Goal: Task Accomplishment & Management: Manage account settings

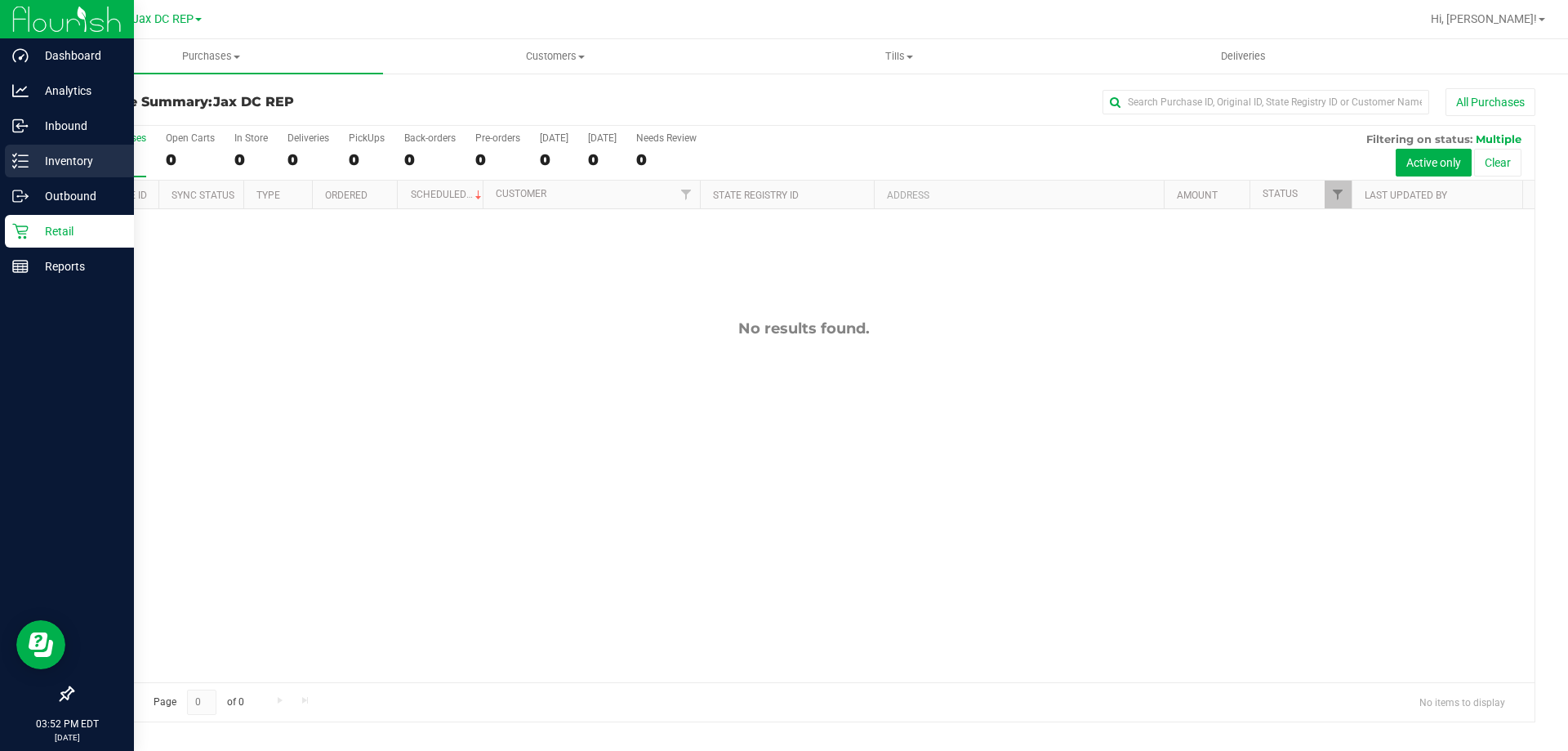
click at [64, 166] on p "Inventory" at bounding box center [77, 161] width 98 height 20
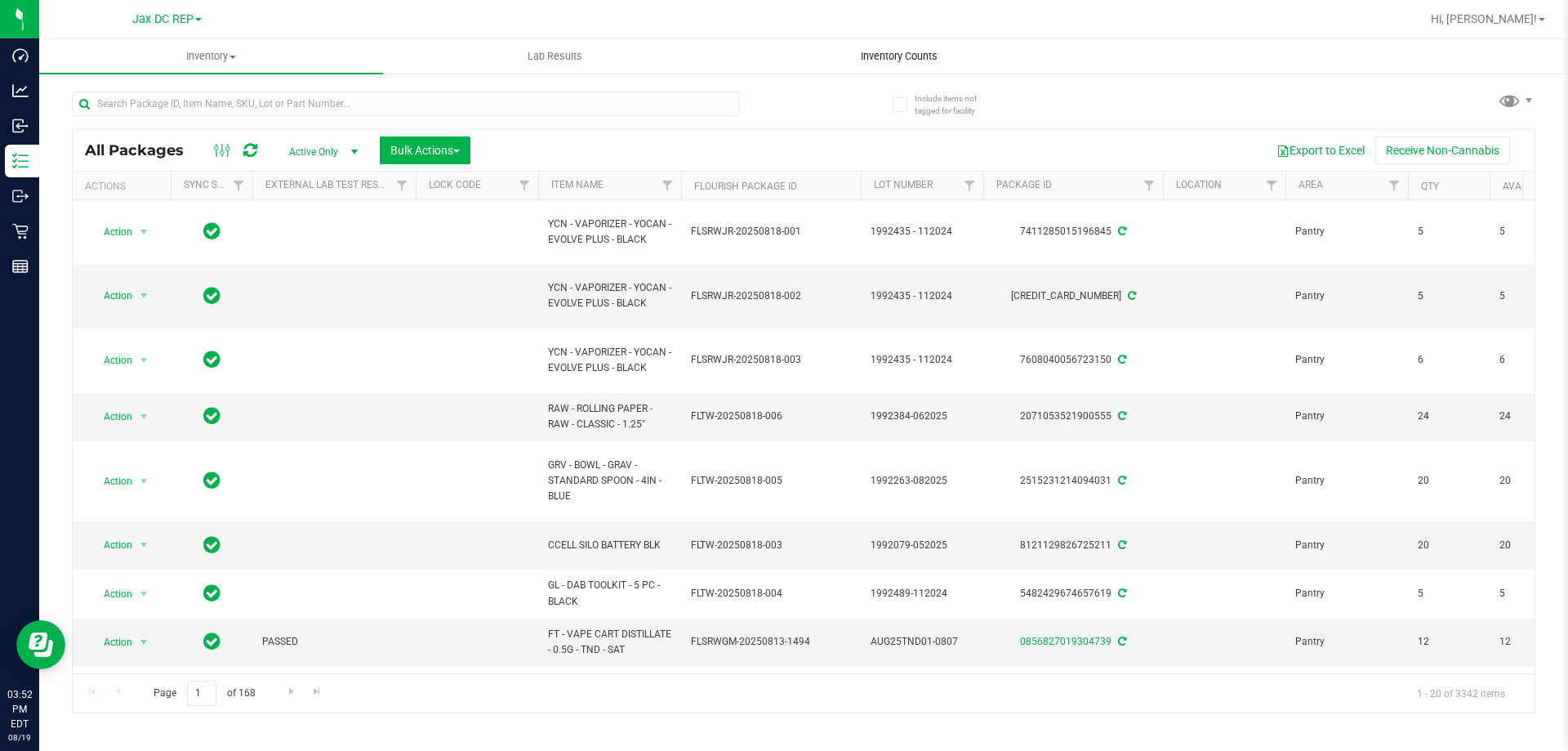
click at [901, 48] on uib-tab-heading "Inventory Counts" at bounding box center [899, 56] width 343 height 33
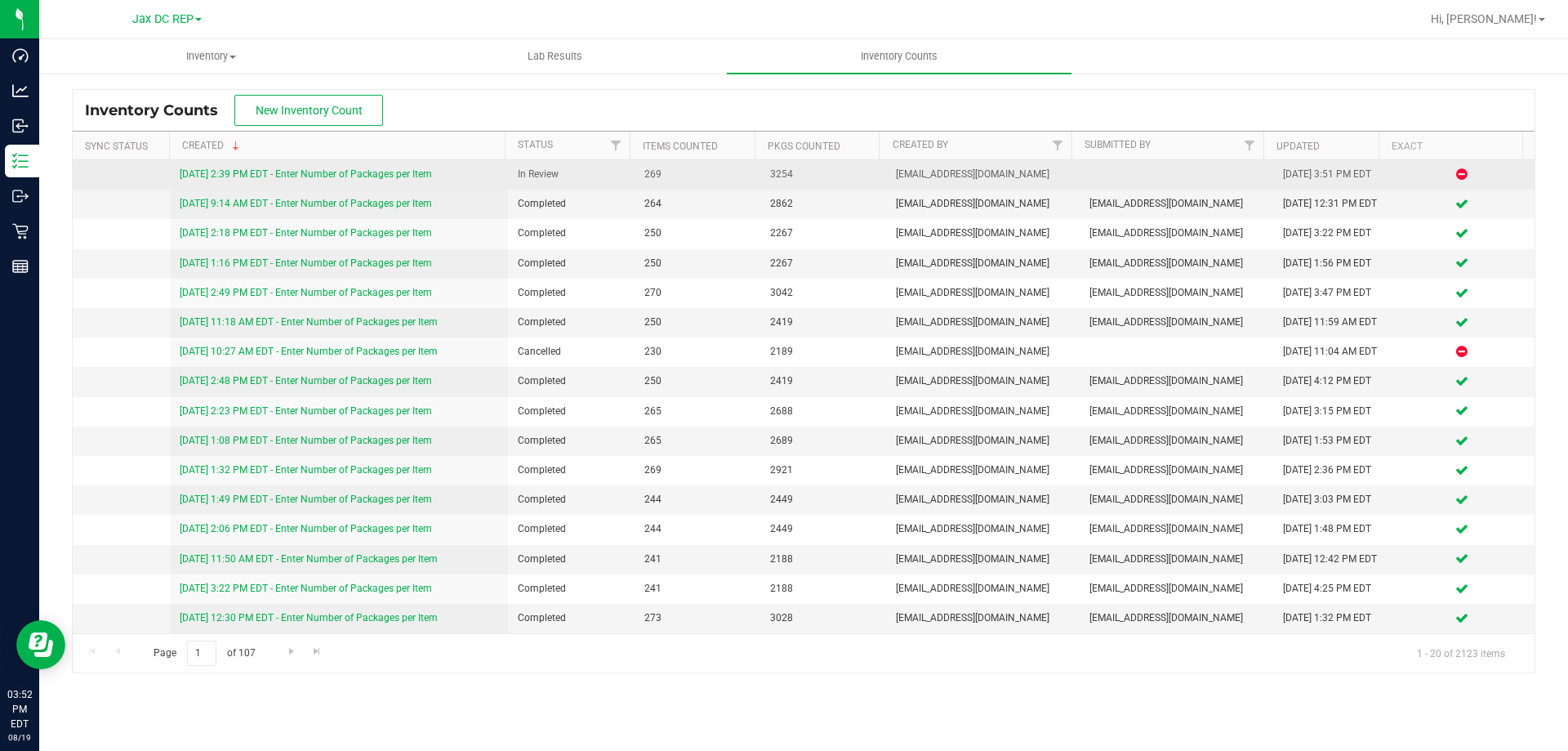
click at [332, 174] on link "[DATE] 2:39 PM EDT - Enter Number of Packages per Item" at bounding box center [306, 174] width 253 height 12
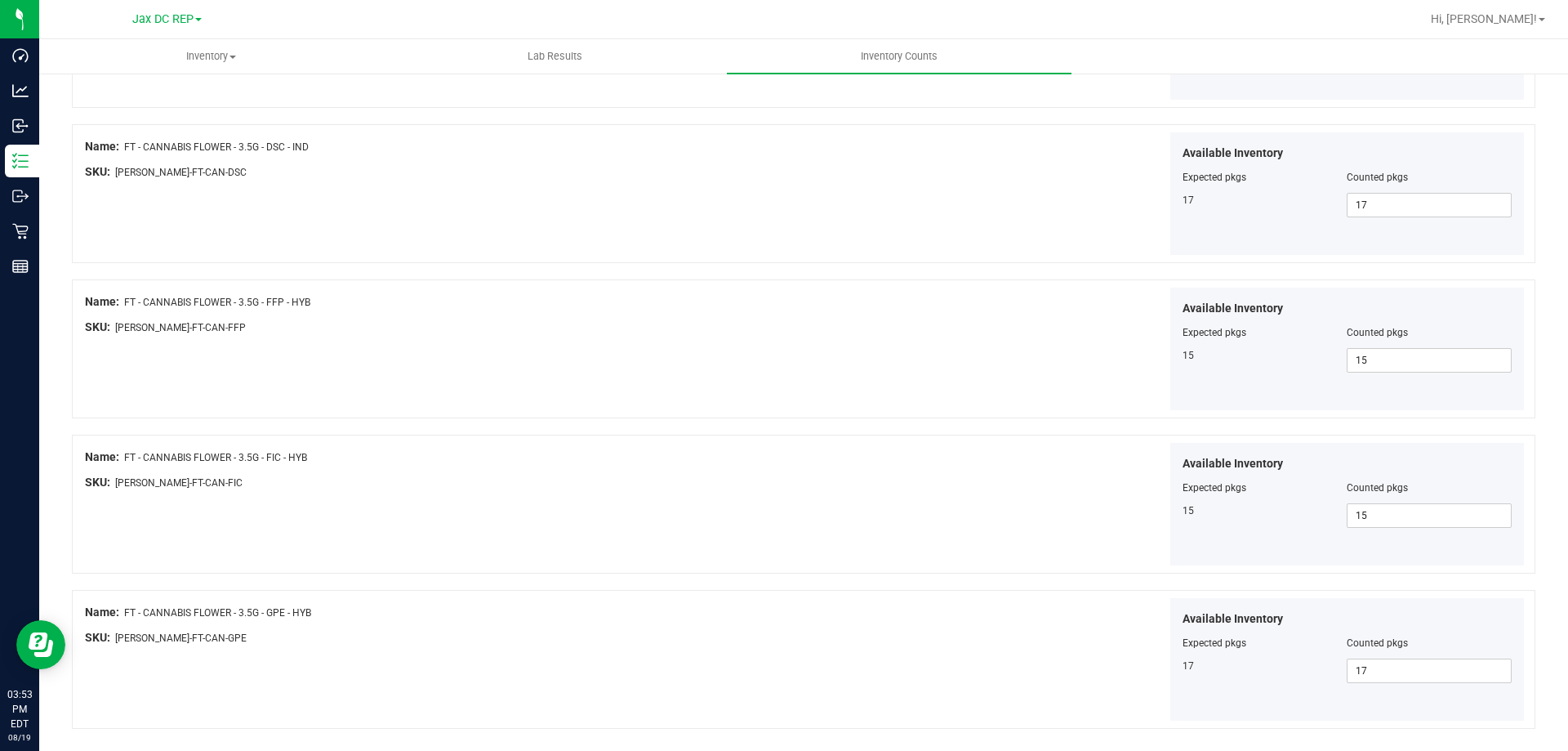
scroll to position [2674, 0]
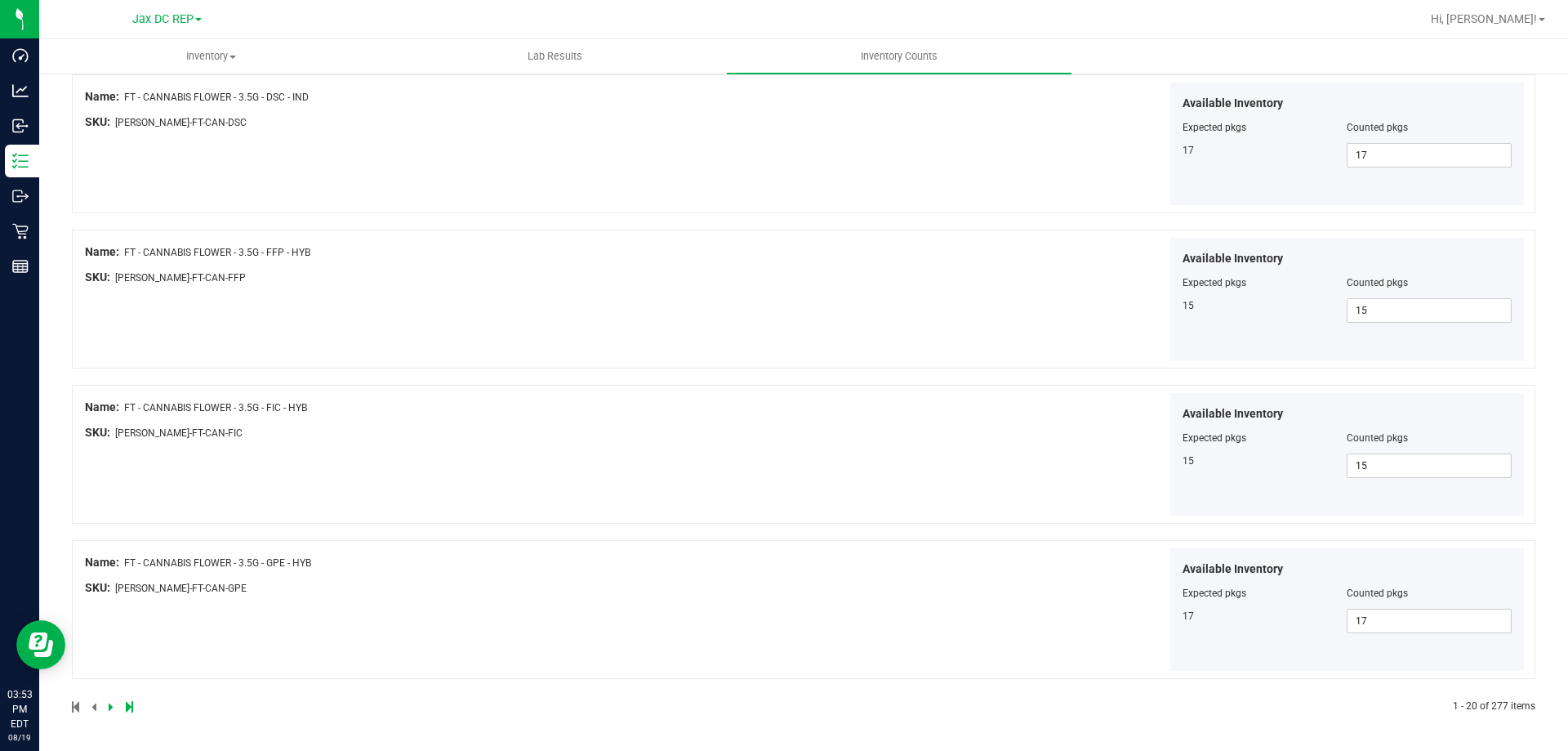
click at [109, 705] on icon at bounding box center [111, 706] width 5 height 10
click at [111, 711] on icon at bounding box center [111, 706] width 5 height 10
click at [109, 703] on icon at bounding box center [111, 706] width 5 height 10
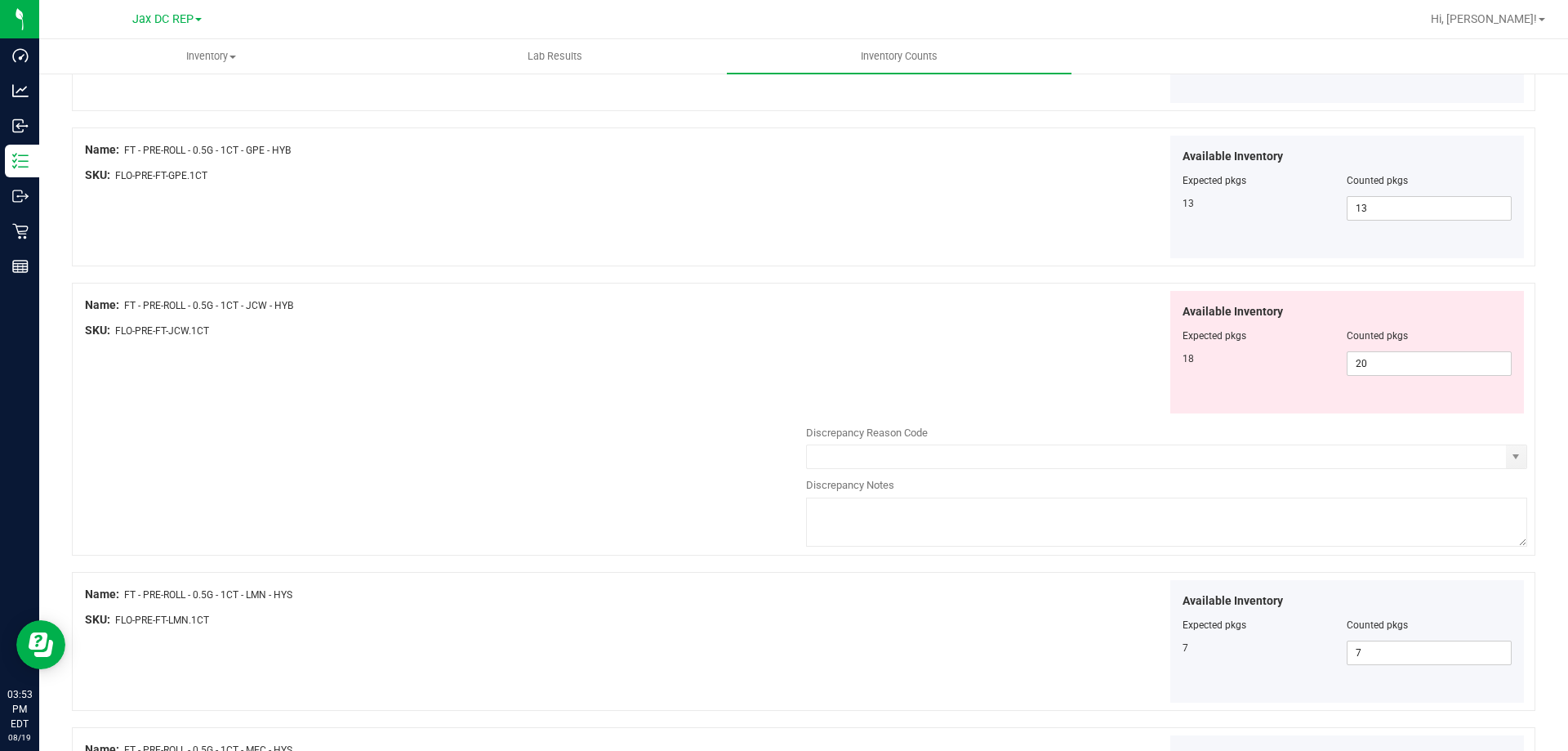
scroll to position [1583, 0]
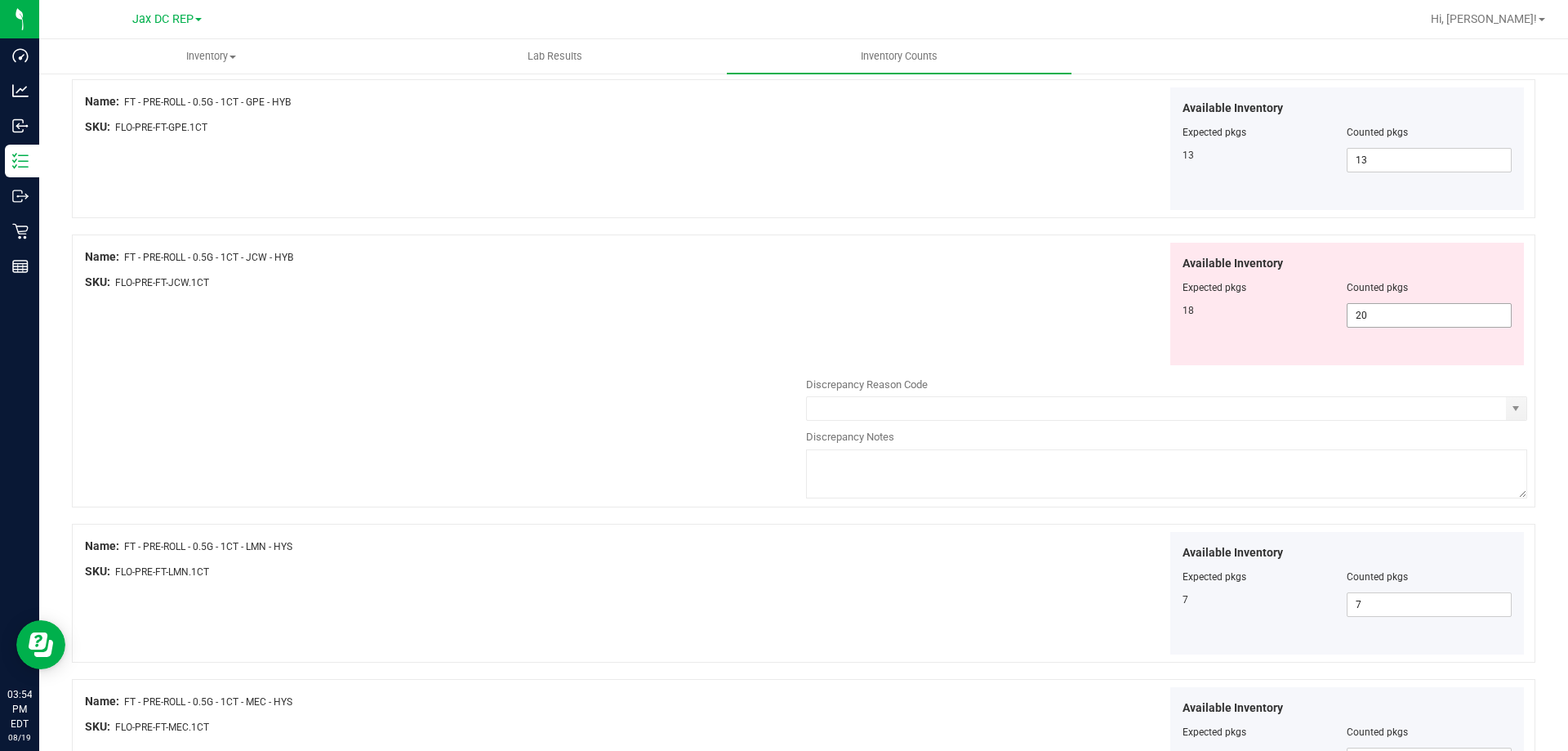
click at [1367, 320] on span "20 20" at bounding box center [1429, 316] width 165 height 25
type input "2"
type input "18"
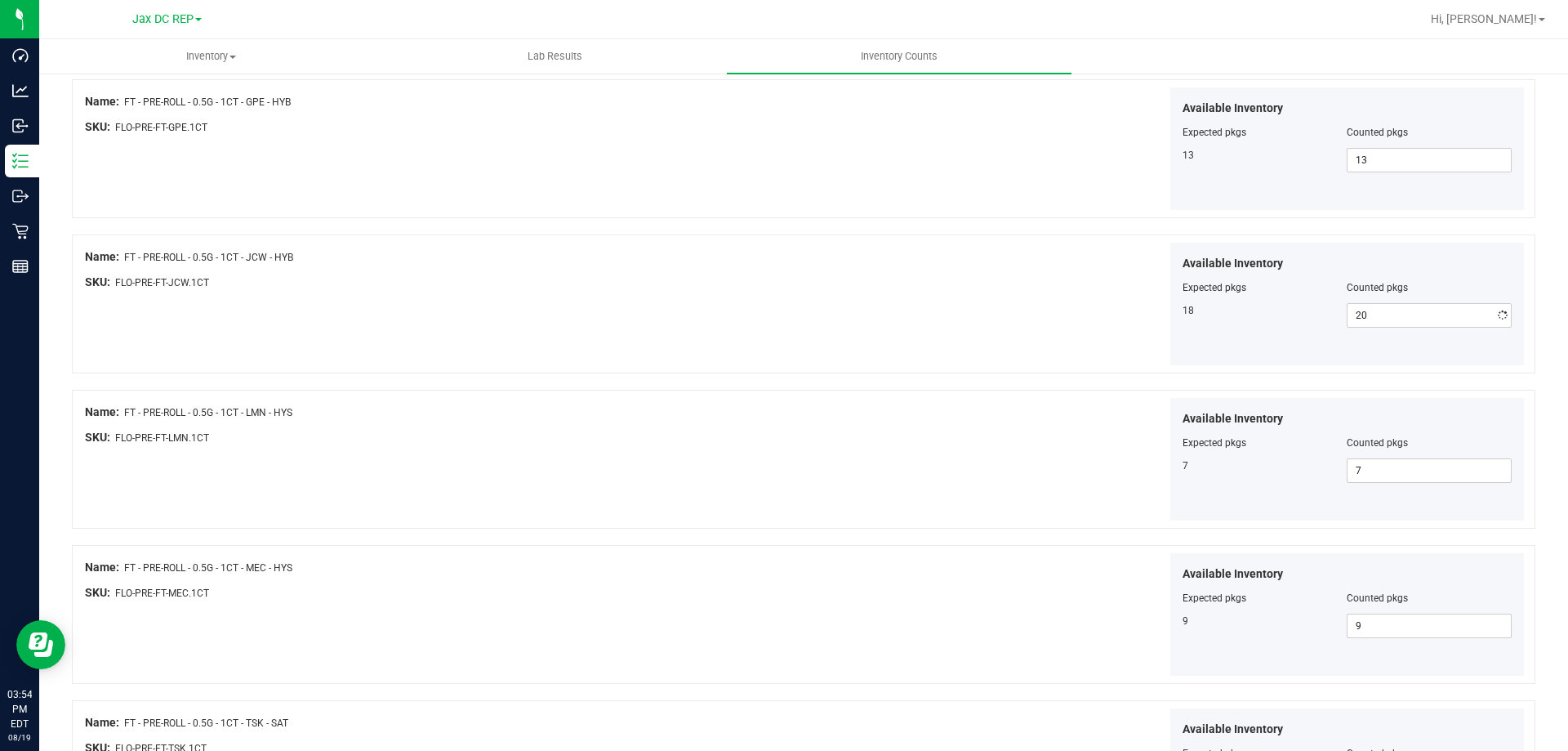
type input "18"
click at [978, 308] on div "Available Inventory Expected pkgs Counted pkgs 18 18 18" at bounding box center [1167, 304] width 721 height 124
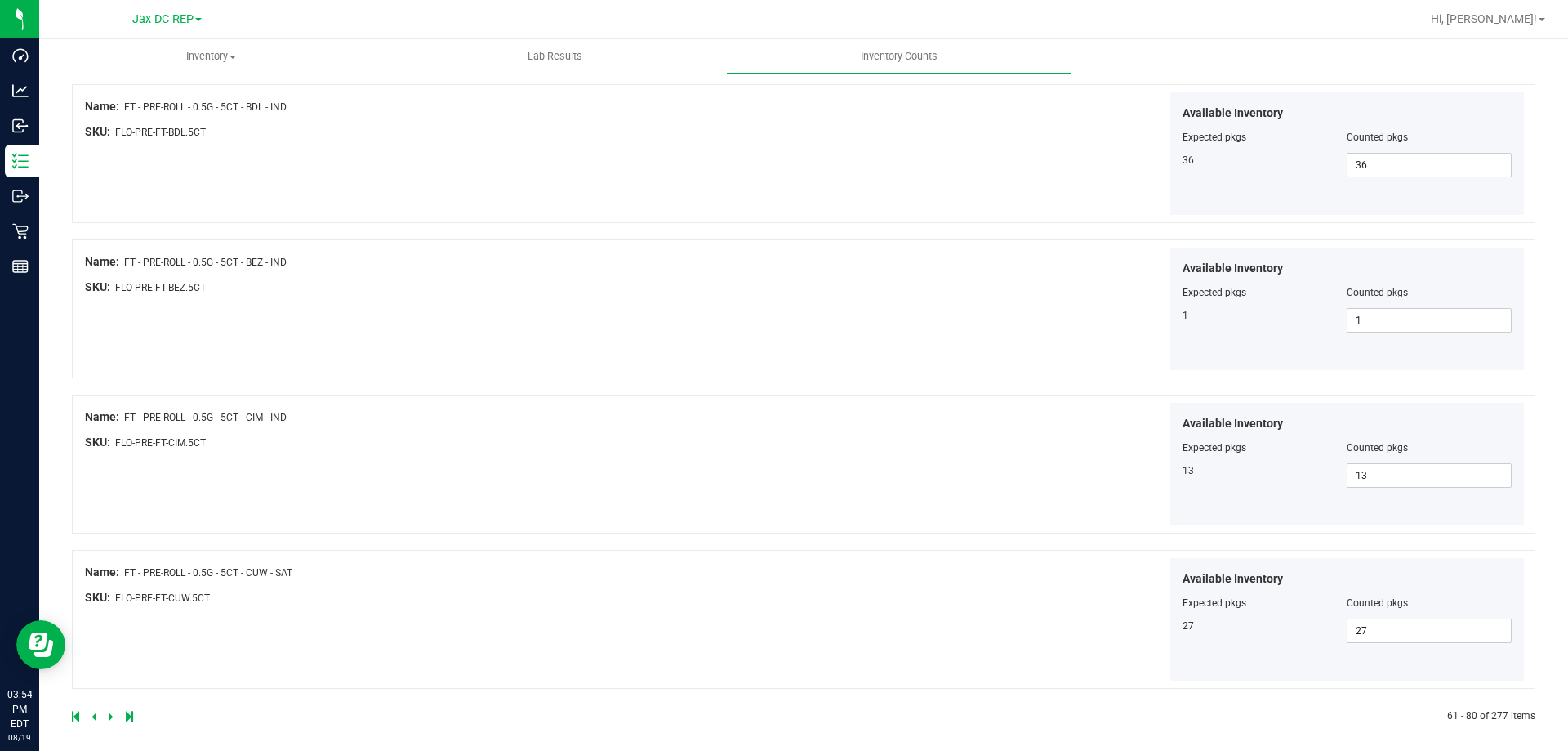
scroll to position [2674, 0]
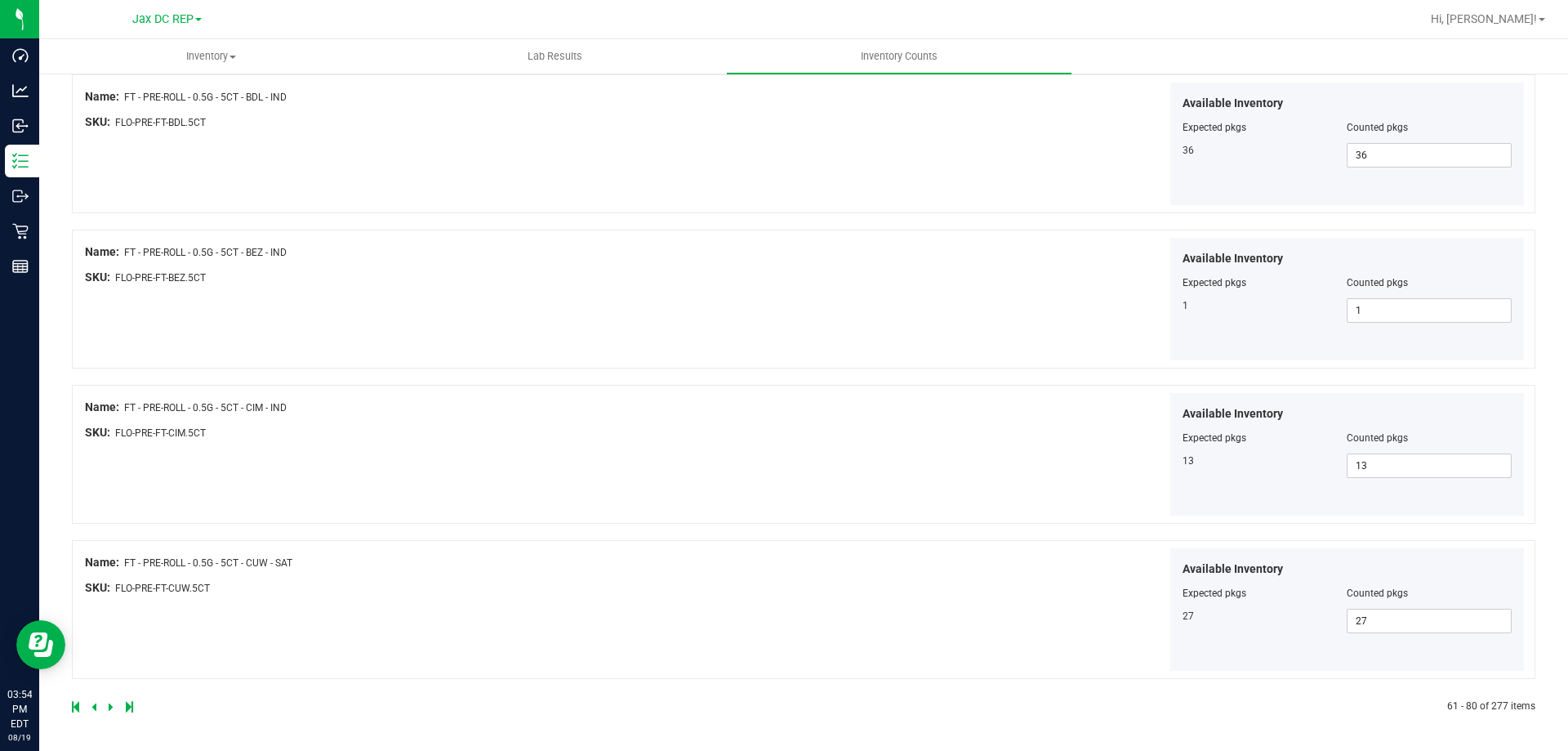
click at [113, 711] on link at bounding box center [112, 707] width 7 height 12
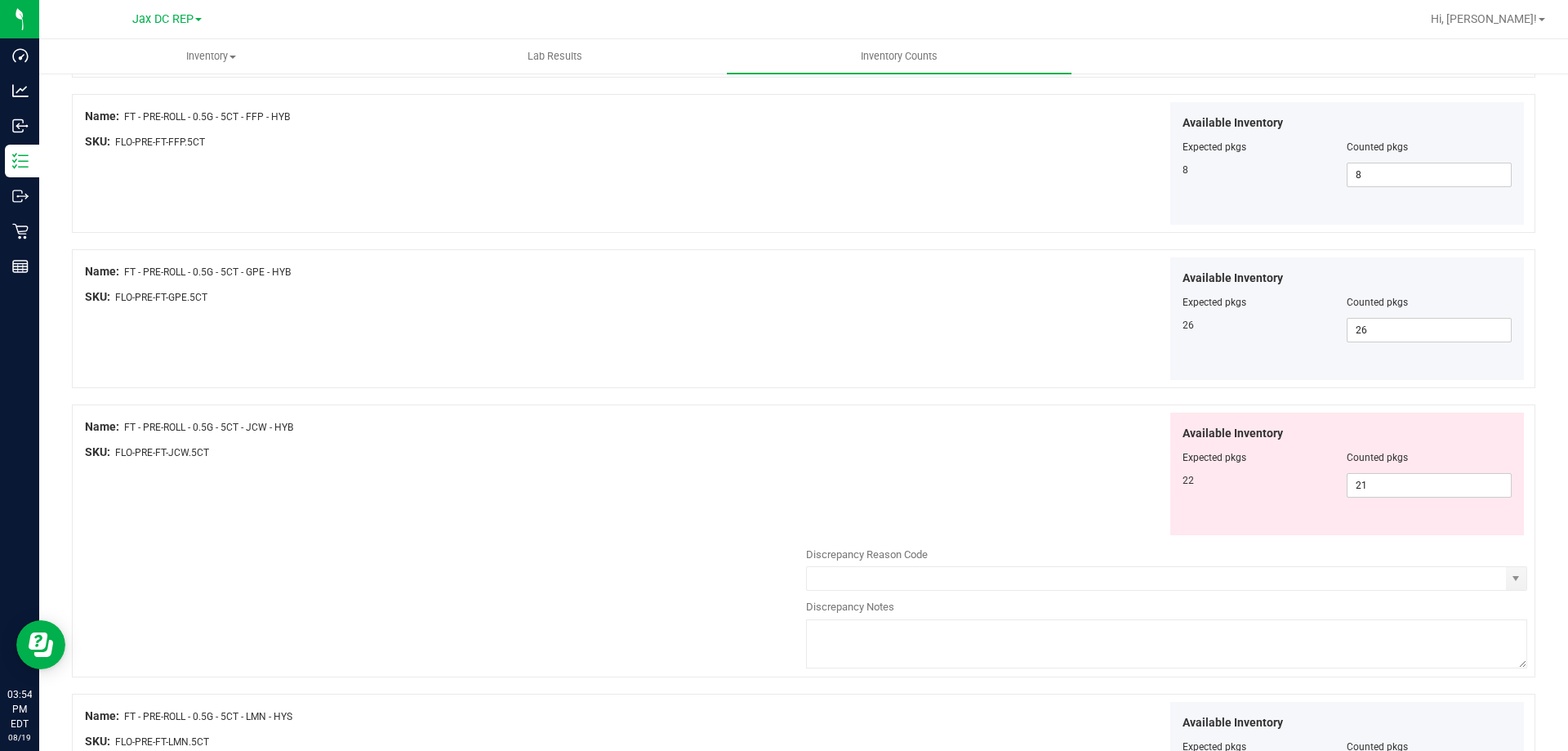
scroll to position [408, 0]
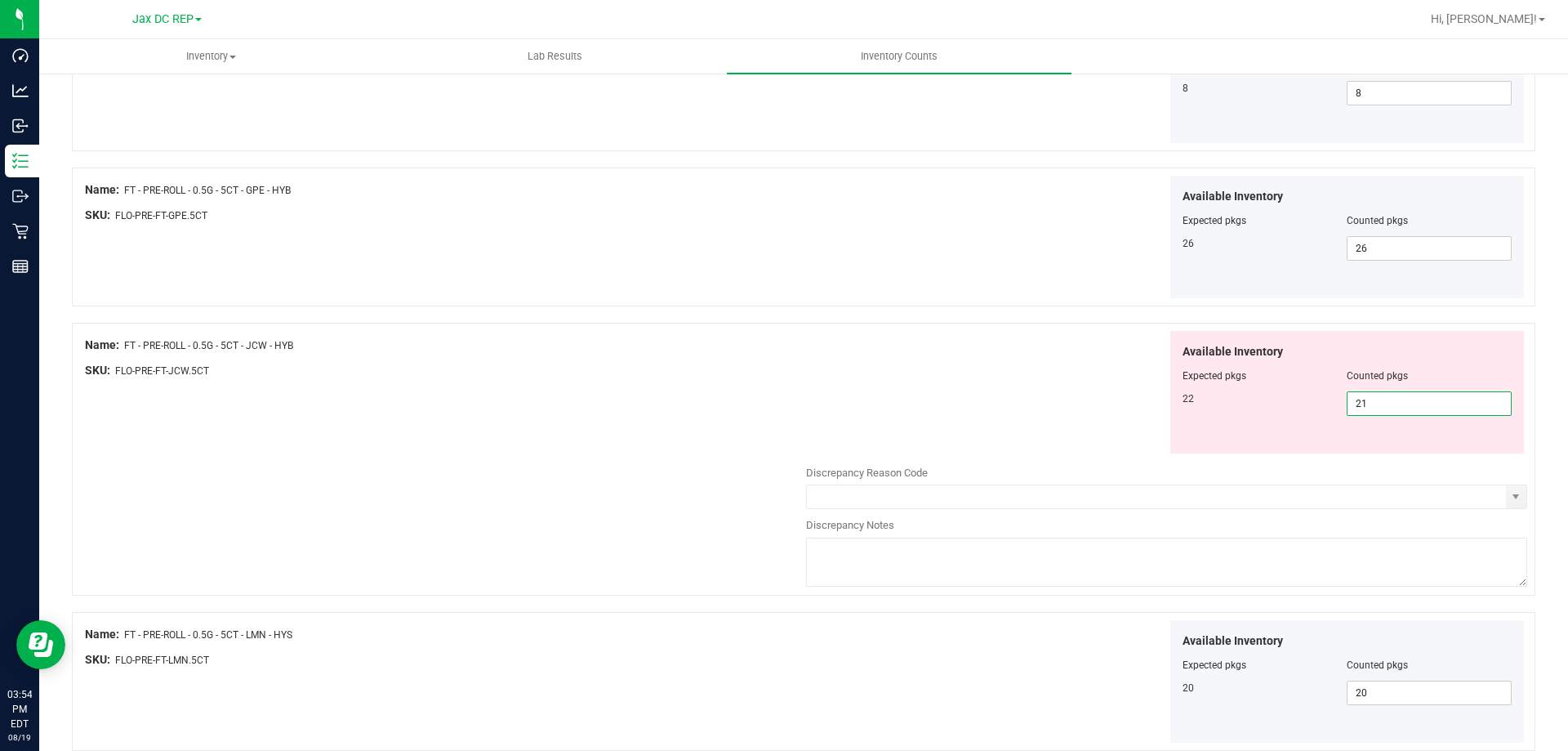
click at [1357, 403] on span "21 21" at bounding box center [1429, 404] width 165 height 25
click at [1357, 403] on input "21" at bounding box center [1429, 404] width 164 height 23
type input "22"
click at [949, 369] on div "Available Inventory Expected pkgs Counted pkgs 22 22 22" at bounding box center [1167, 392] width 721 height 124
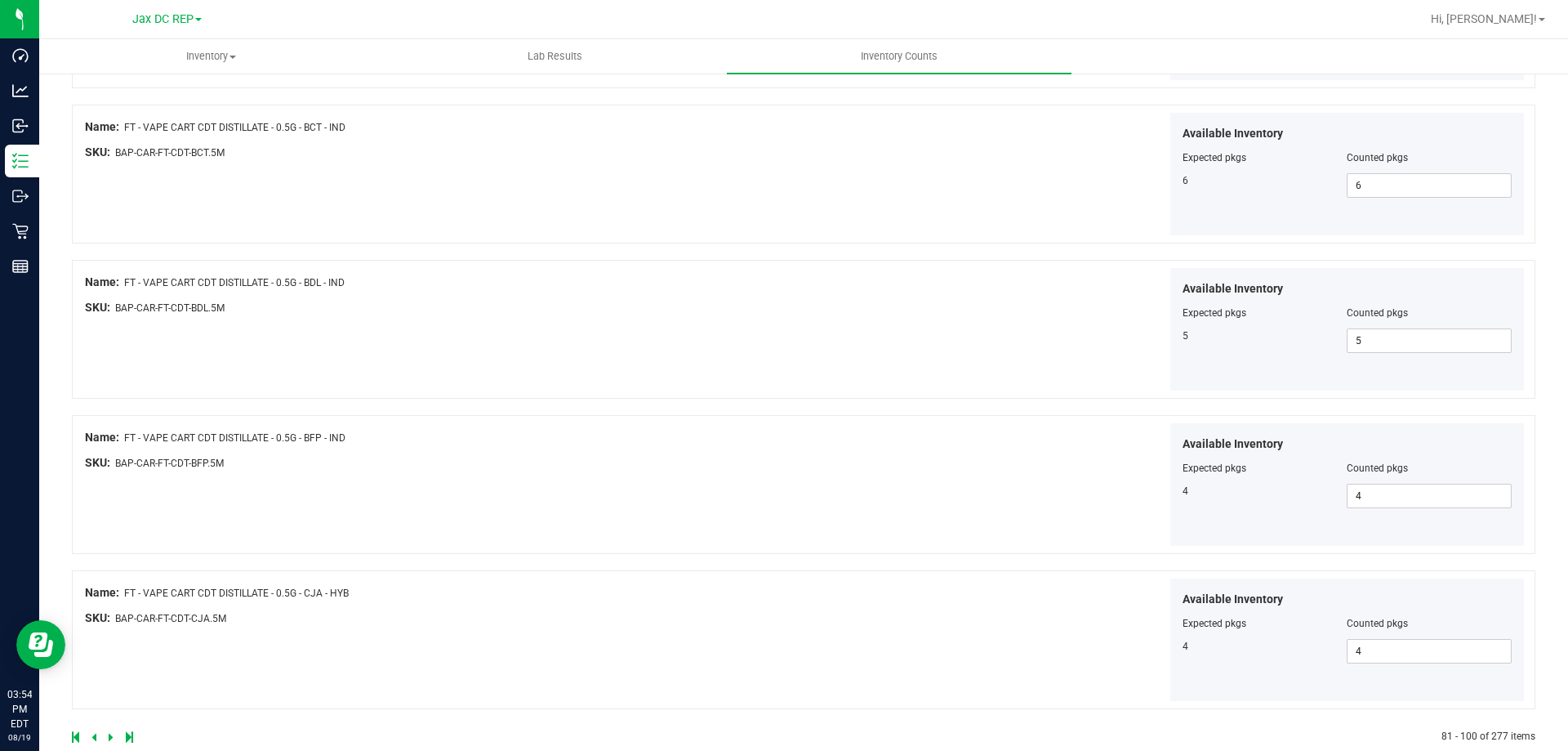
scroll to position [2674, 0]
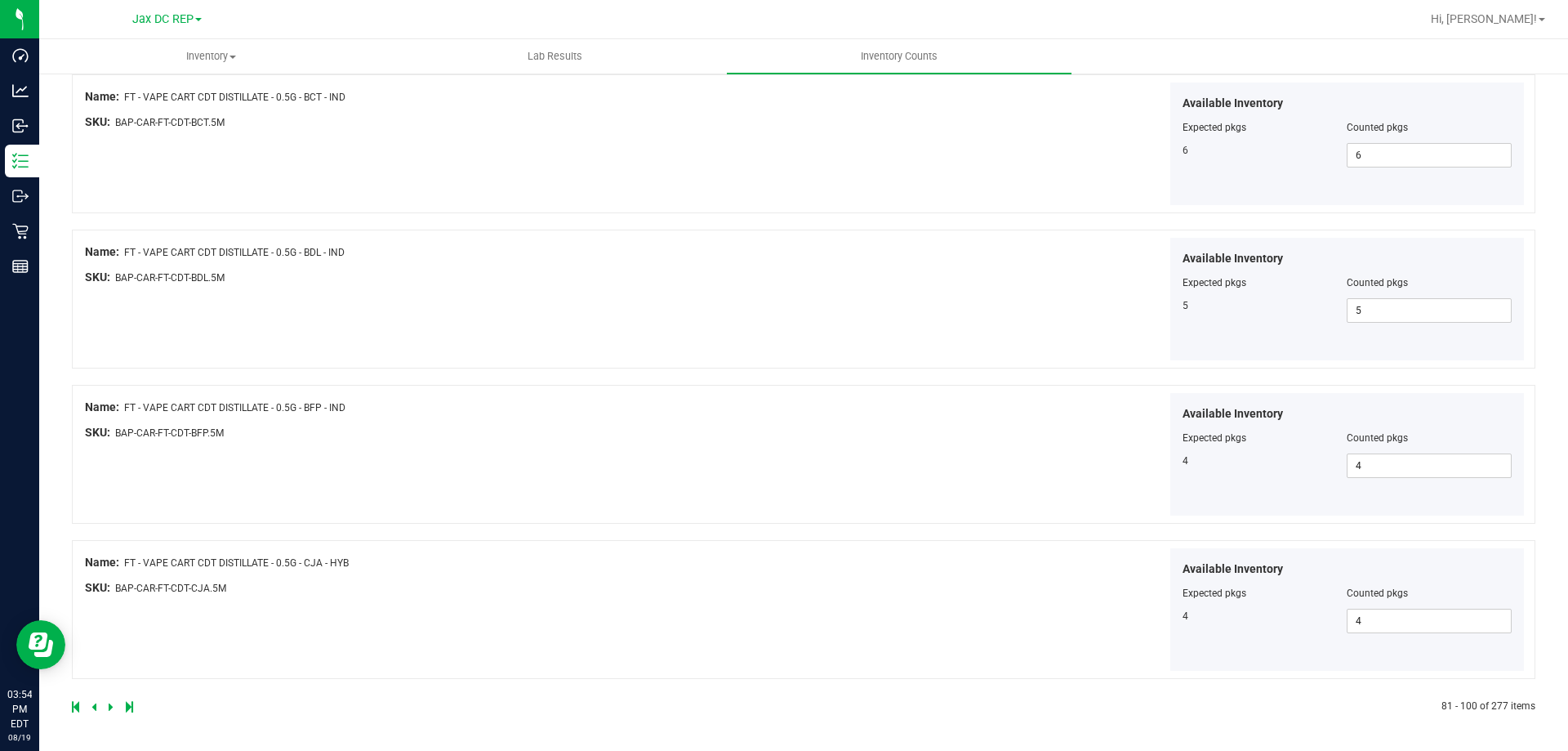
click at [109, 704] on icon at bounding box center [111, 706] width 5 height 10
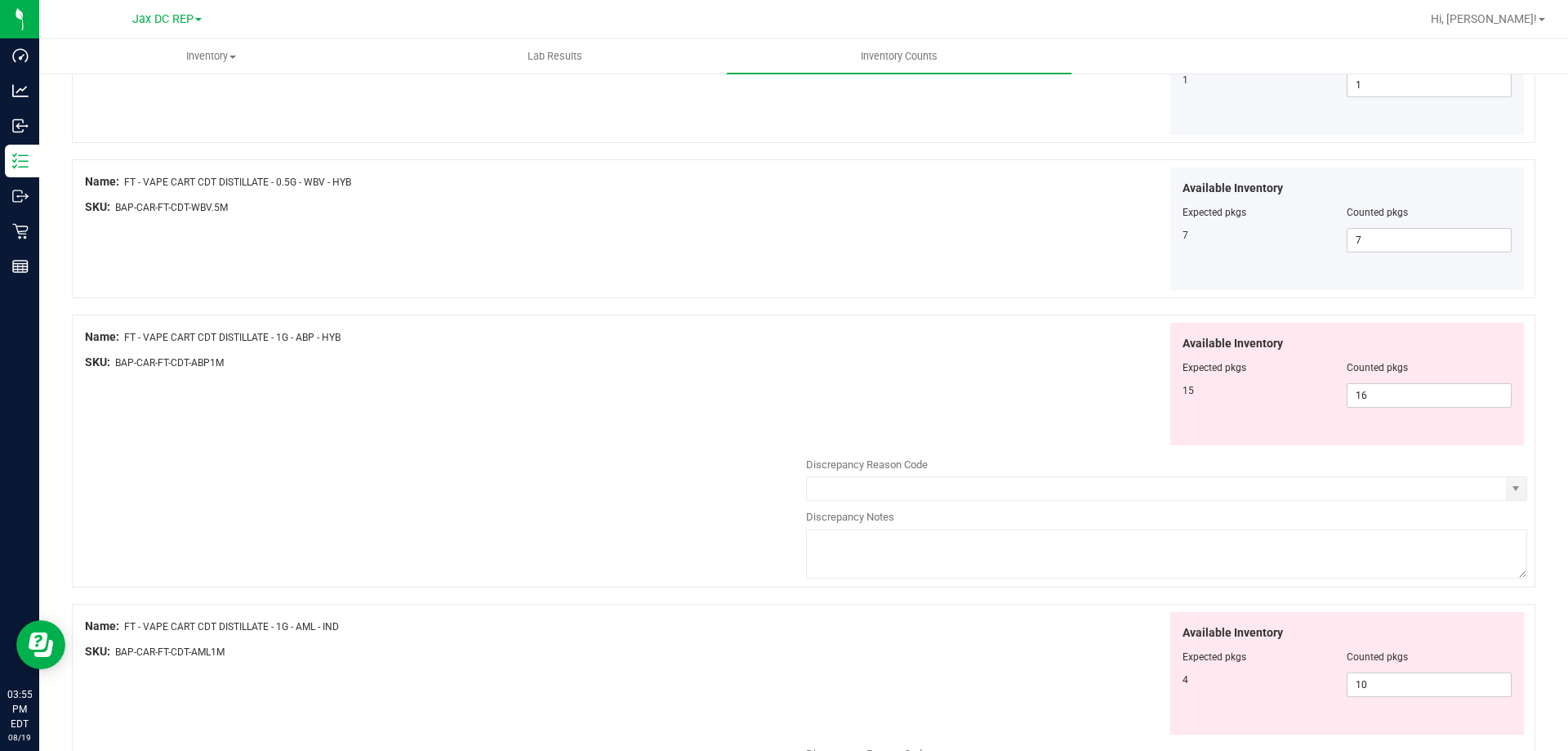
scroll to position [2205, 0]
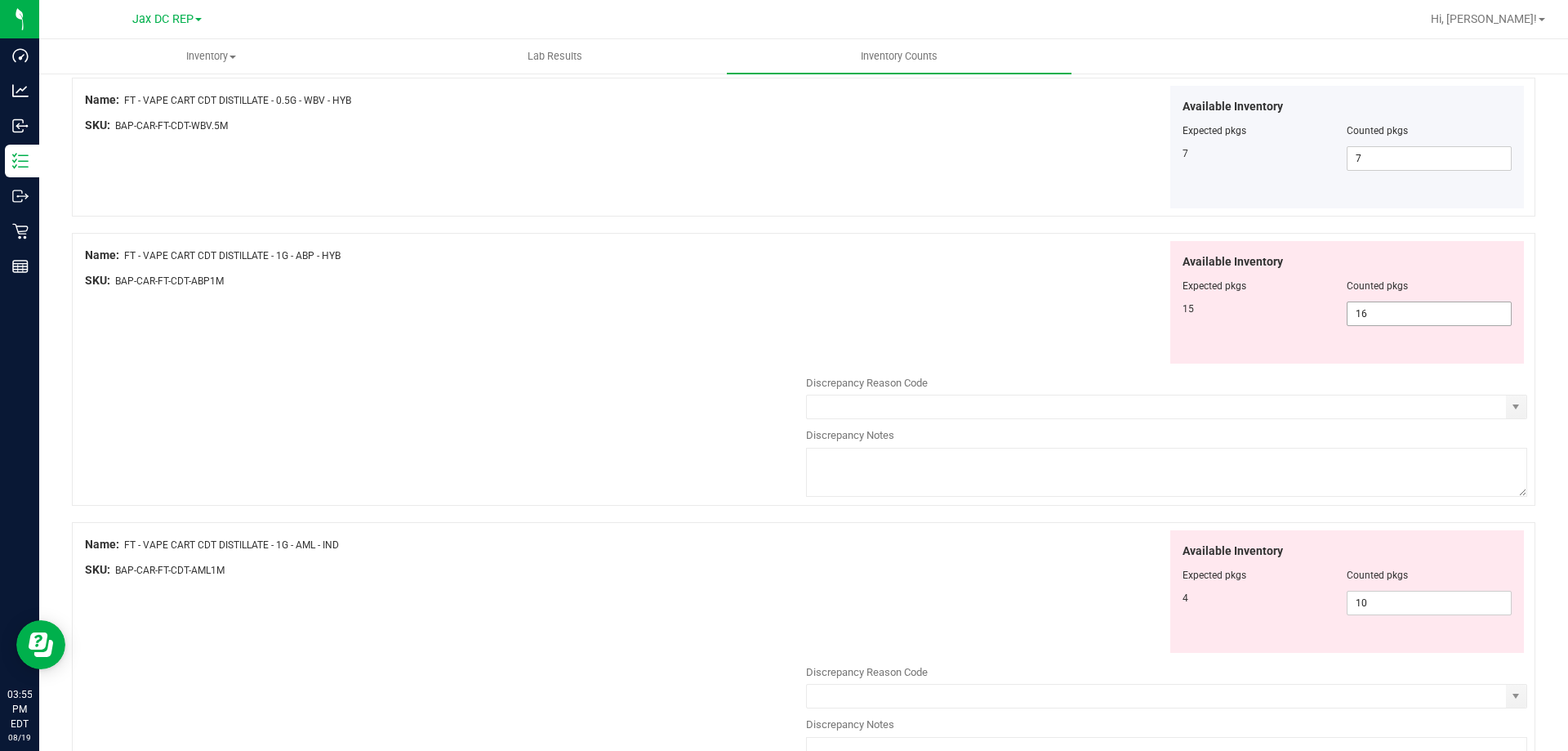
click at [1386, 314] on span "16 16" at bounding box center [1429, 314] width 165 height 25
type input "15"
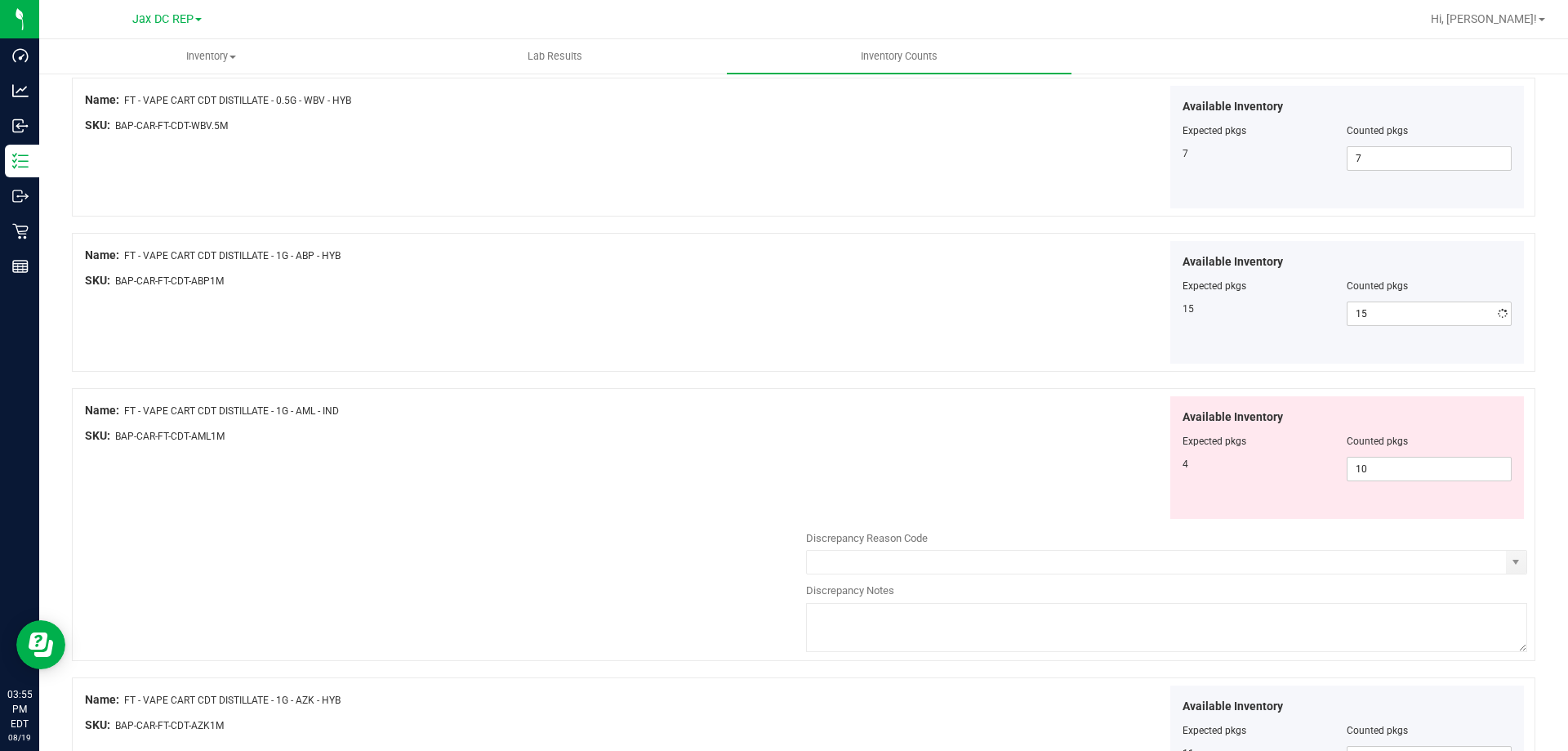
click at [818, 312] on div "Available Inventory Expected pkgs Counted pkgs 15 15 15" at bounding box center [1167, 303] width 721 height 124
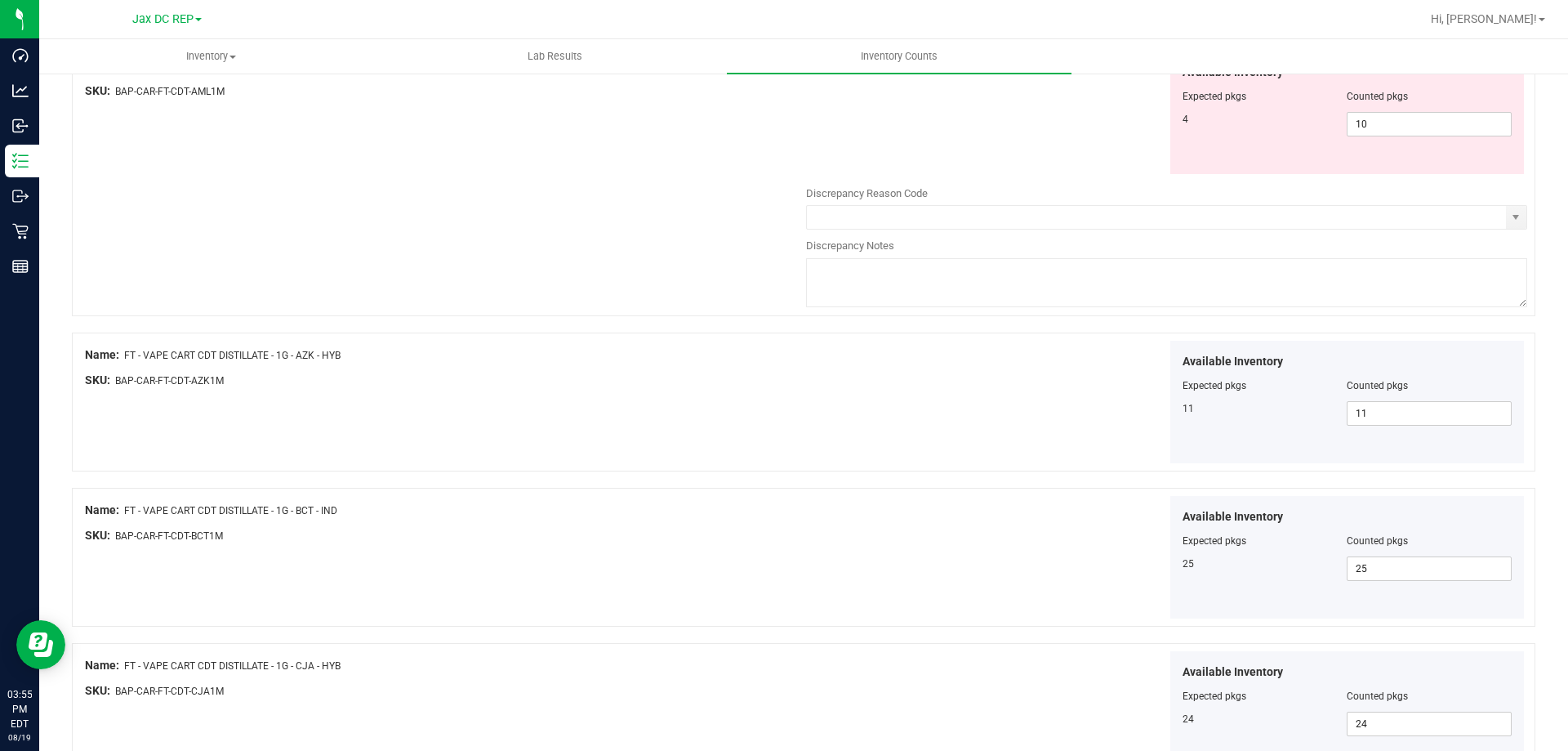
scroll to position [2318, 0]
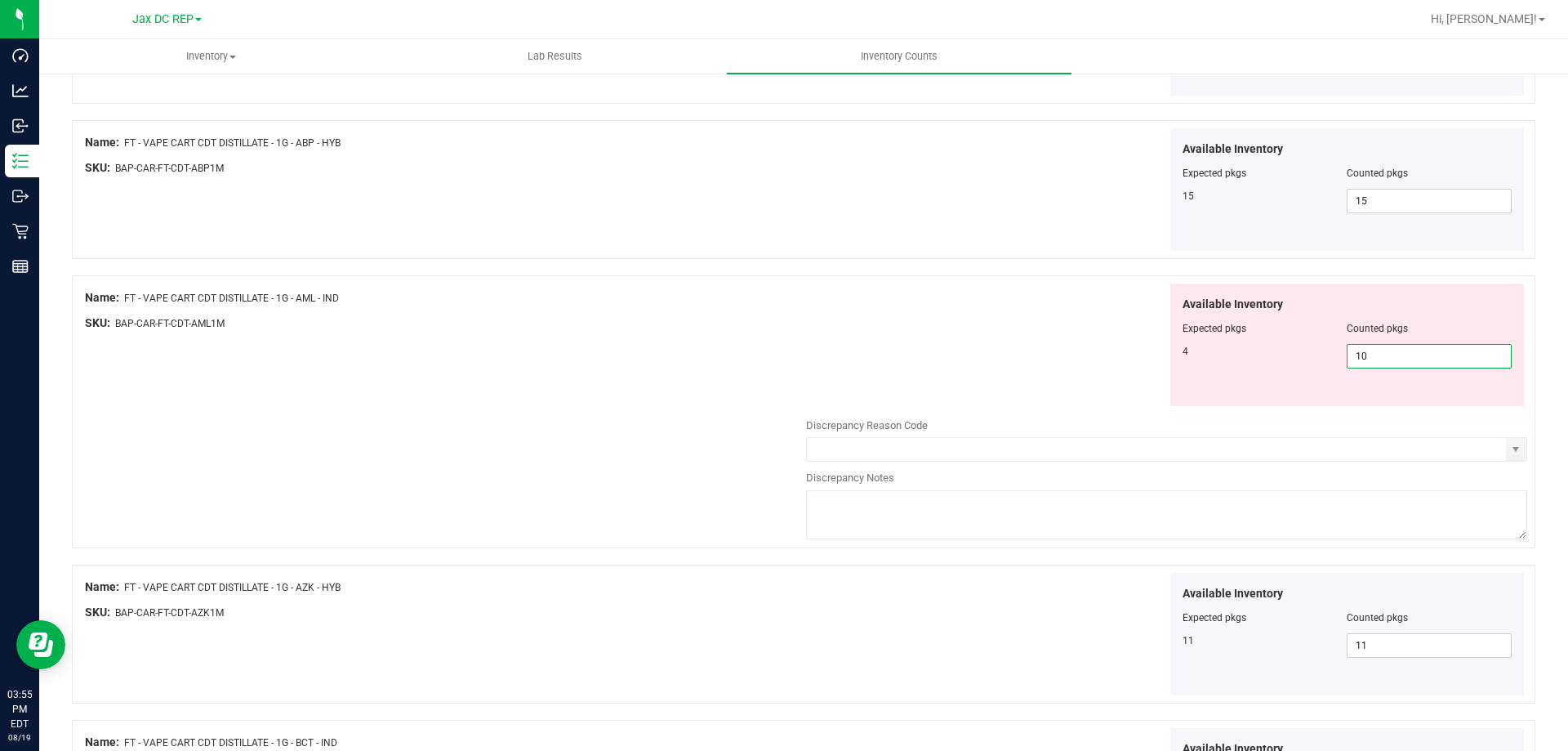
drag, startPoint x: 1360, startPoint y: 353, endPoint x: 1332, endPoint y: 353, distance: 28.0
click at [1332, 353] on div "4 10 10" at bounding box center [1347, 356] width 330 height 25
type input "4"
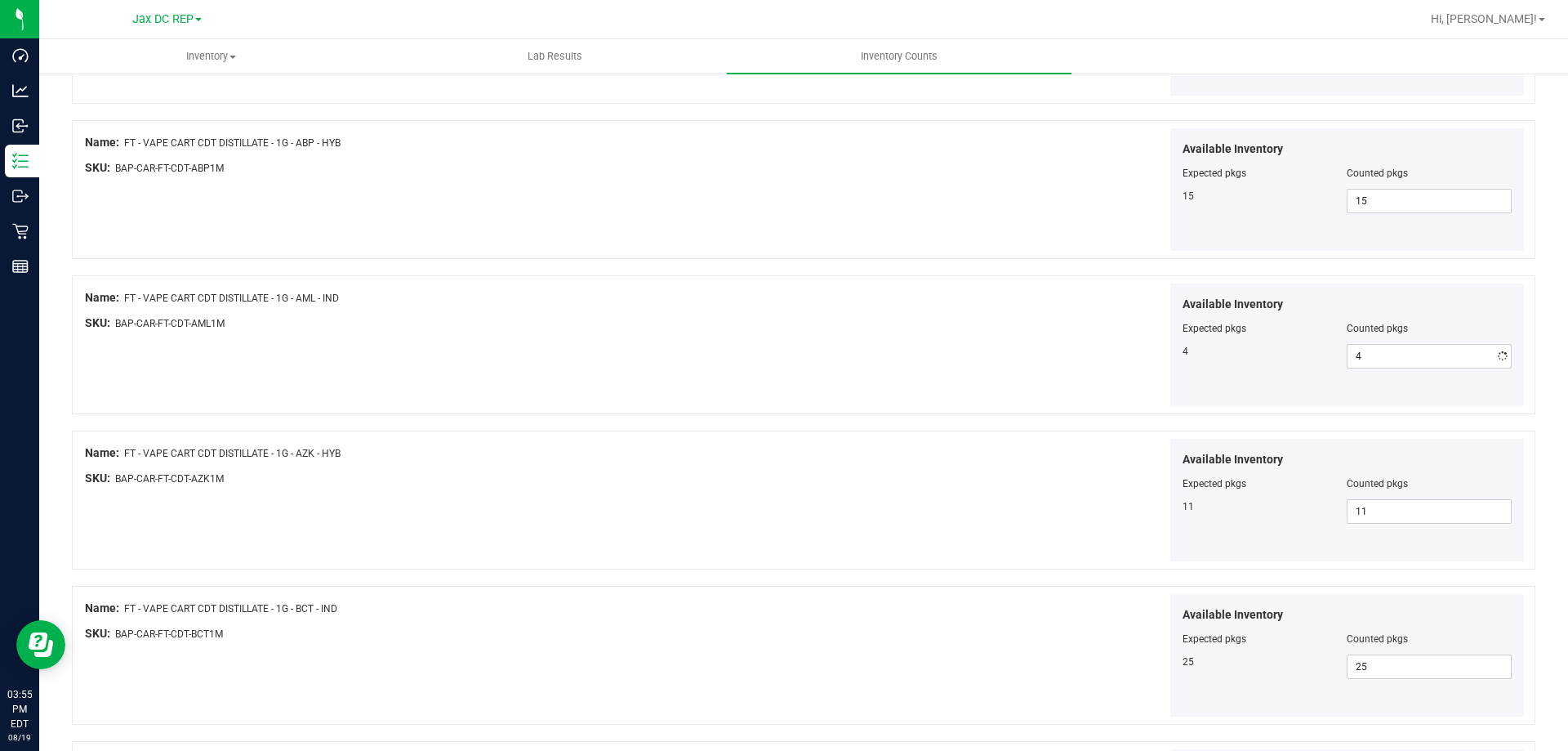
click at [876, 303] on div "Available Inventory Expected pkgs Counted pkgs 4 4 4" at bounding box center [1167, 344] width 721 height 124
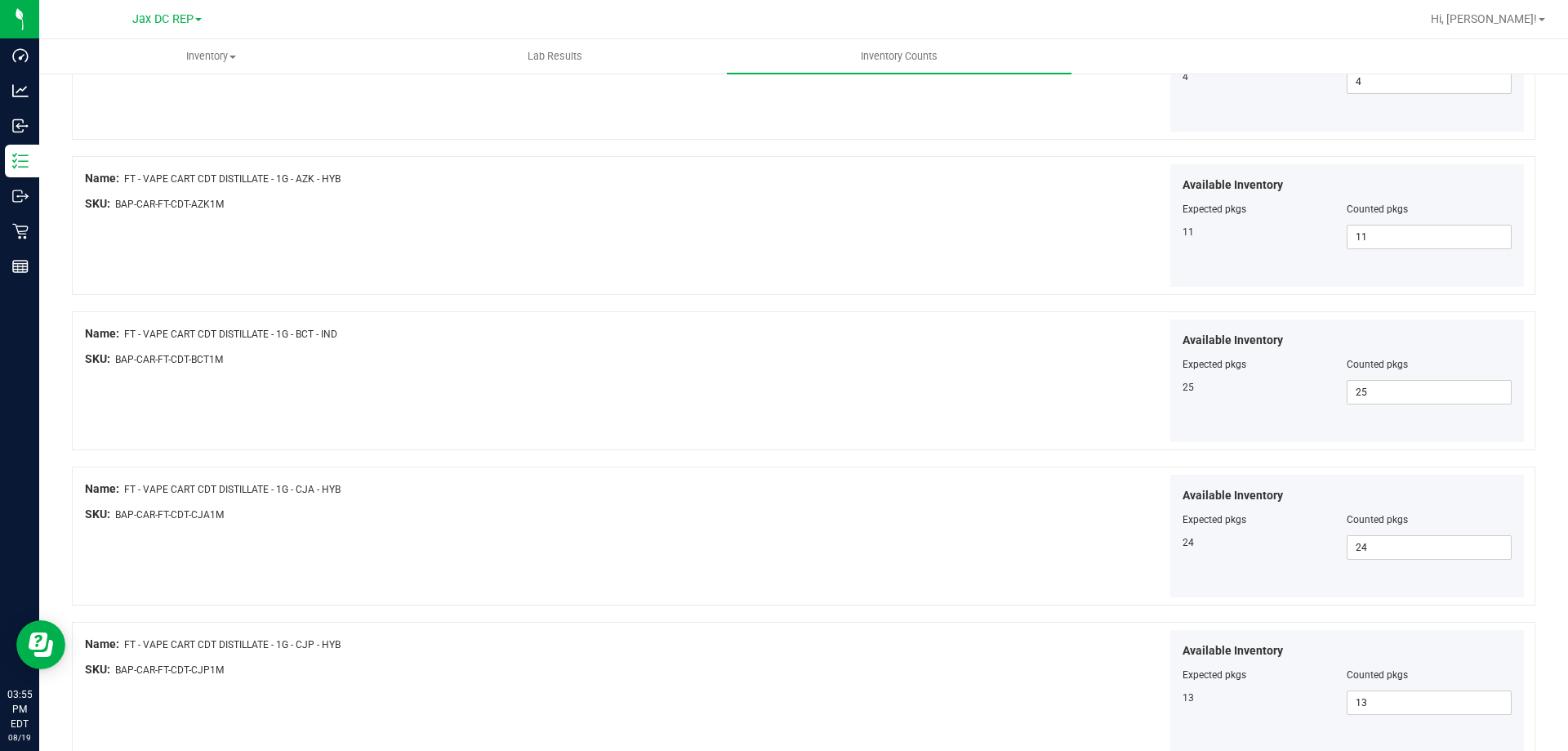
scroll to position [2674, 0]
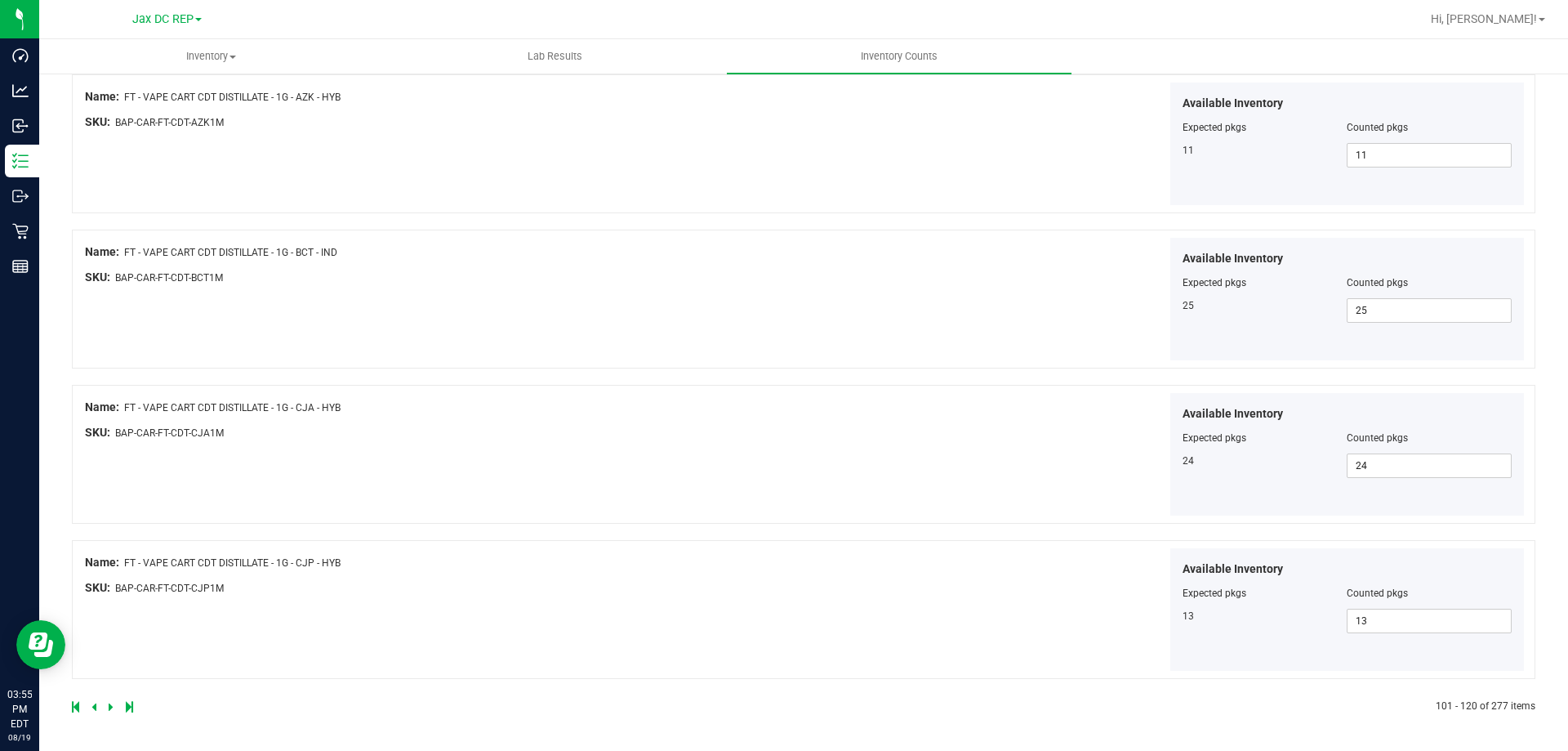
click at [109, 707] on icon at bounding box center [111, 706] width 5 height 10
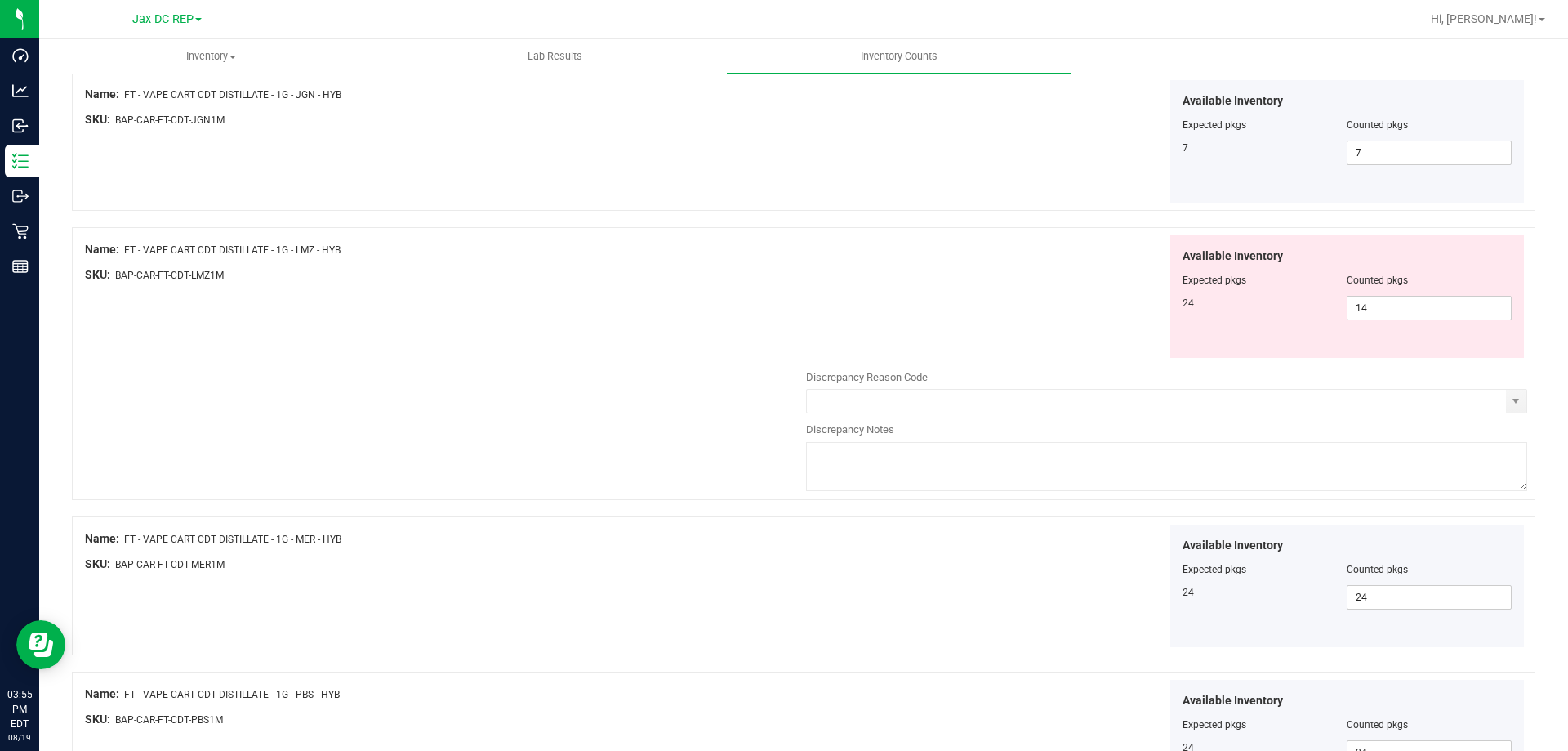
scroll to position [1143, 0]
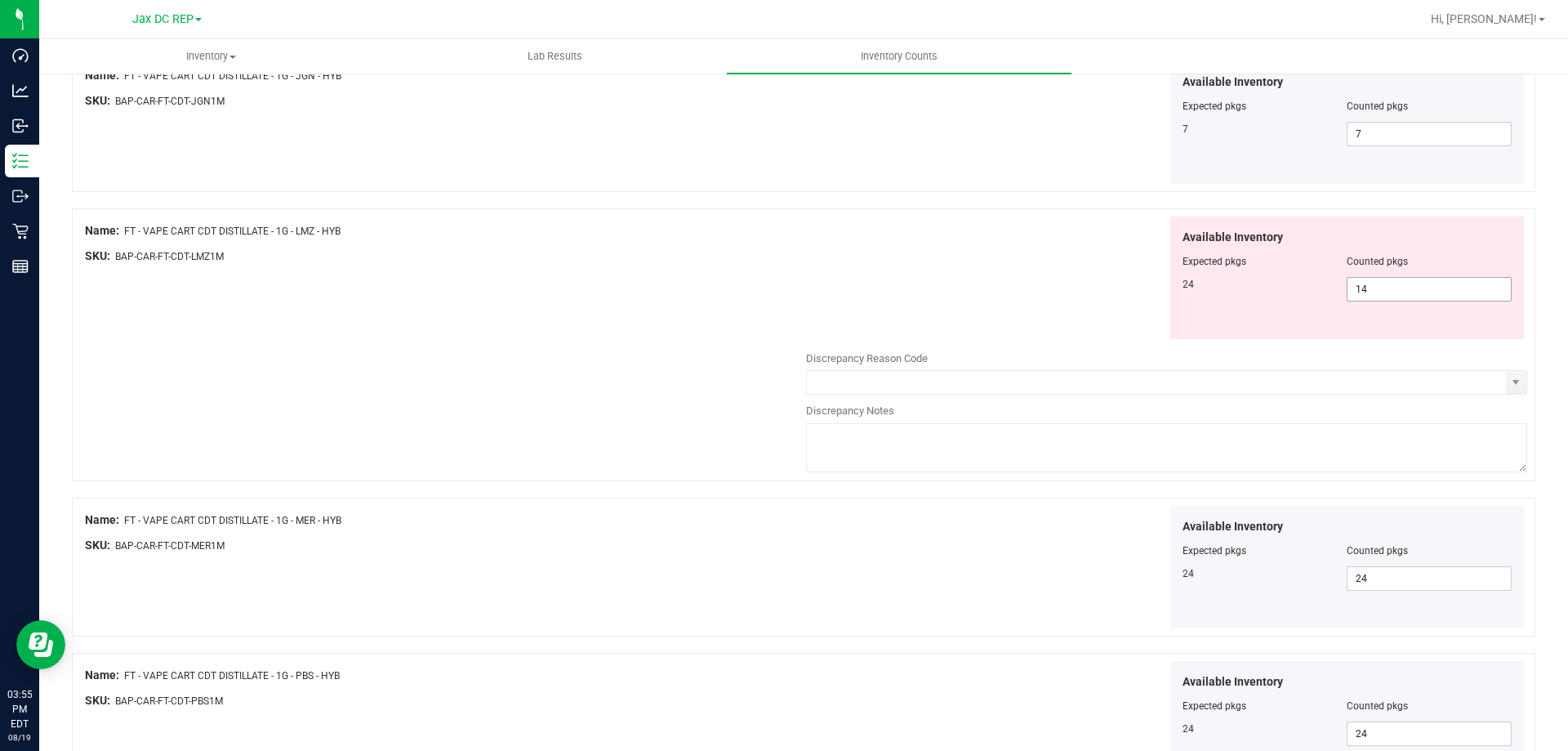
click at [1379, 282] on span "14 14" at bounding box center [1429, 289] width 165 height 25
type input "1"
type input "24"
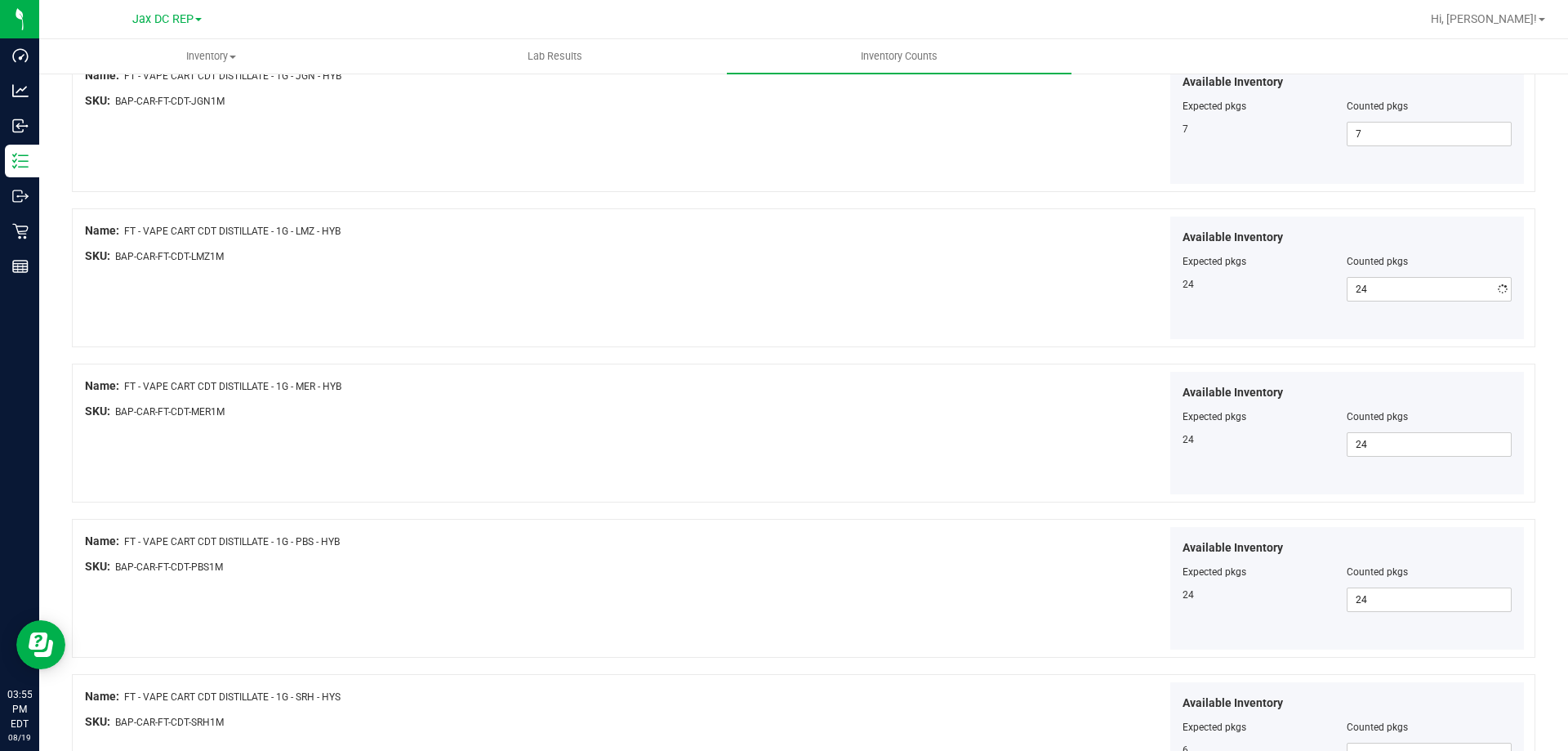
click at [927, 294] on div "Available Inventory Expected pkgs Counted pkgs 24 24 24" at bounding box center [1167, 278] width 721 height 124
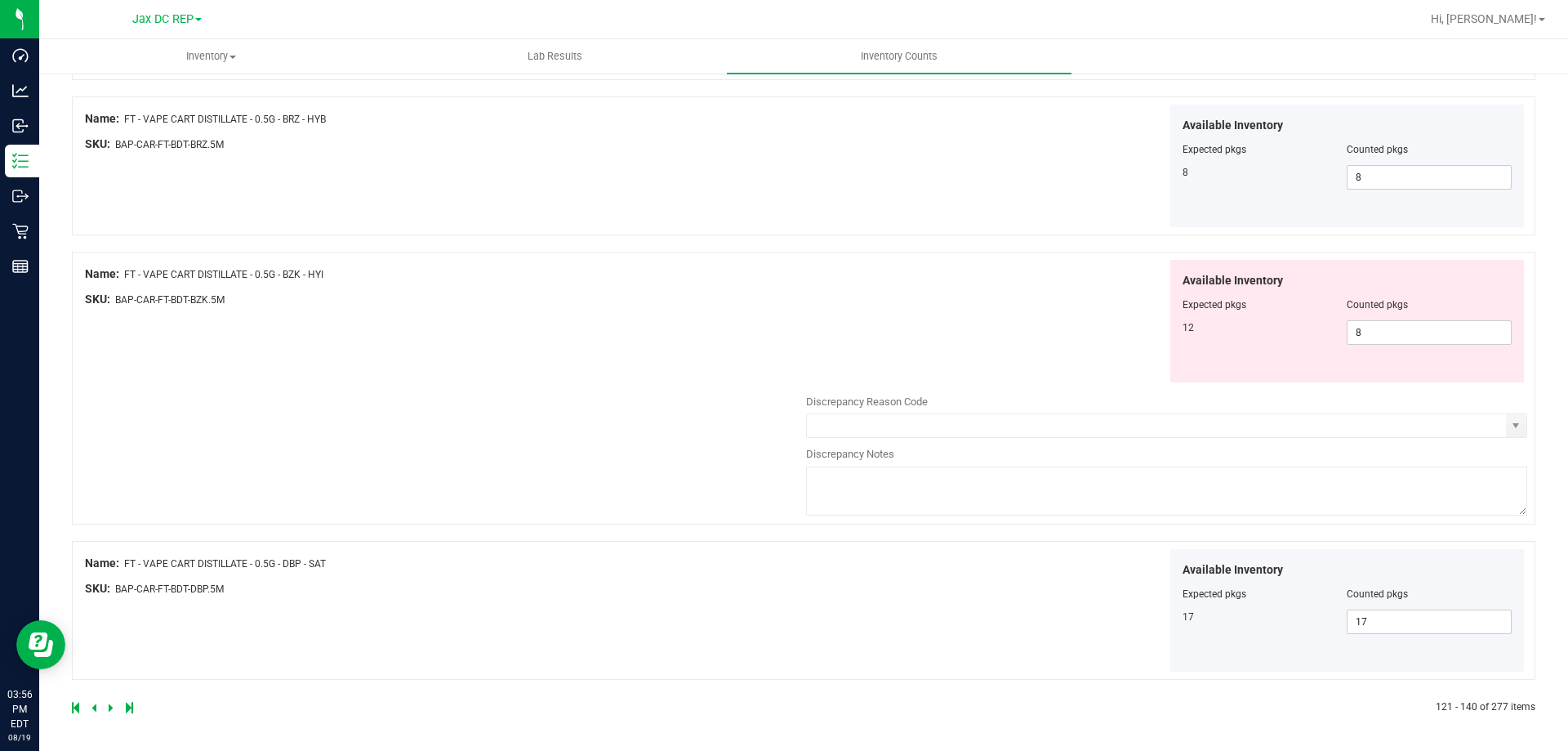
scroll to position [2808, 0]
click at [111, 702] on icon at bounding box center [111, 706] width 5 height 10
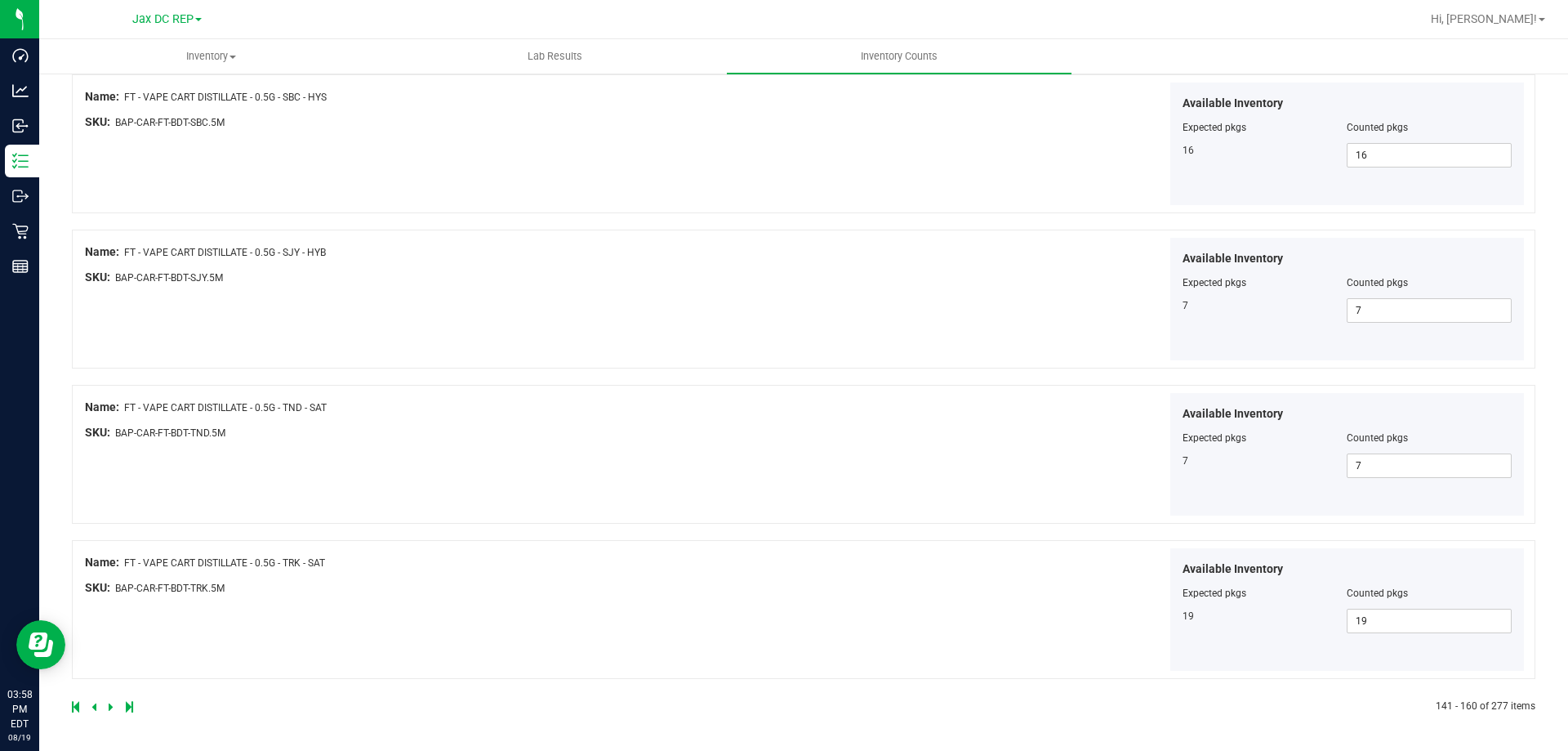
click at [110, 708] on icon at bounding box center [111, 706] width 5 height 10
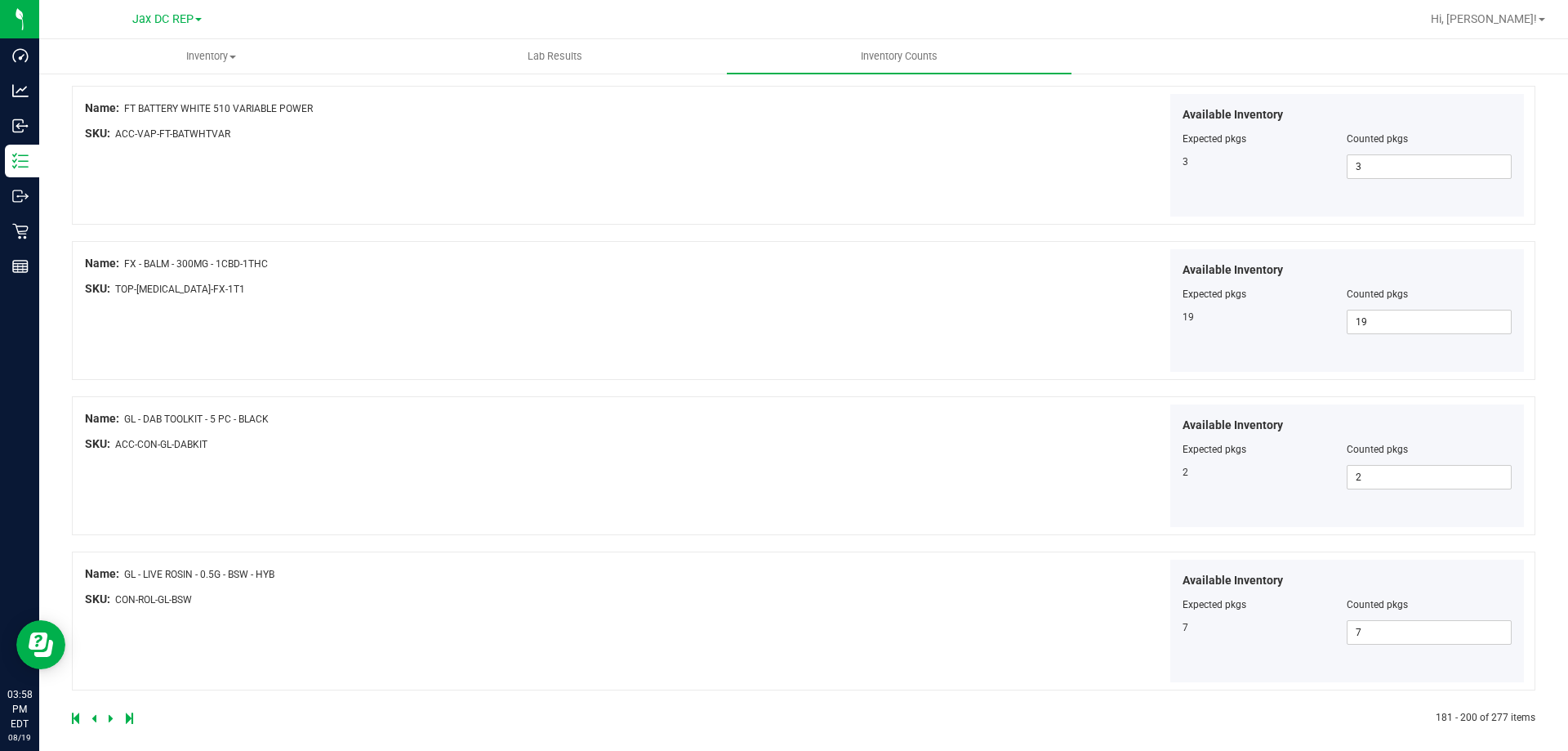
scroll to position [2808, 0]
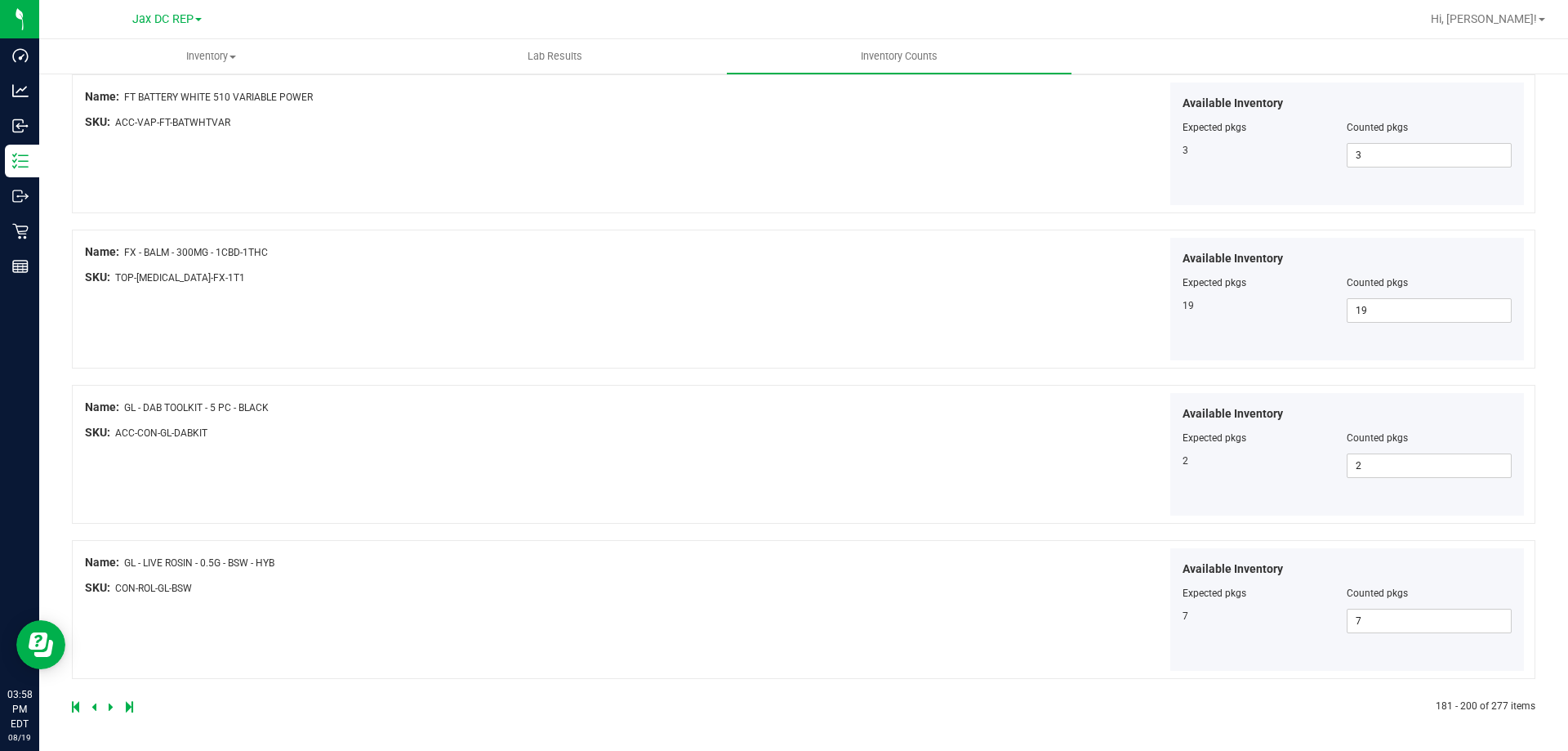
click at [94, 707] on icon at bounding box center [94, 706] width 5 height 10
click at [95, 703] on icon at bounding box center [94, 706] width 5 height 10
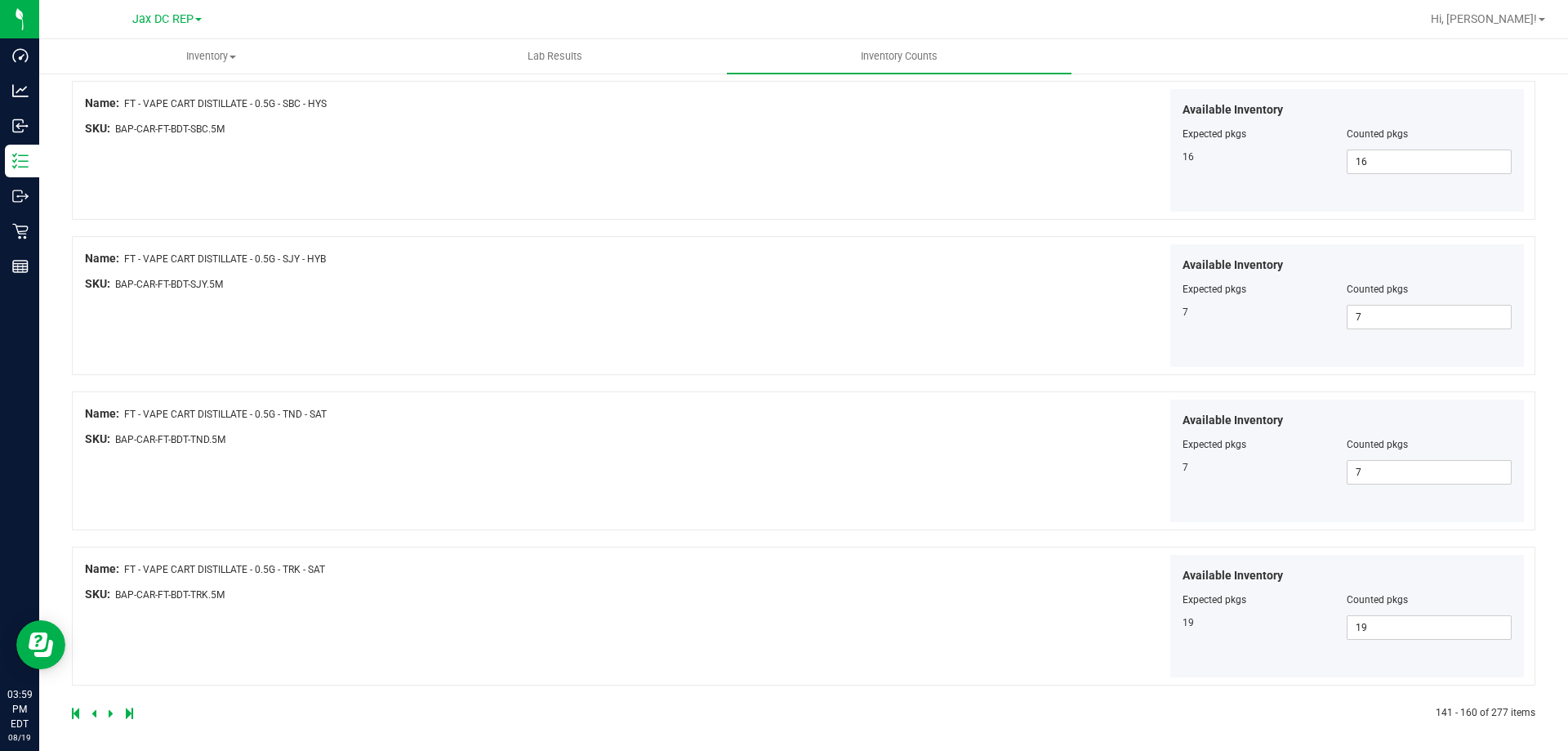
scroll to position [2808, 0]
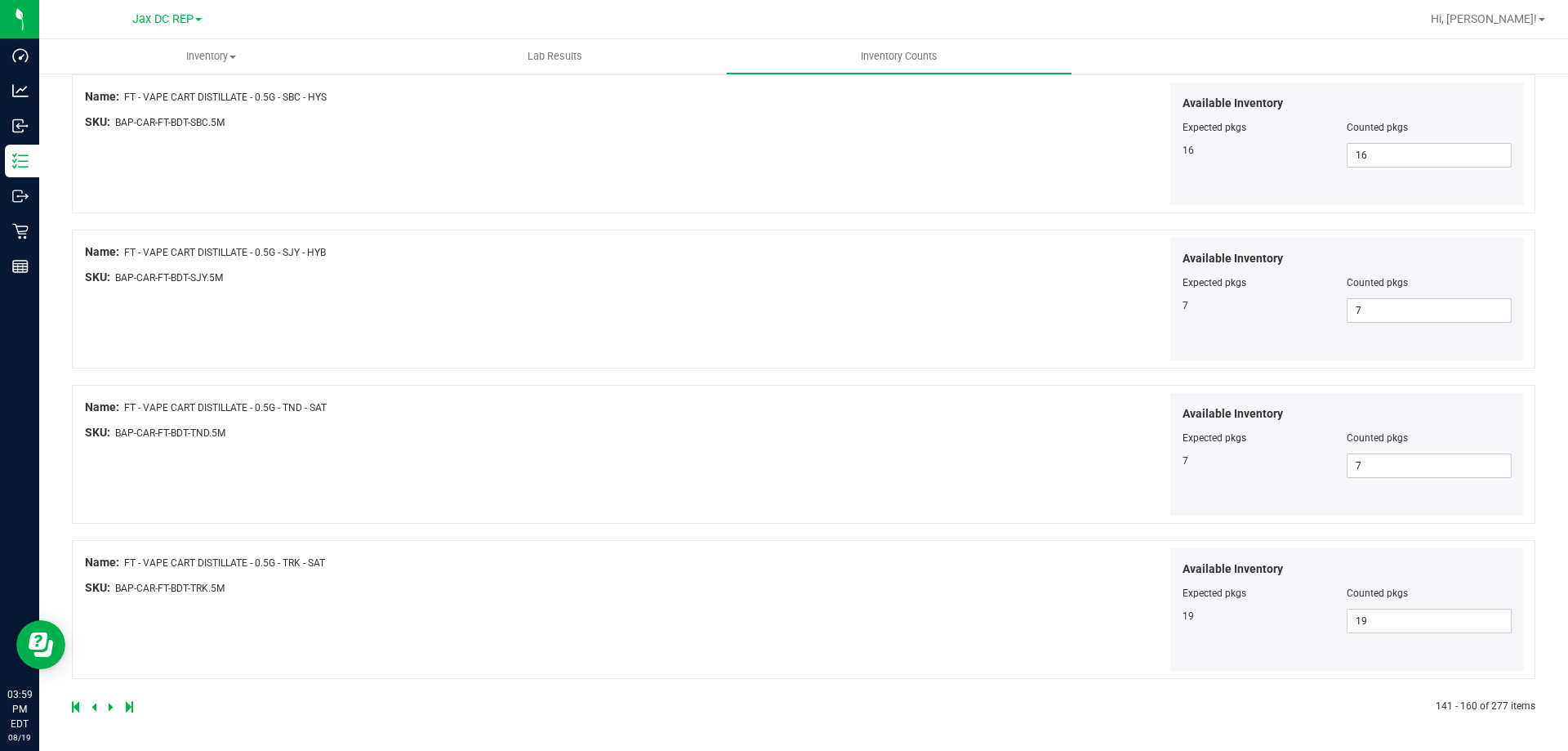
click at [97, 709] on link at bounding box center [95, 707] width 7 height 12
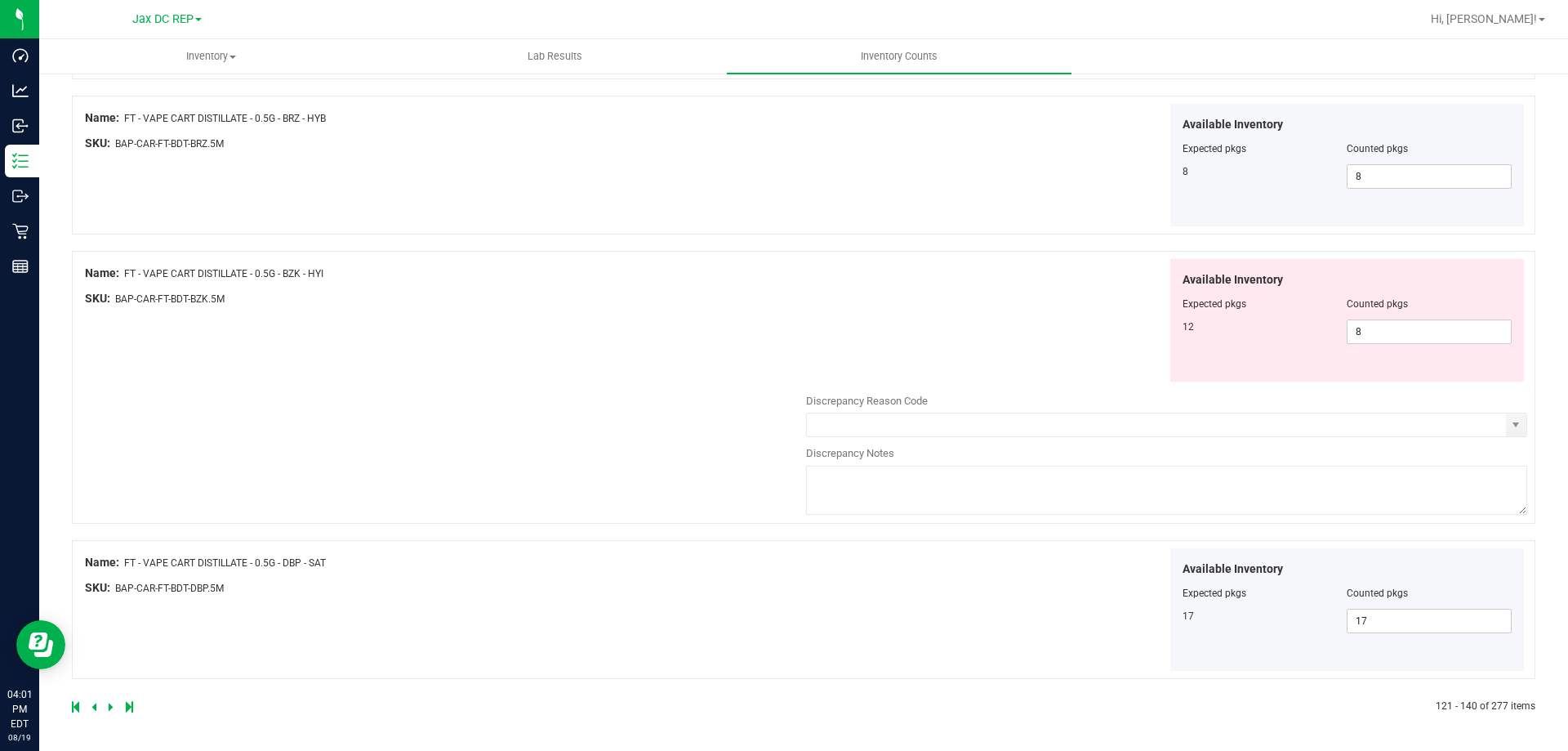
click at [111, 705] on icon at bounding box center [111, 706] width 5 height 10
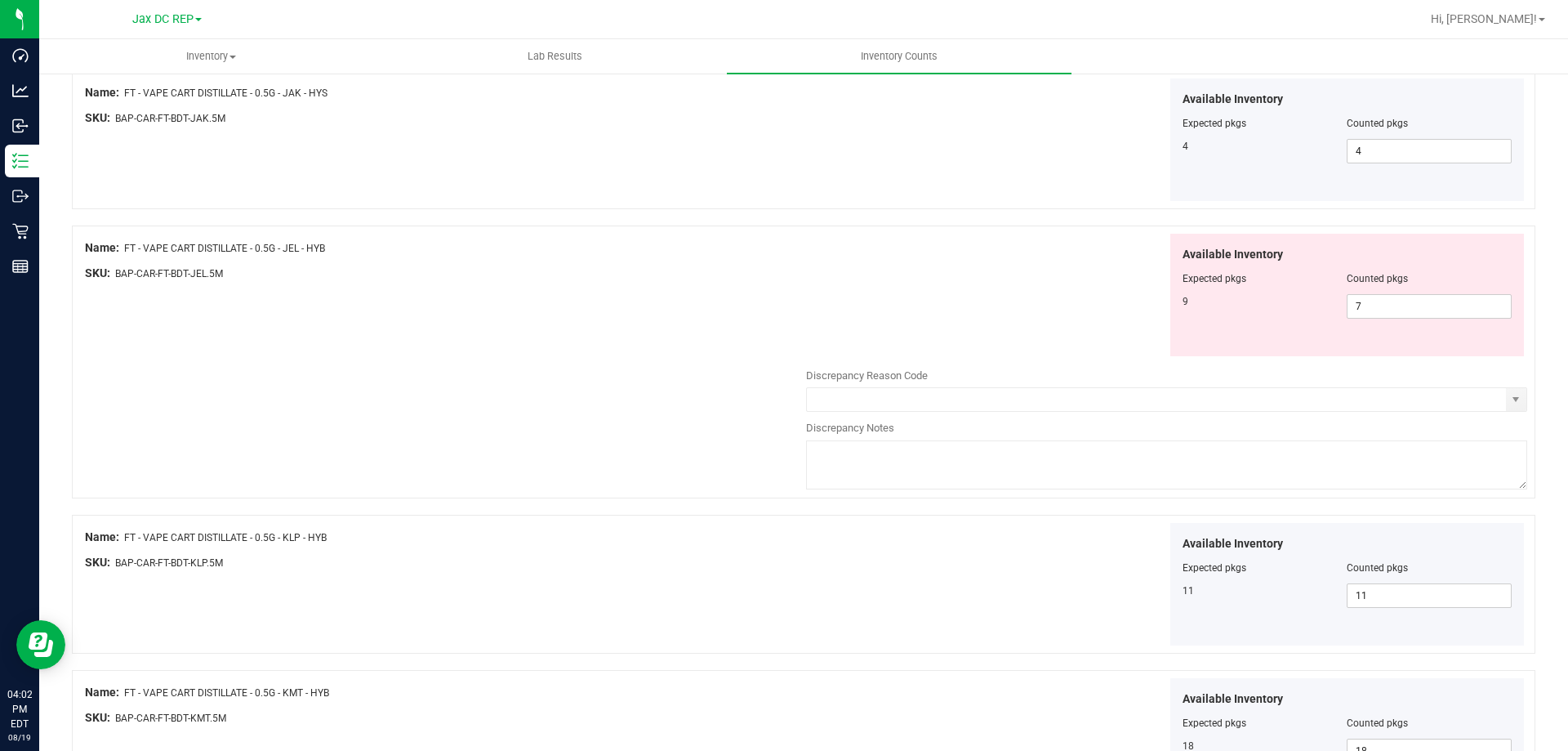
scroll to position [817, 0]
click at [1386, 299] on span "7 7" at bounding box center [1429, 306] width 165 height 25
drag, startPoint x: 1386, startPoint y: 299, endPoint x: 1317, endPoint y: 303, distance: 69.1
click at [1317, 303] on div "9 7 7" at bounding box center [1347, 306] width 330 height 25
click at [1064, 316] on div "Available Inventory Expected pkgs Counted pkgs 9 7 7" at bounding box center [1167, 295] width 721 height 124
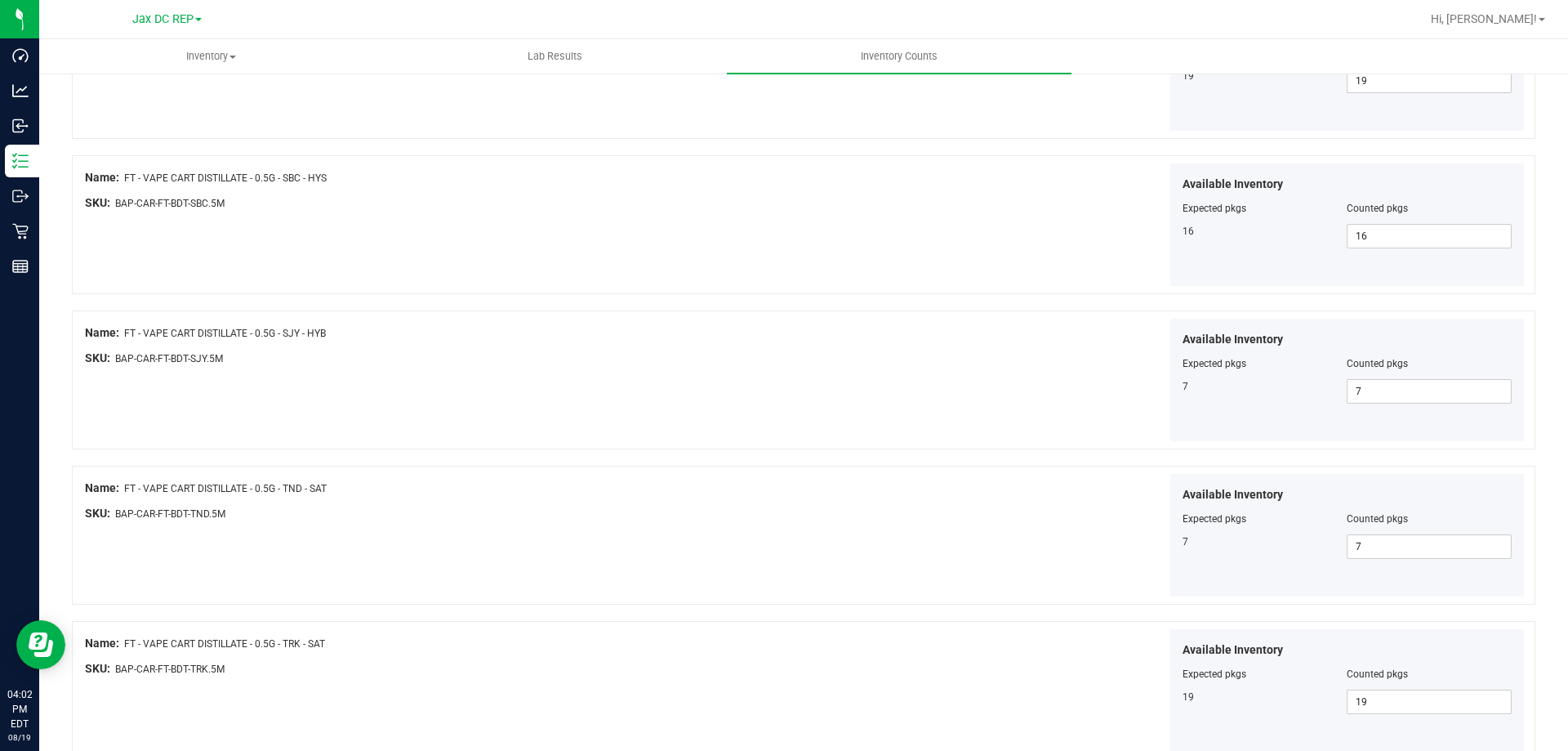
scroll to position [2808, 0]
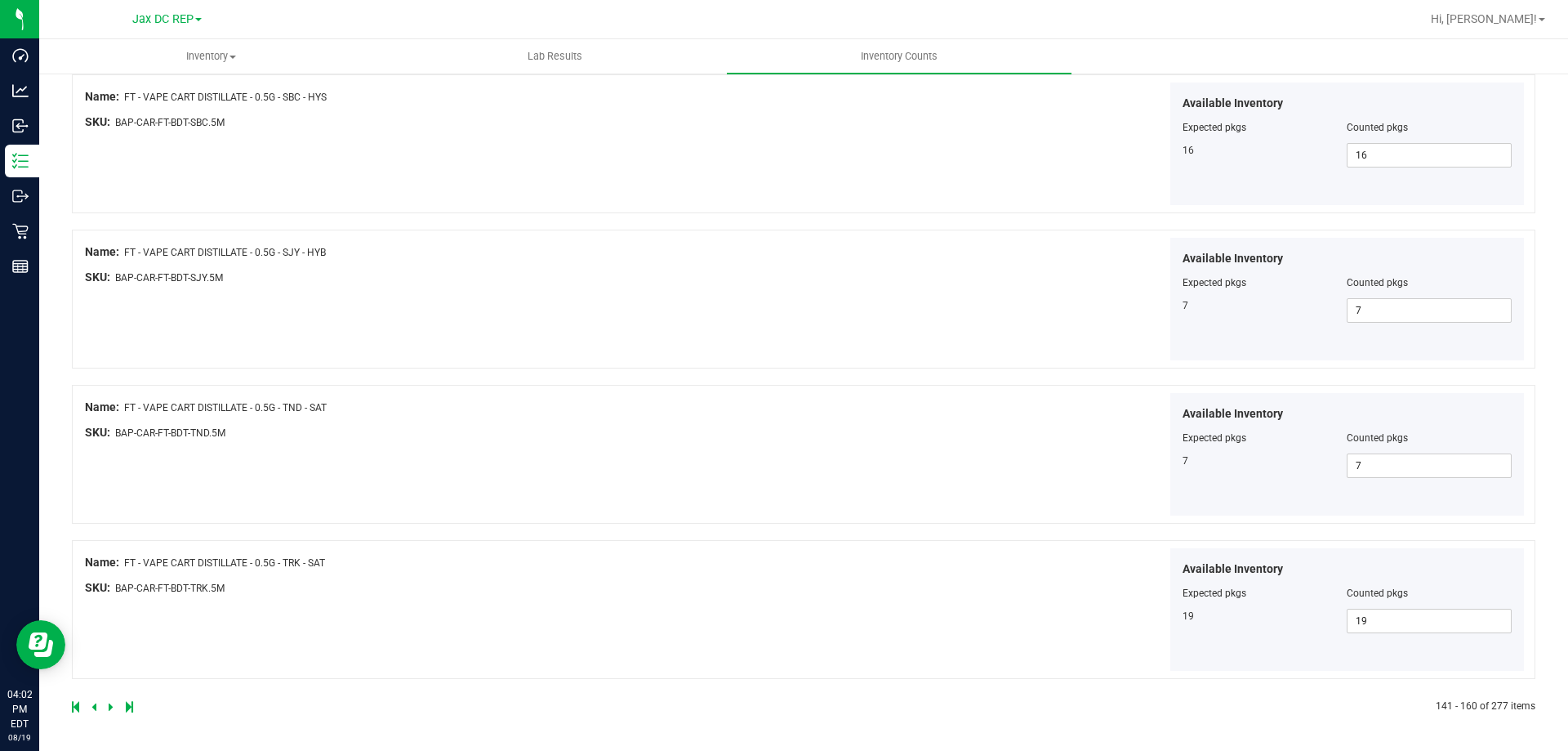
click at [94, 705] on icon at bounding box center [94, 706] width 5 height 10
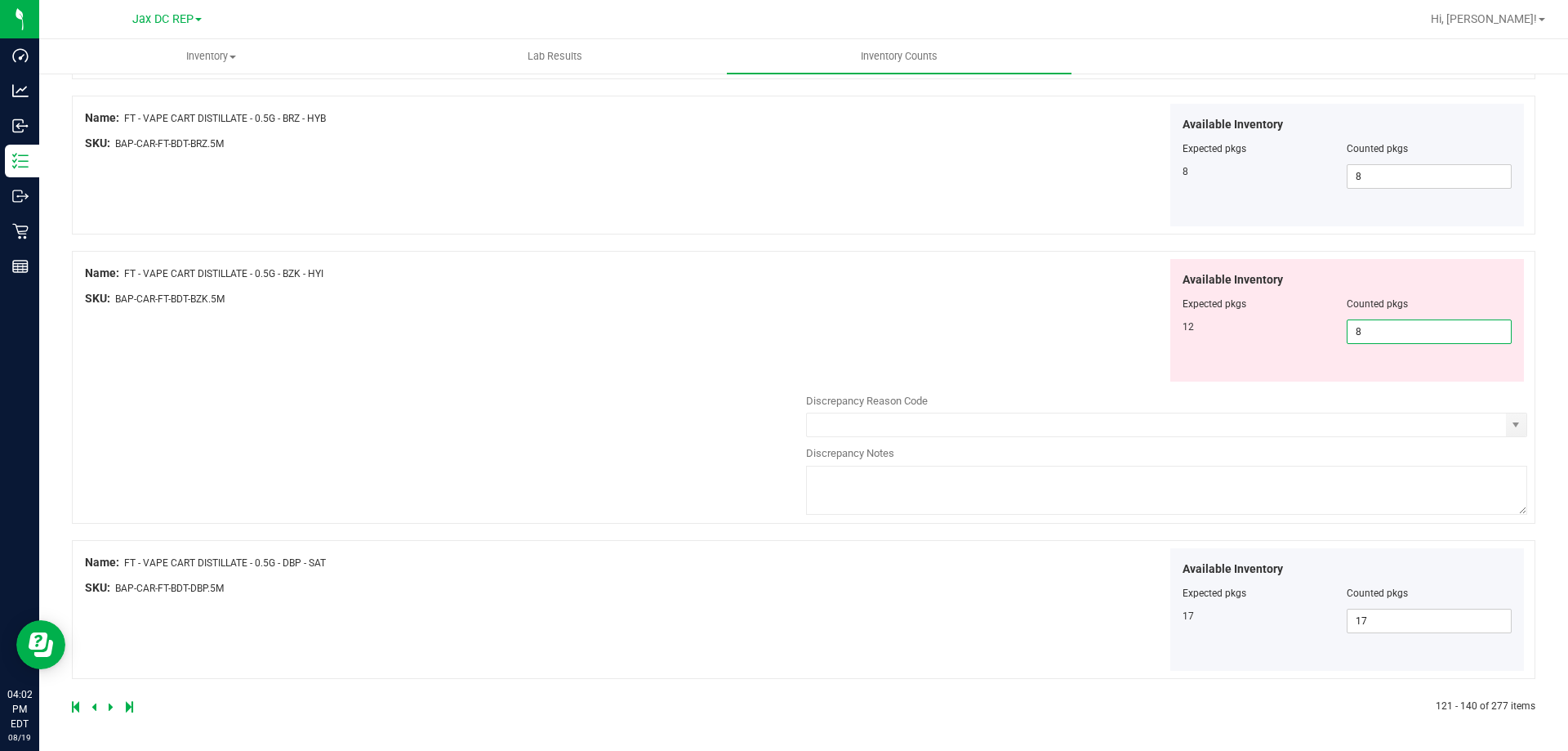
drag, startPoint x: 1365, startPoint y: 342, endPoint x: 1319, endPoint y: 336, distance: 46.4
click at [1319, 336] on div "12 8 8" at bounding box center [1347, 332] width 330 height 25
type input "12"
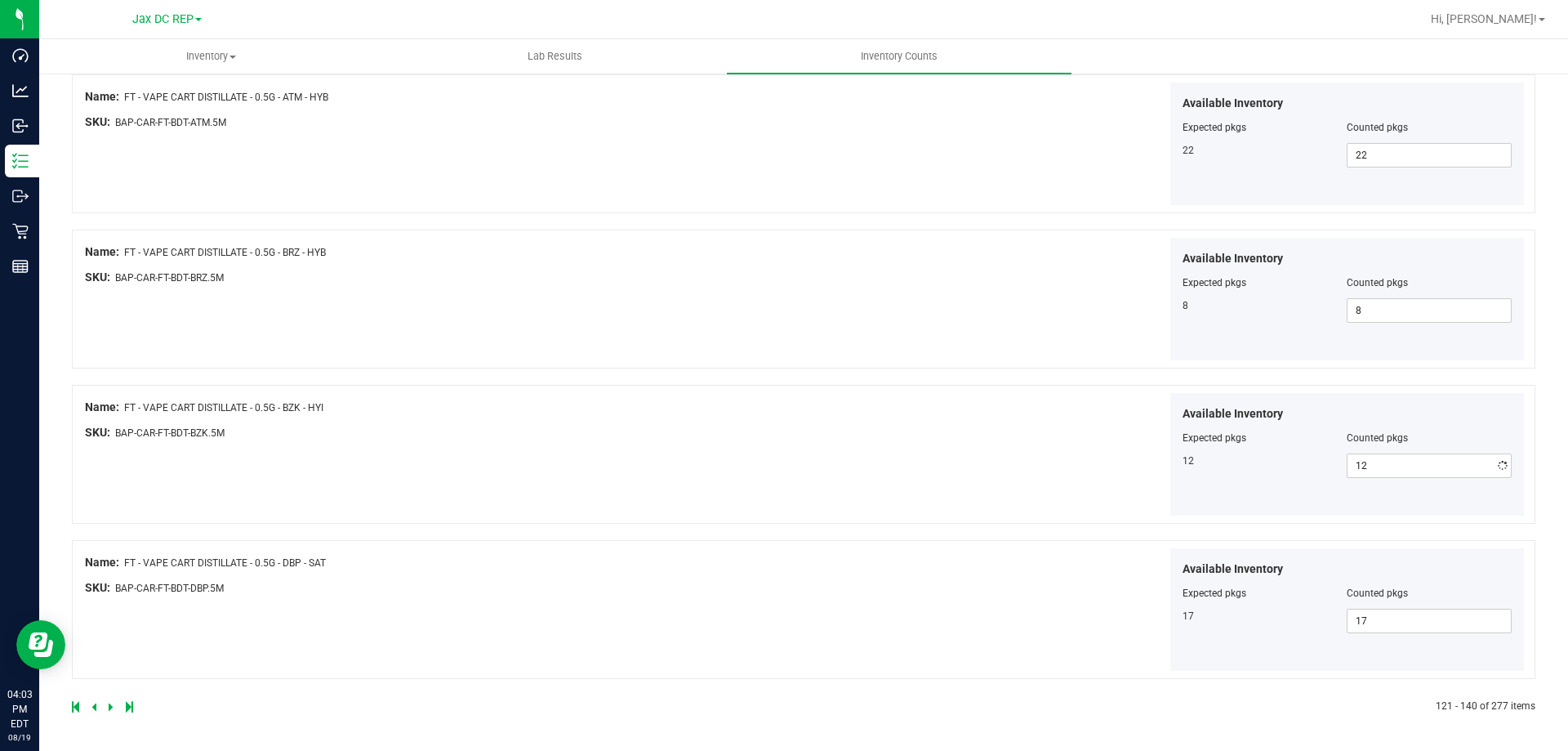
click at [112, 708] on icon at bounding box center [111, 706] width 5 height 10
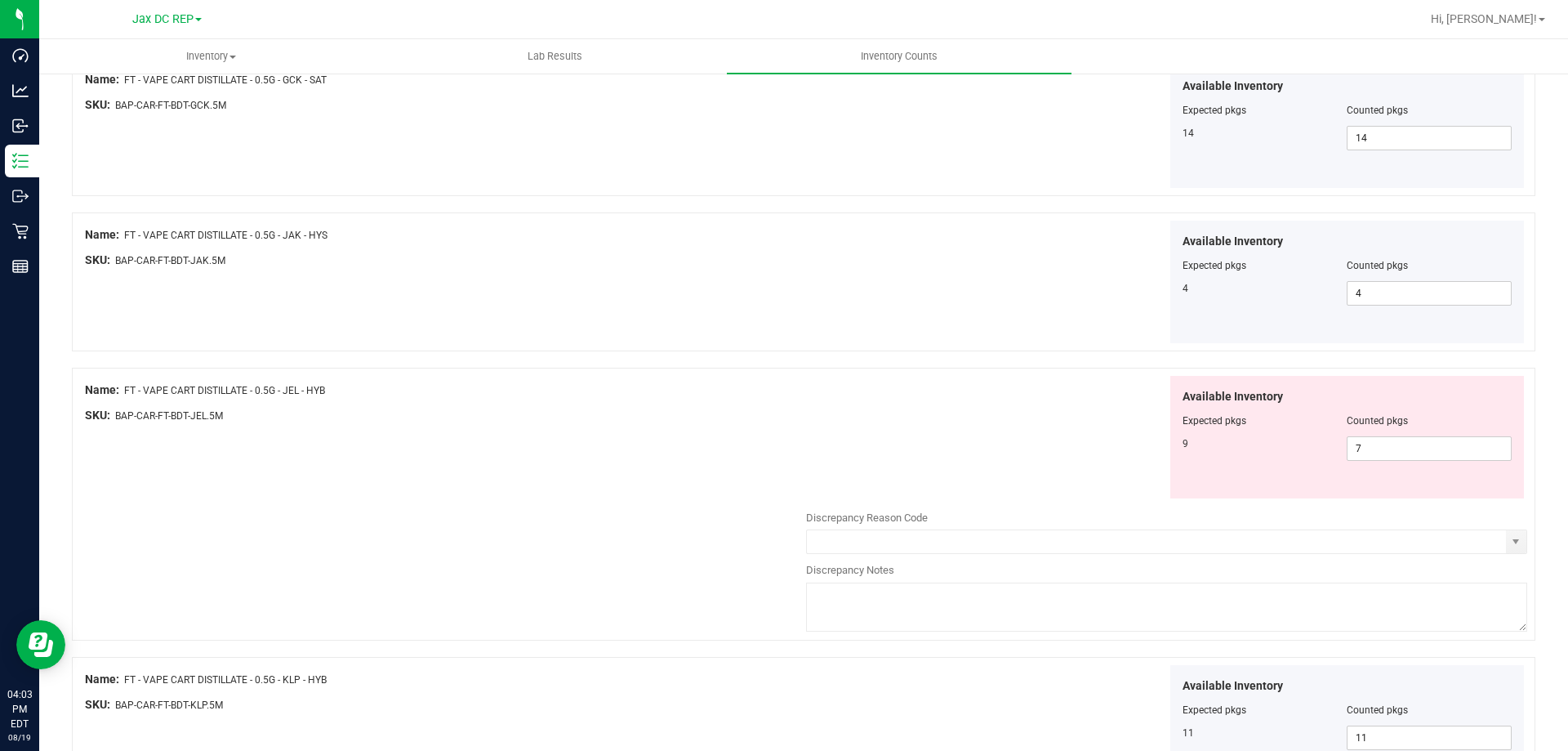
scroll to position [735, 0]
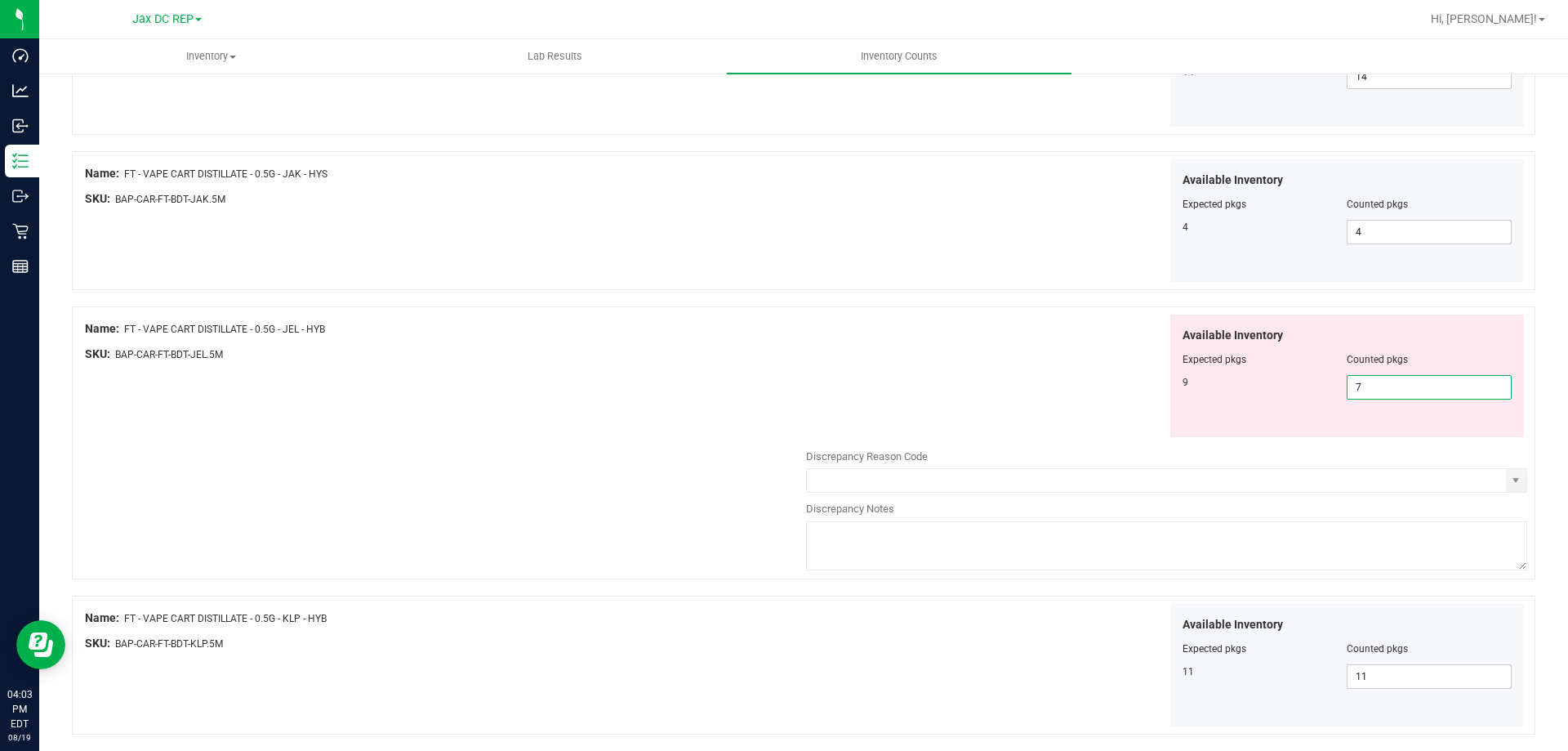
drag, startPoint x: 1367, startPoint y: 390, endPoint x: 1323, endPoint y: 392, distance: 44.0
click at [1323, 392] on div "9 7 7" at bounding box center [1347, 387] width 330 height 25
type input "9"
click at [952, 378] on div "Available Inventory Expected pkgs Counted pkgs 9 9 9" at bounding box center [1167, 376] width 721 height 124
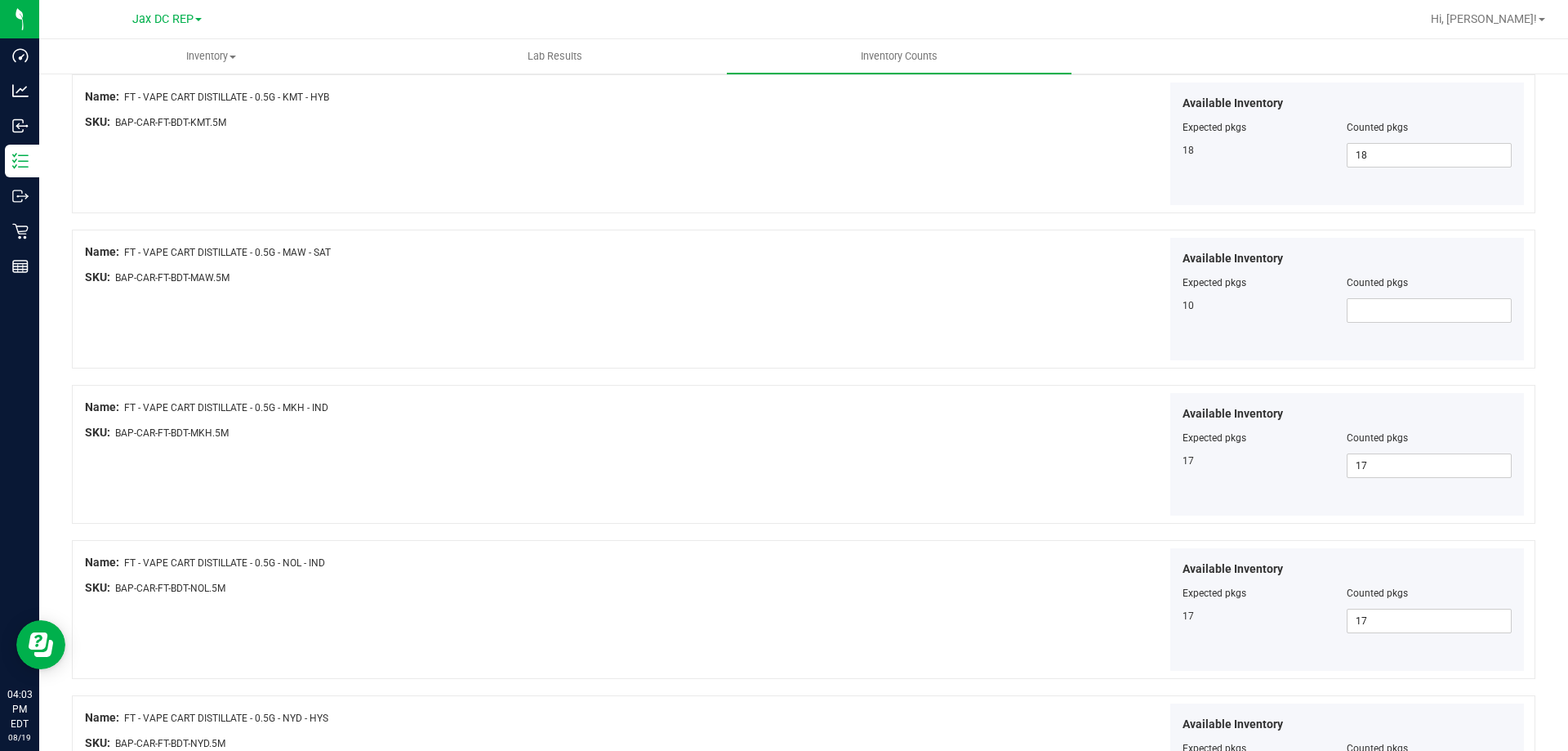
scroll to position [1307, 0]
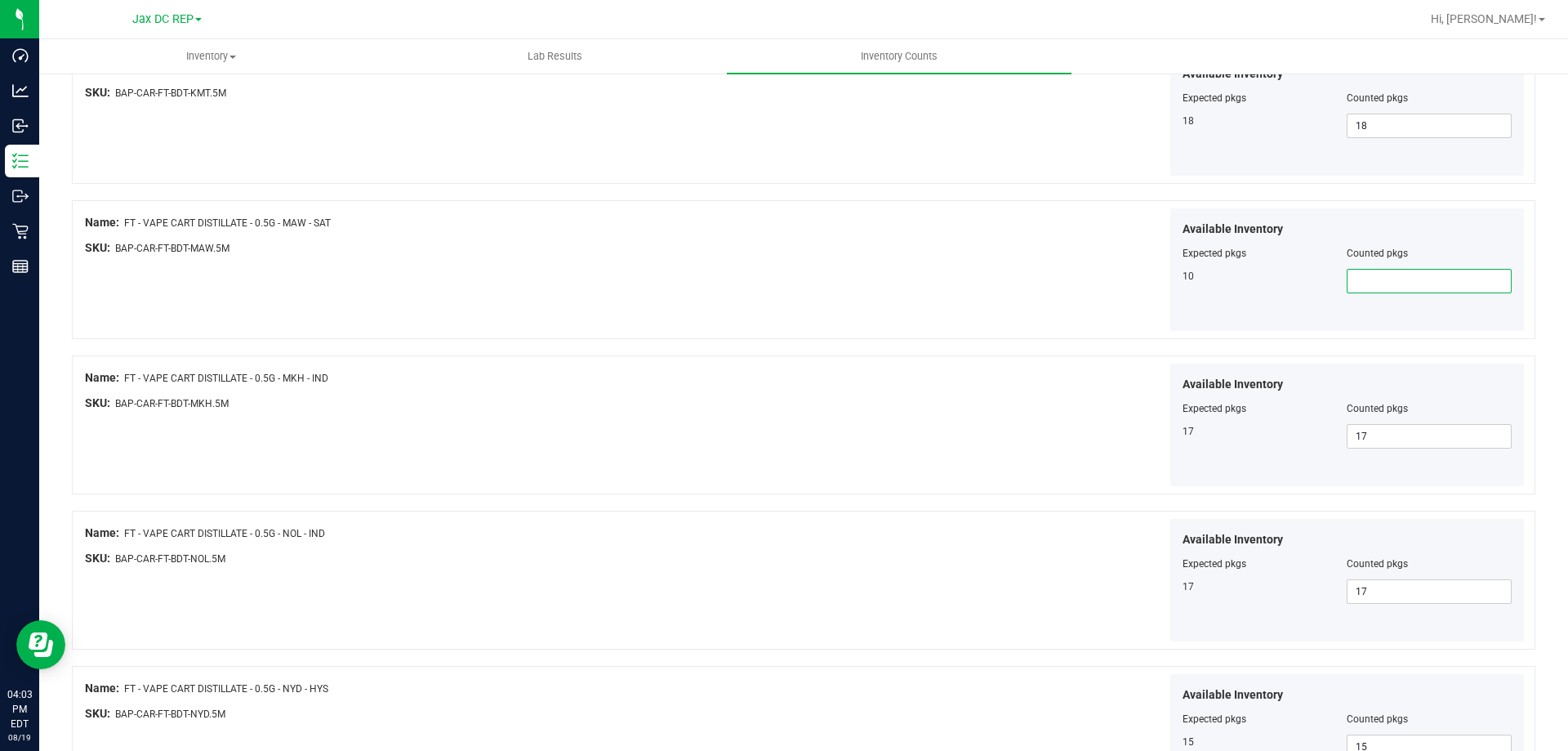
click at [1400, 278] on span at bounding box center [1429, 281] width 165 height 25
type input "10"
click at [1111, 281] on div "Available Inventory Expected pkgs Counted pkgs 10 10 10" at bounding box center [1167, 270] width 721 height 124
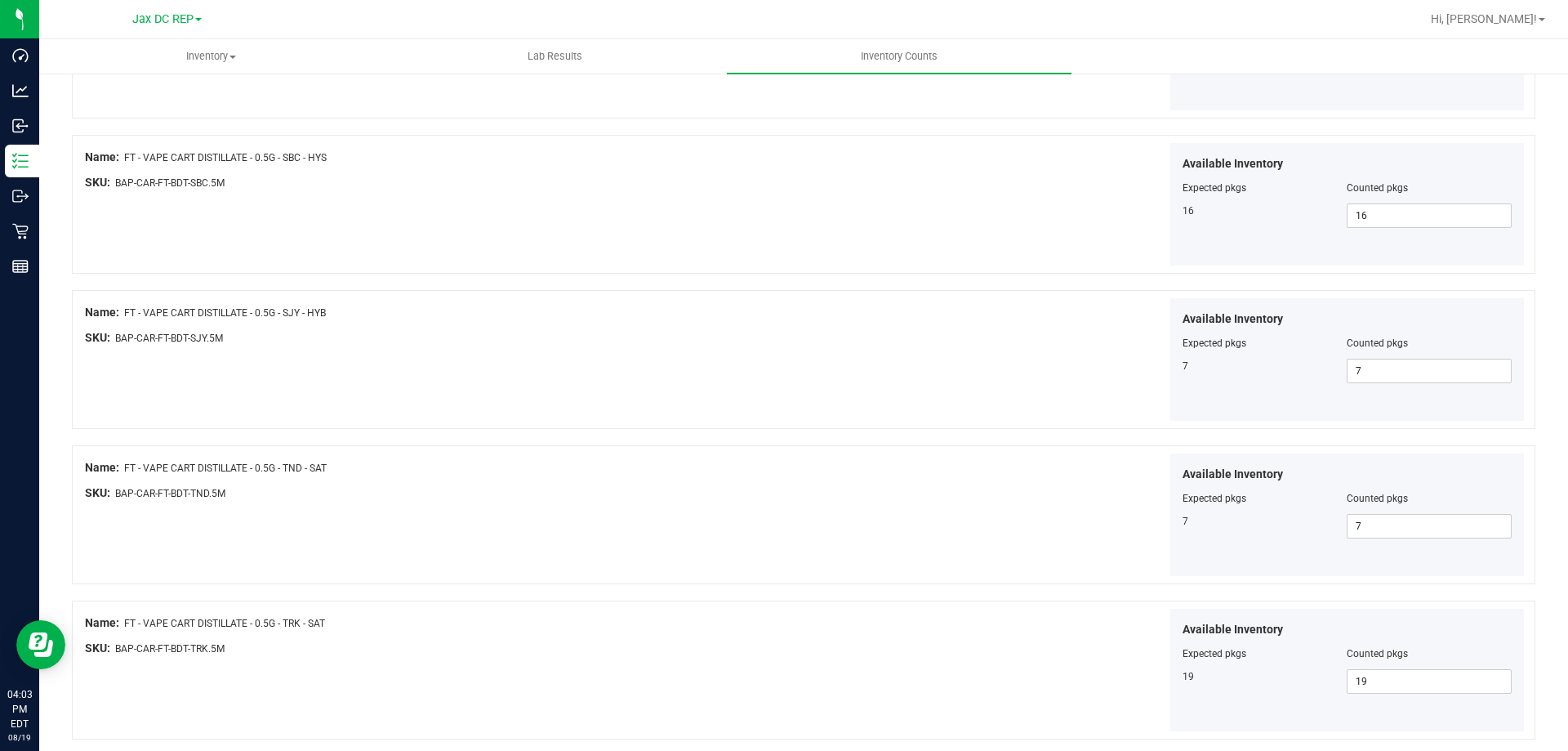
scroll to position [2674, 0]
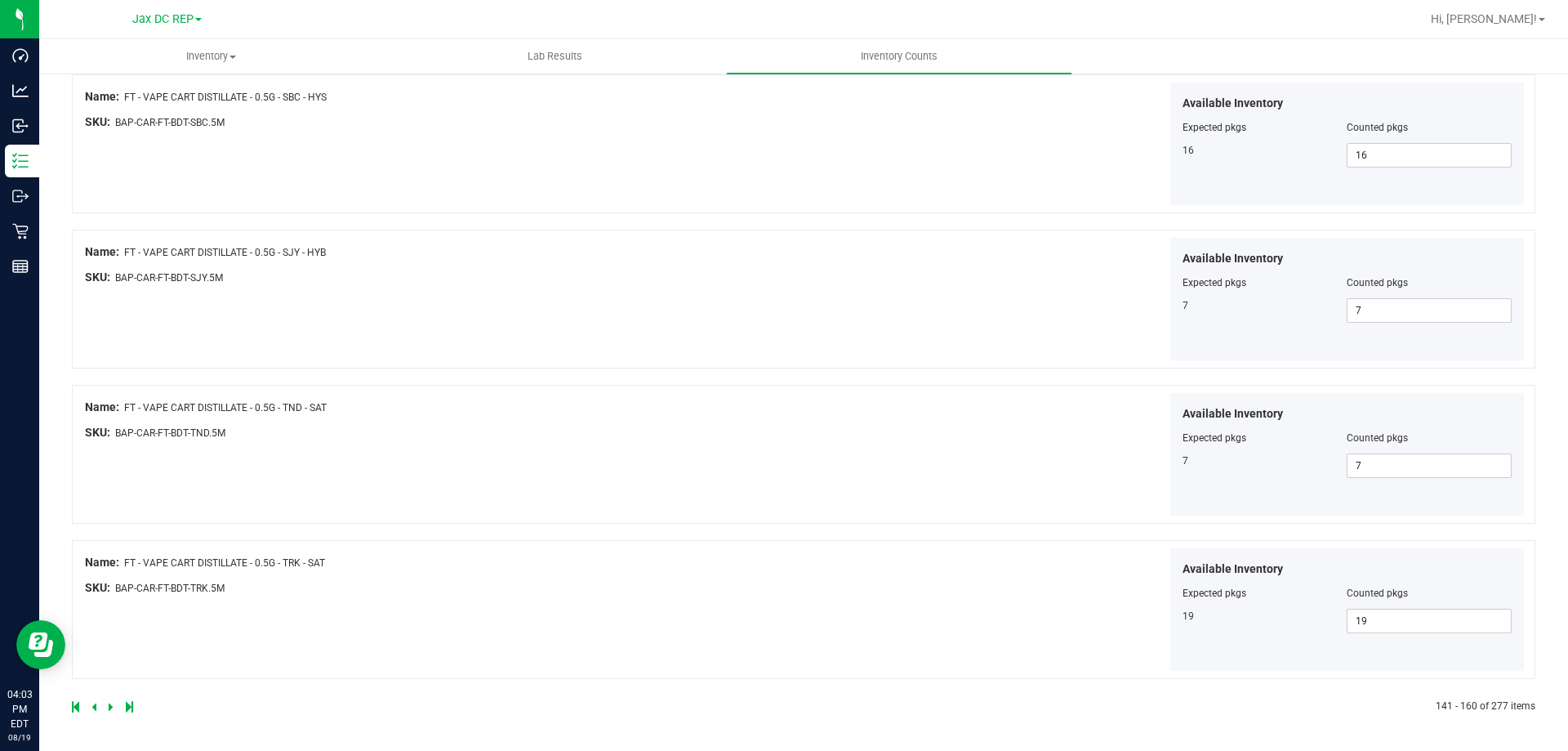
click at [109, 704] on icon at bounding box center [111, 706] width 5 height 10
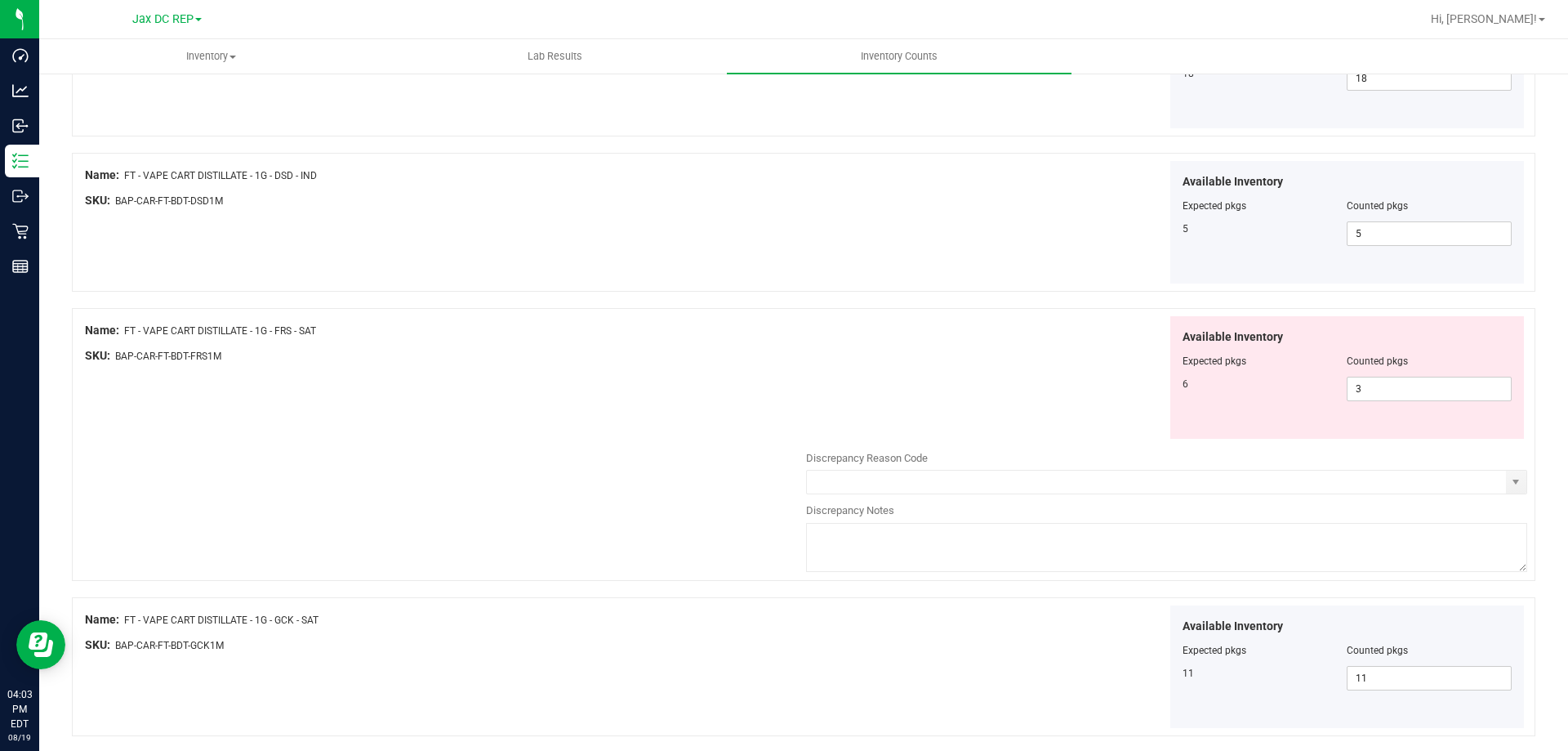
scroll to position [1552, 0]
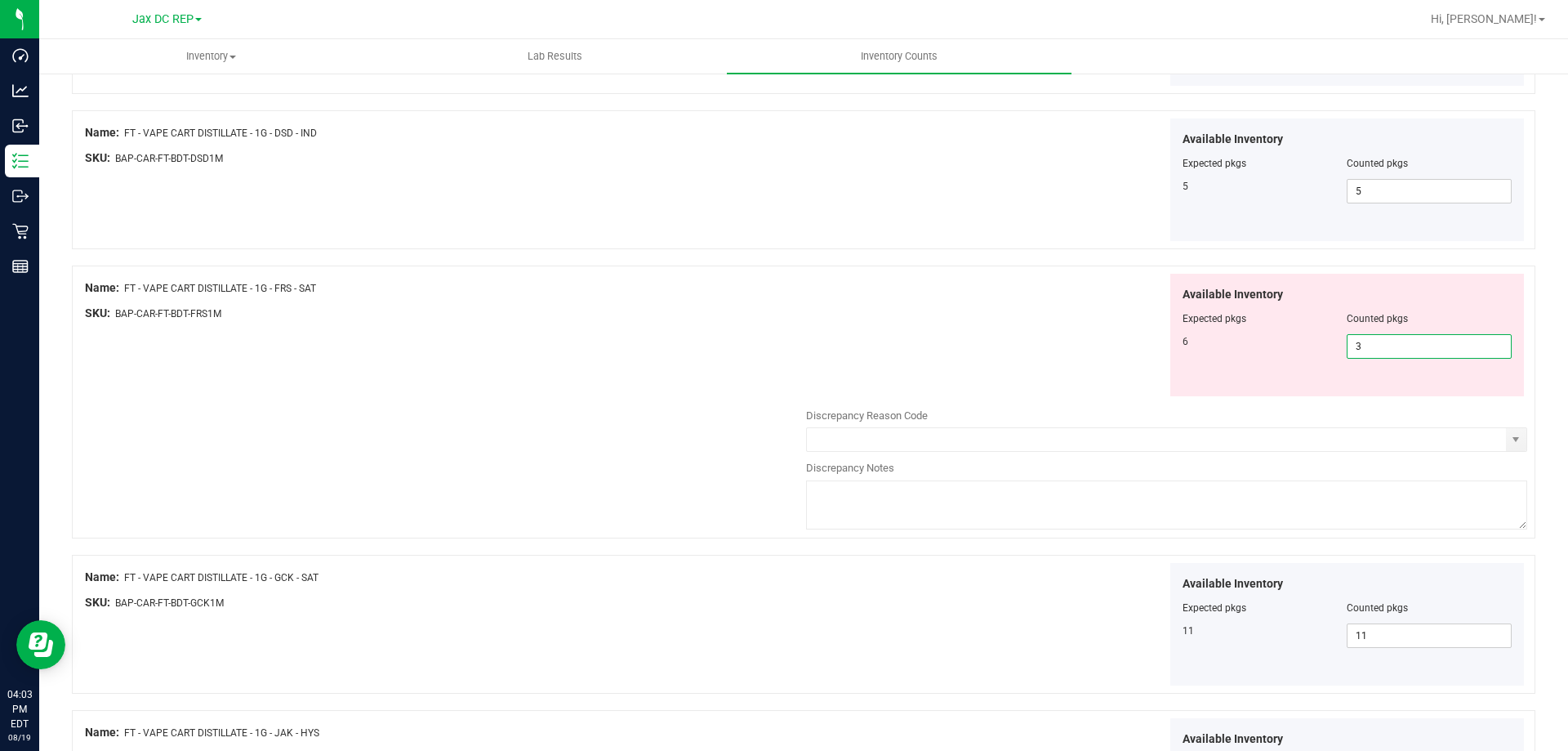
drag, startPoint x: 1357, startPoint y: 350, endPoint x: 1321, endPoint y: 351, distance: 36.0
click at [1321, 351] on div "6 3 3" at bounding box center [1347, 346] width 330 height 25
type input "6"
click at [1098, 338] on div "Available Inventory Expected pkgs Counted pkgs 6 6 6" at bounding box center [1167, 335] width 721 height 124
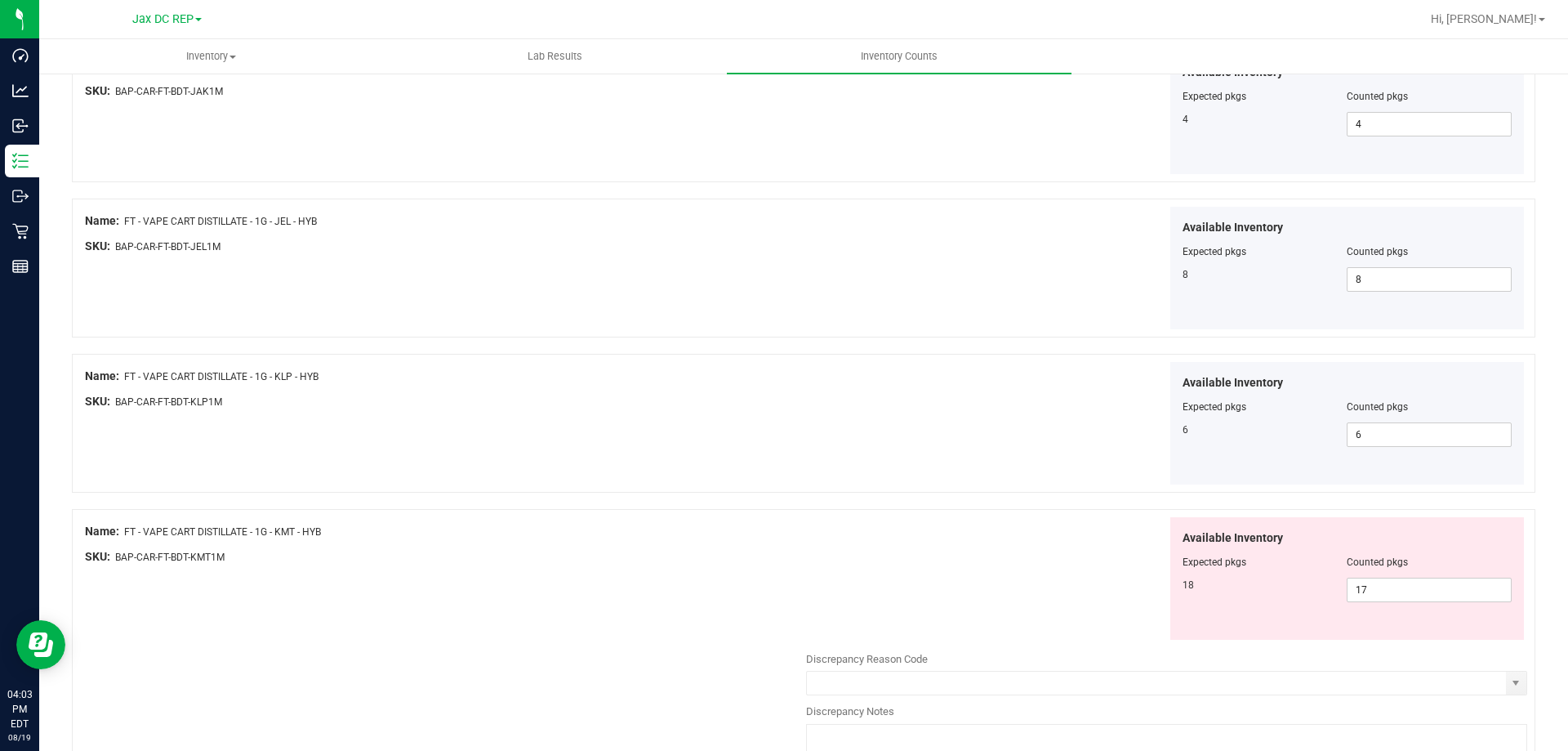
scroll to position [2205, 0]
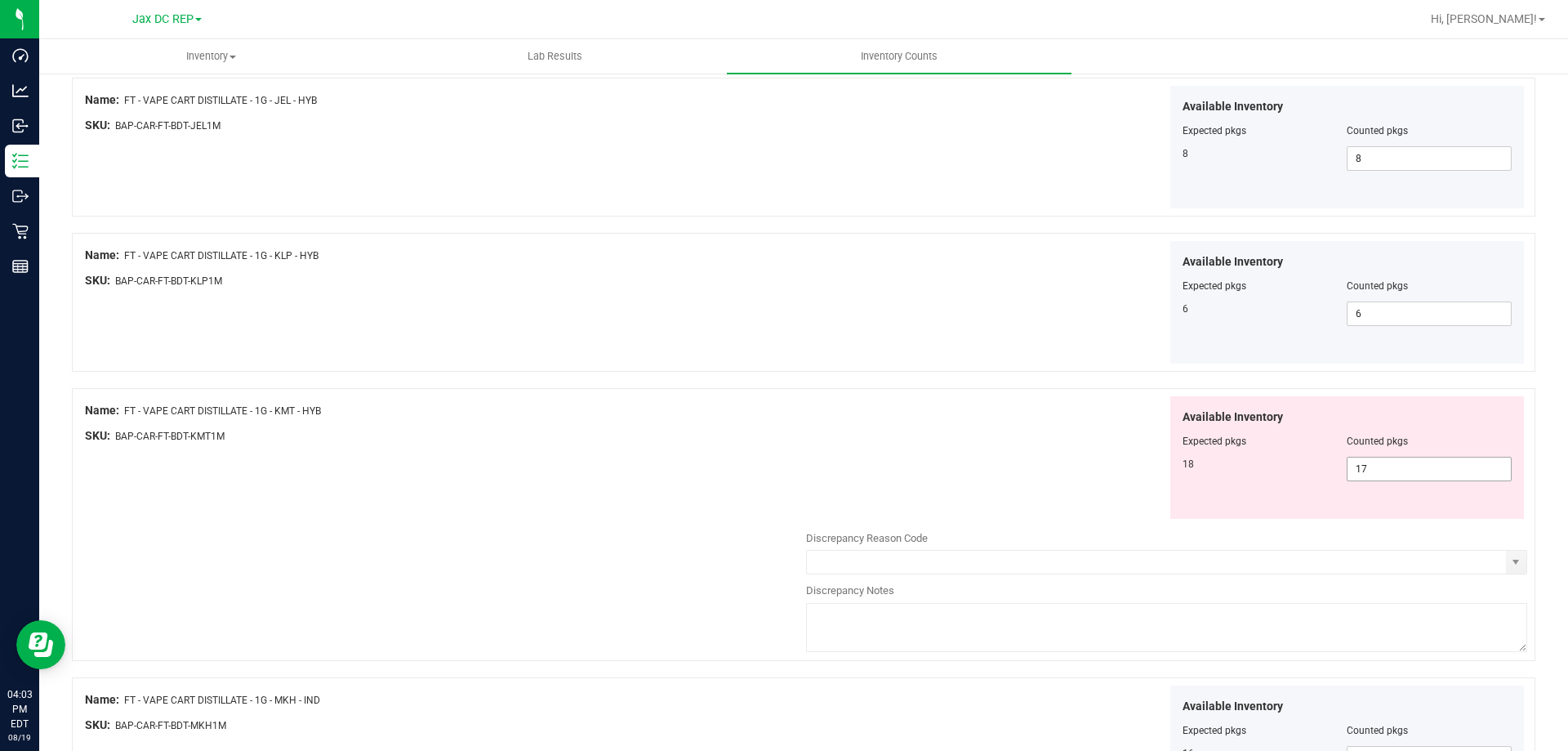
click at [1381, 478] on span "17 17" at bounding box center [1429, 469] width 165 height 25
type input "1"
click at [1069, 466] on div "Available Inventory Expected pkgs Counted pkgs 18" at bounding box center [1167, 457] width 721 height 124
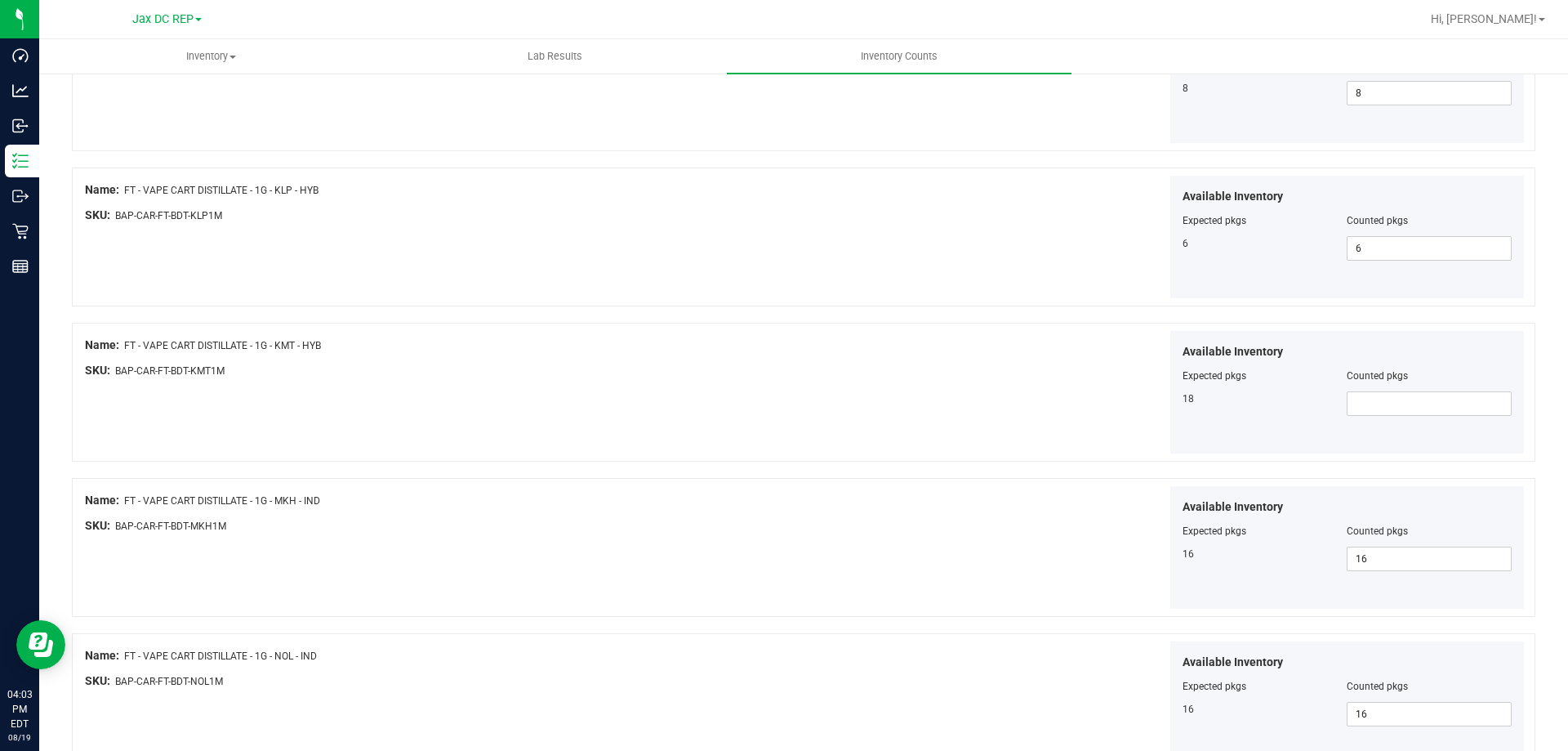
scroll to position [2265, 0]
click at [1365, 406] on span at bounding box center [1429, 408] width 165 height 25
click at [1361, 413] on input "text" at bounding box center [1429, 408] width 164 height 23
type input "18"
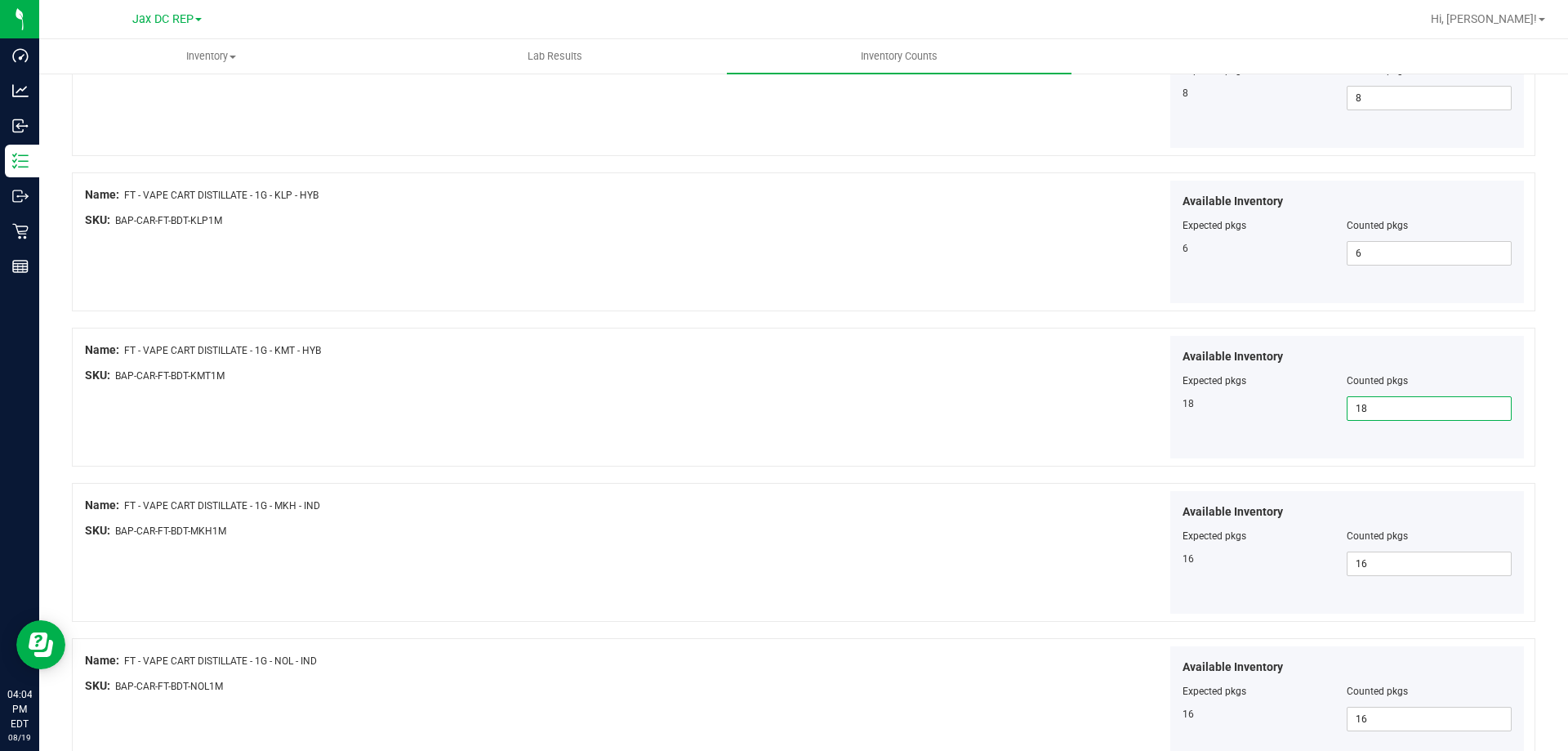
click at [1024, 408] on div "Available Inventory Expected pkgs Counted pkgs 18 18 18" at bounding box center [1167, 397] width 721 height 124
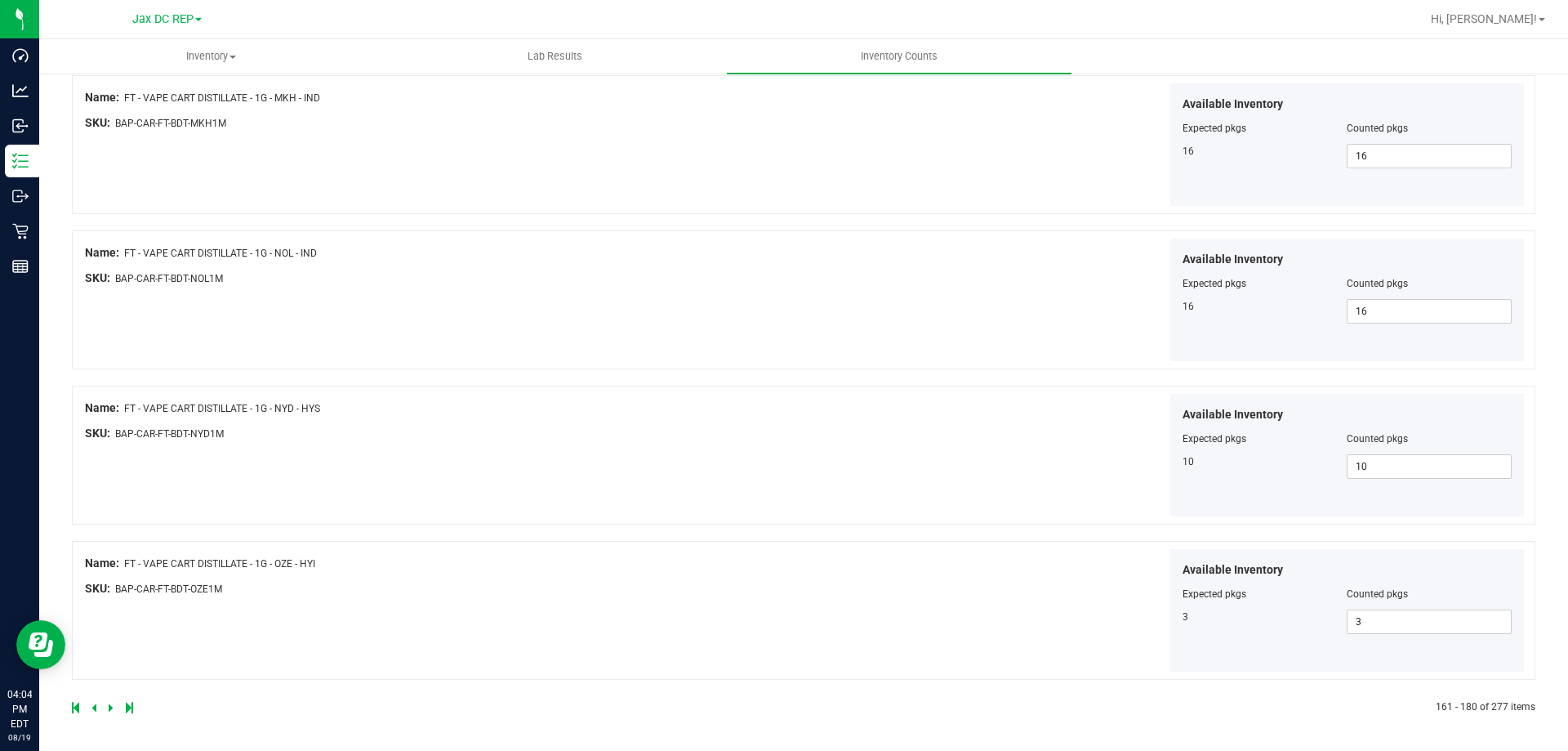
scroll to position [2674, 0]
click at [111, 705] on icon at bounding box center [111, 706] width 5 height 10
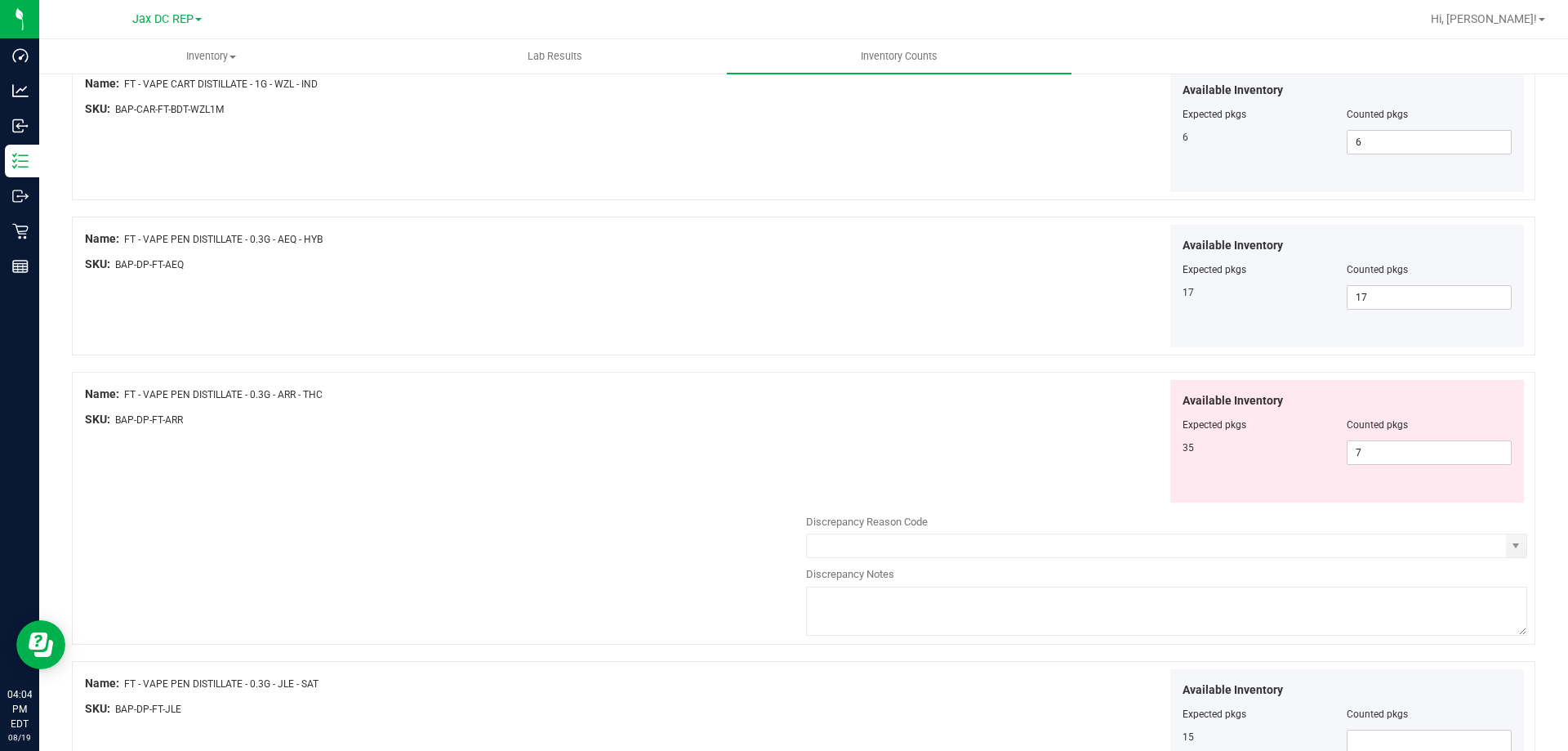
scroll to position [1634, 0]
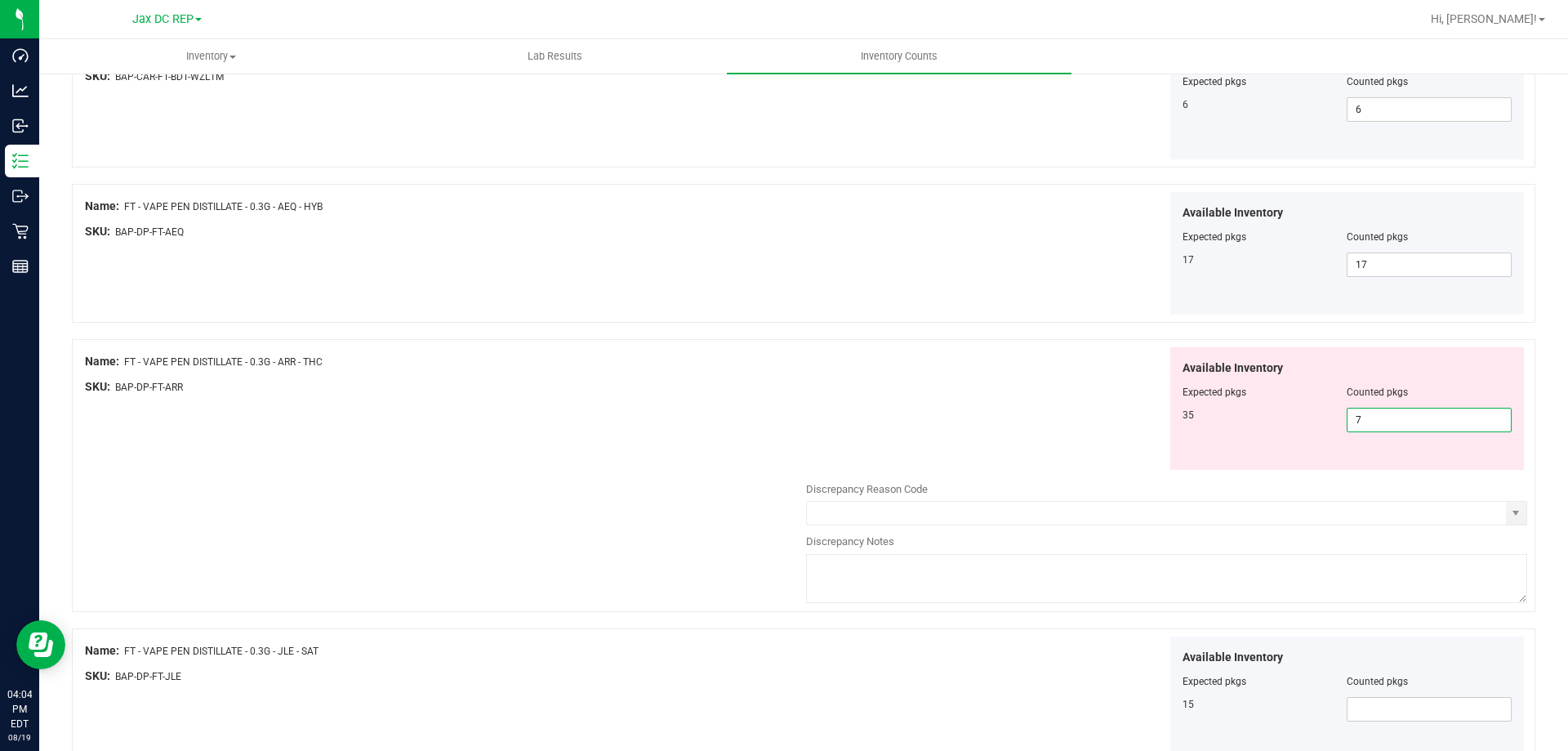
drag, startPoint x: 1383, startPoint y: 410, endPoint x: 1316, endPoint y: 413, distance: 67.1
click at [1316, 413] on div "35 7 7" at bounding box center [1347, 420] width 330 height 25
type input "."
type input "35"
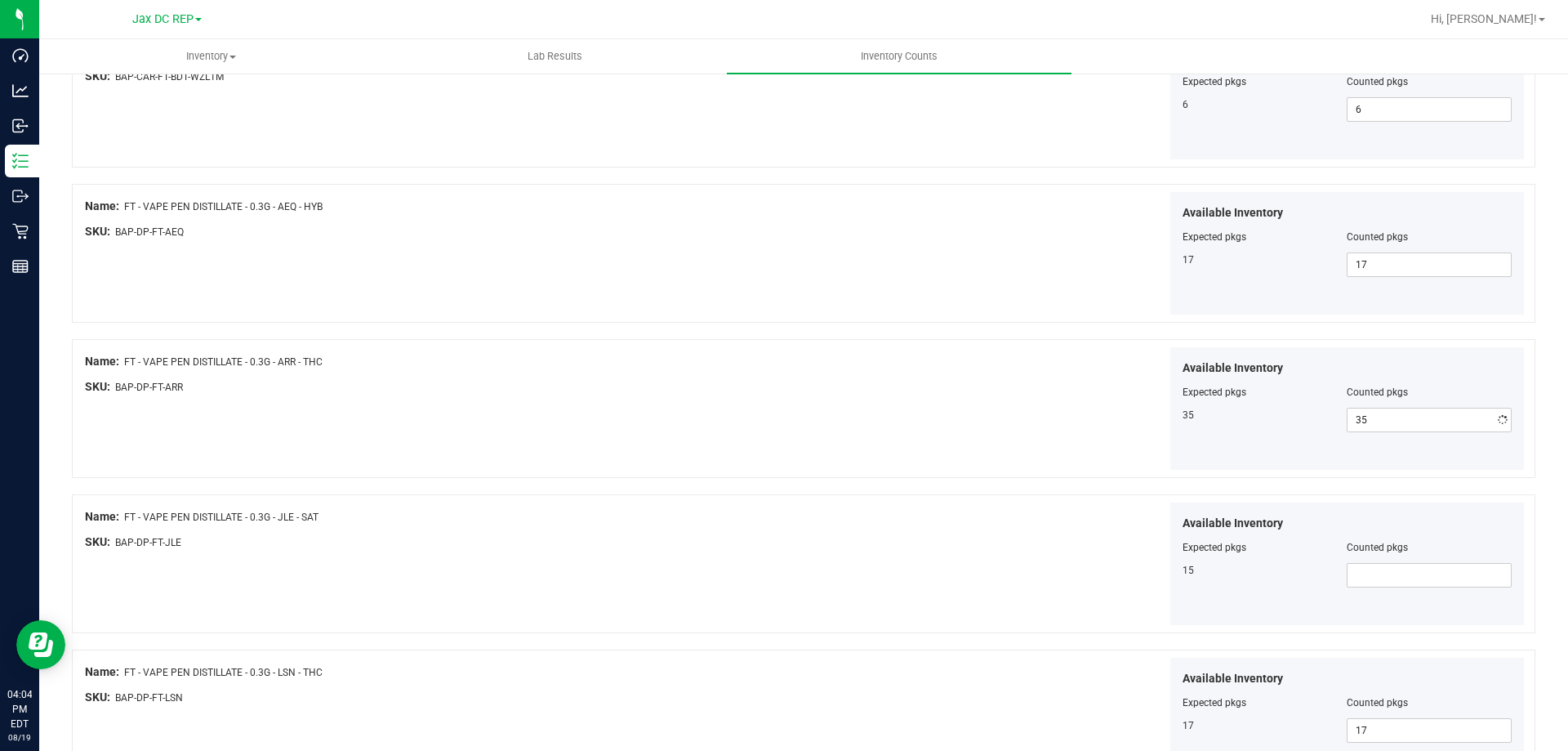
click at [902, 439] on div "Available Inventory Expected pkgs Counted pkgs 35 35 35" at bounding box center [1167, 408] width 721 height 124
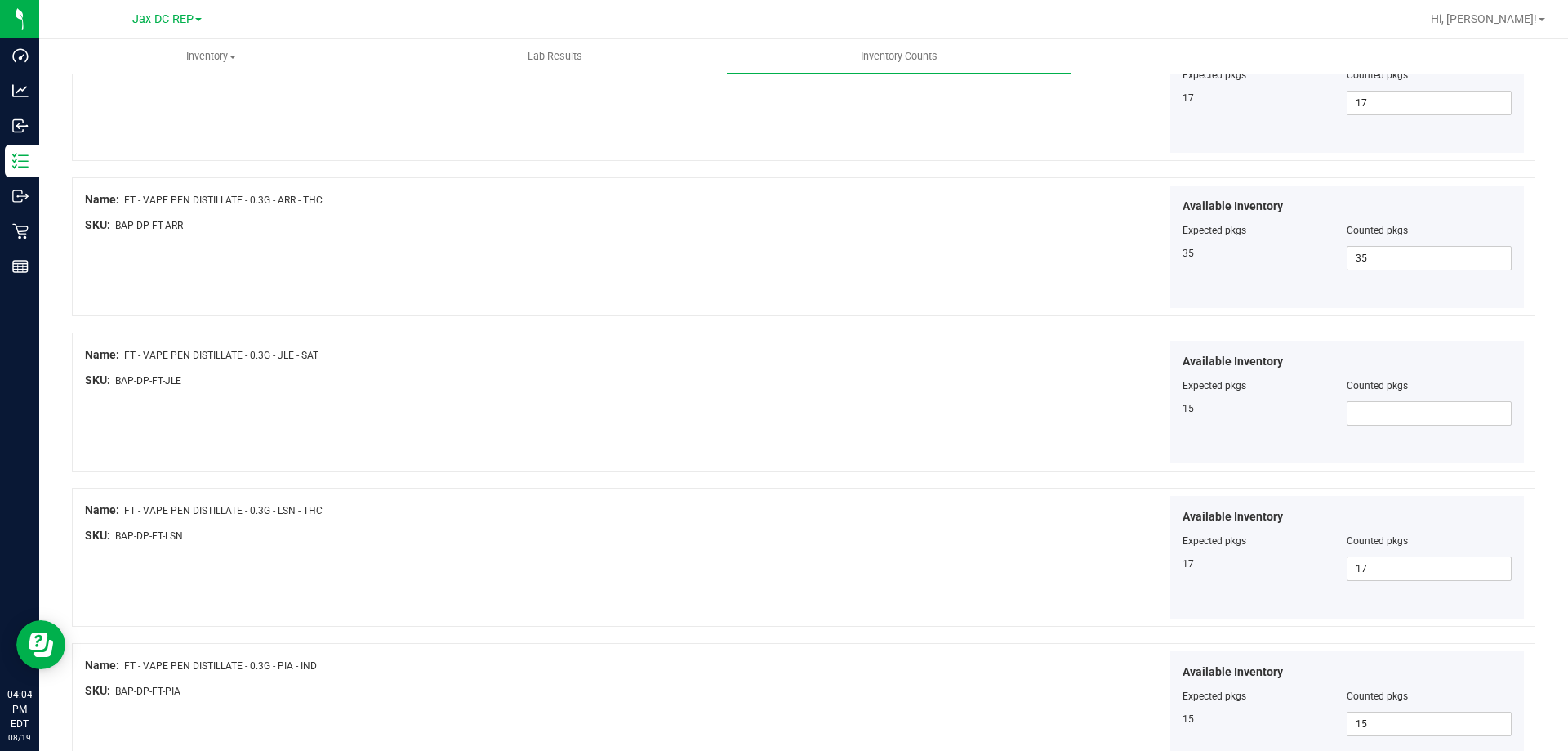
scroll to position [1797, 0]
click at [1384, 409] on span at bounding box center [1429, 412] width 165 height 25
type input "15"
click at [862, 445] on div "Available Inventory Expected pkgs Counted pkgs 15 15 15" at bounding box center [1167, 400] width 721 height 124
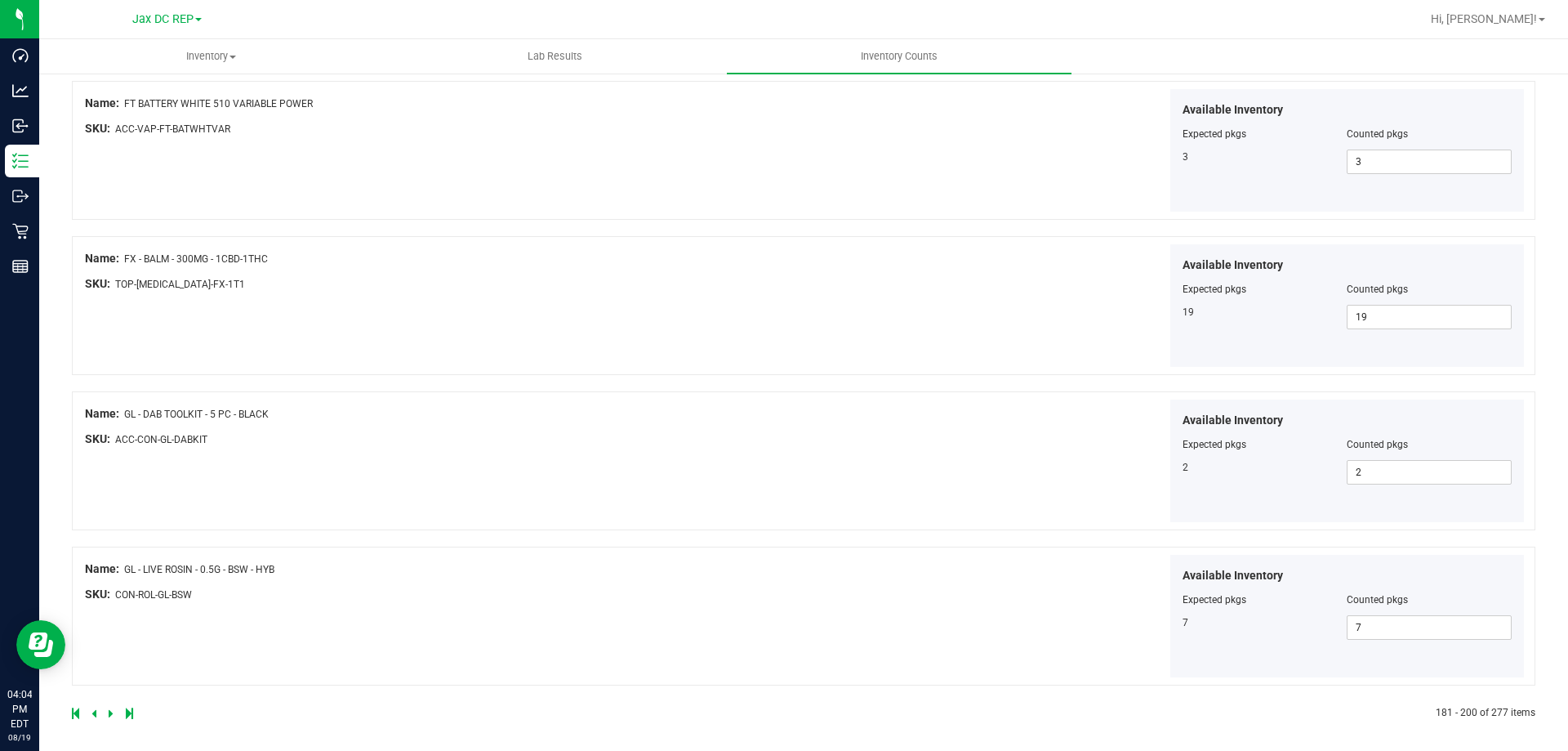
scroll to position [2674, 0]
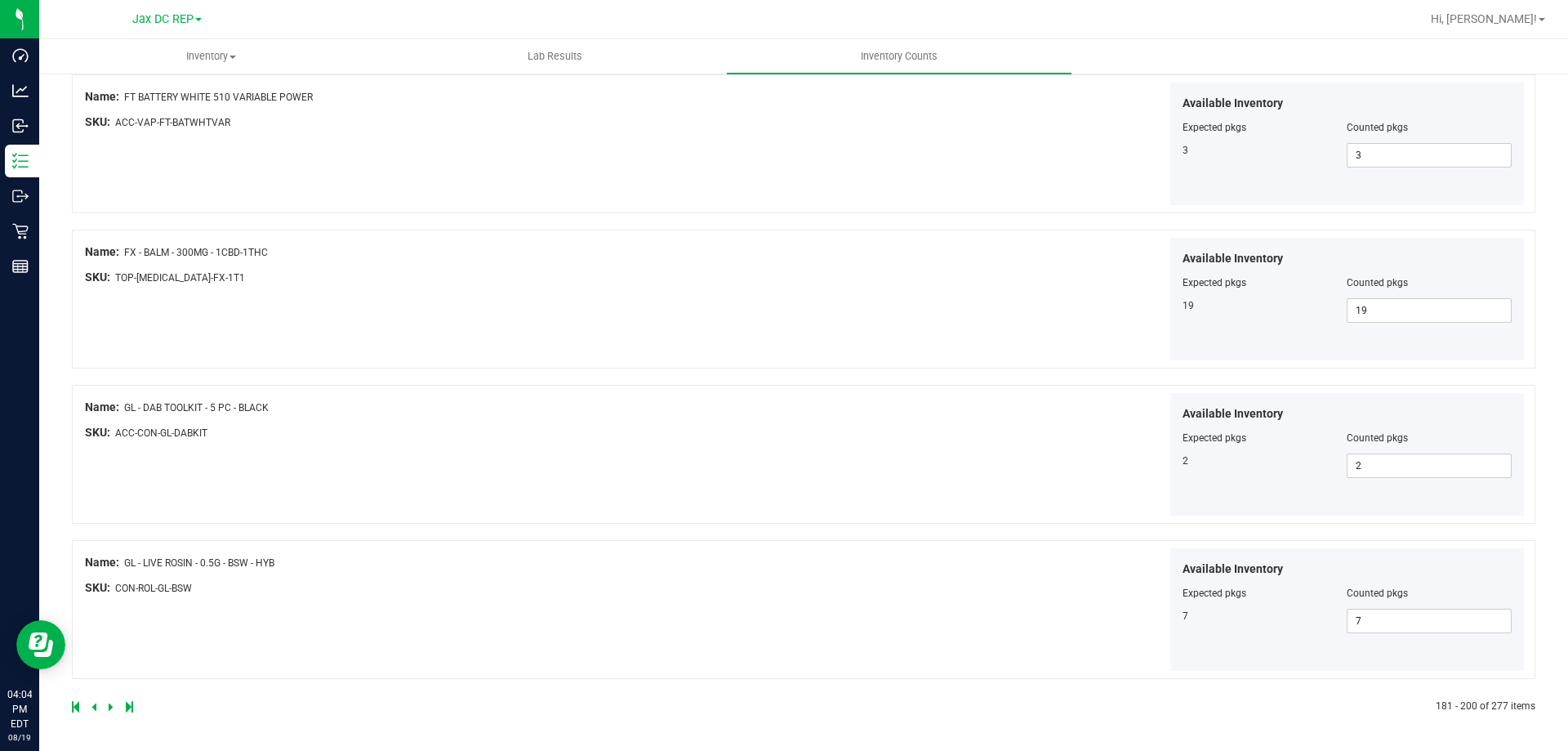
click at [112, 706] on icon at bounding box center [111, 706] width 5 height 10
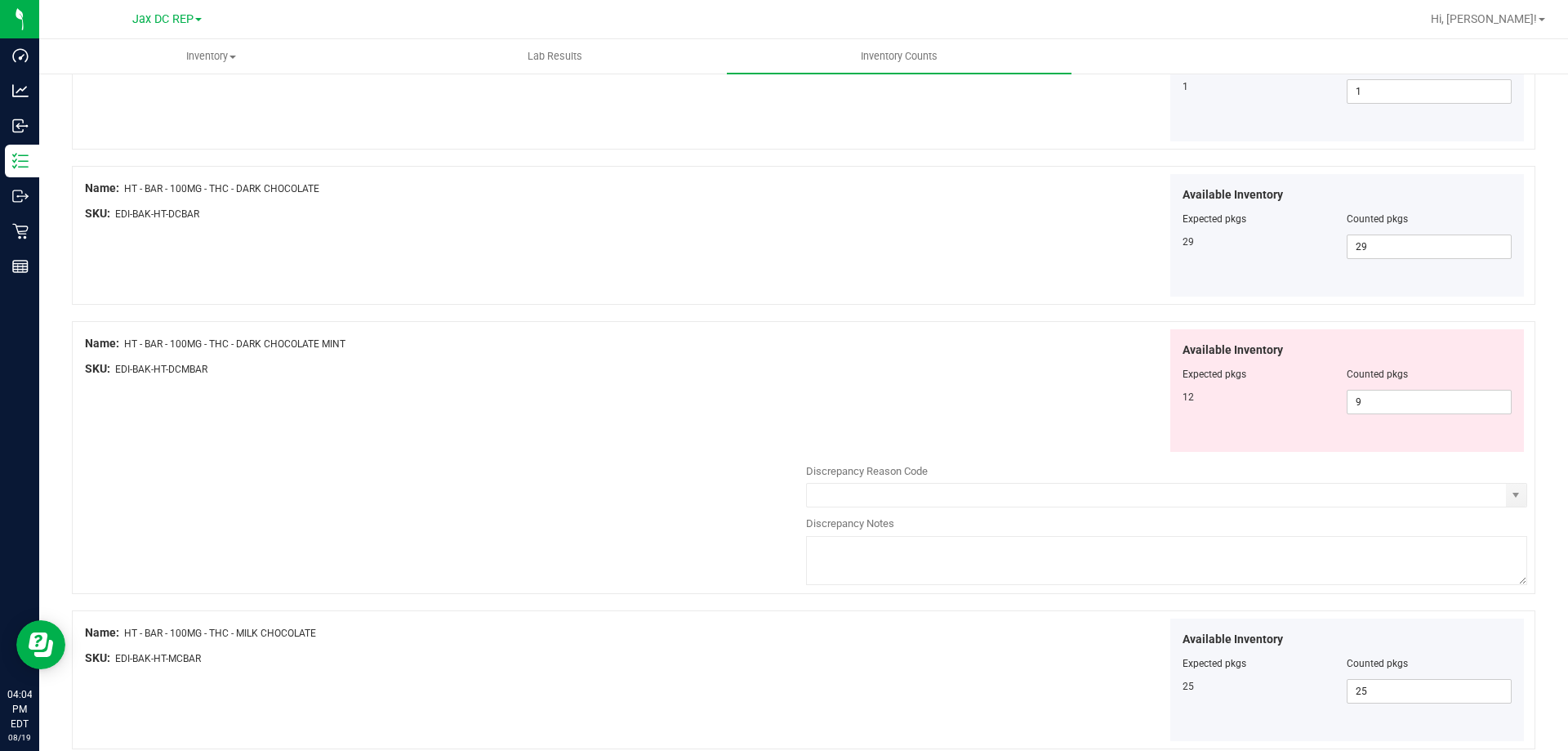
scroll to position [1878, 0]
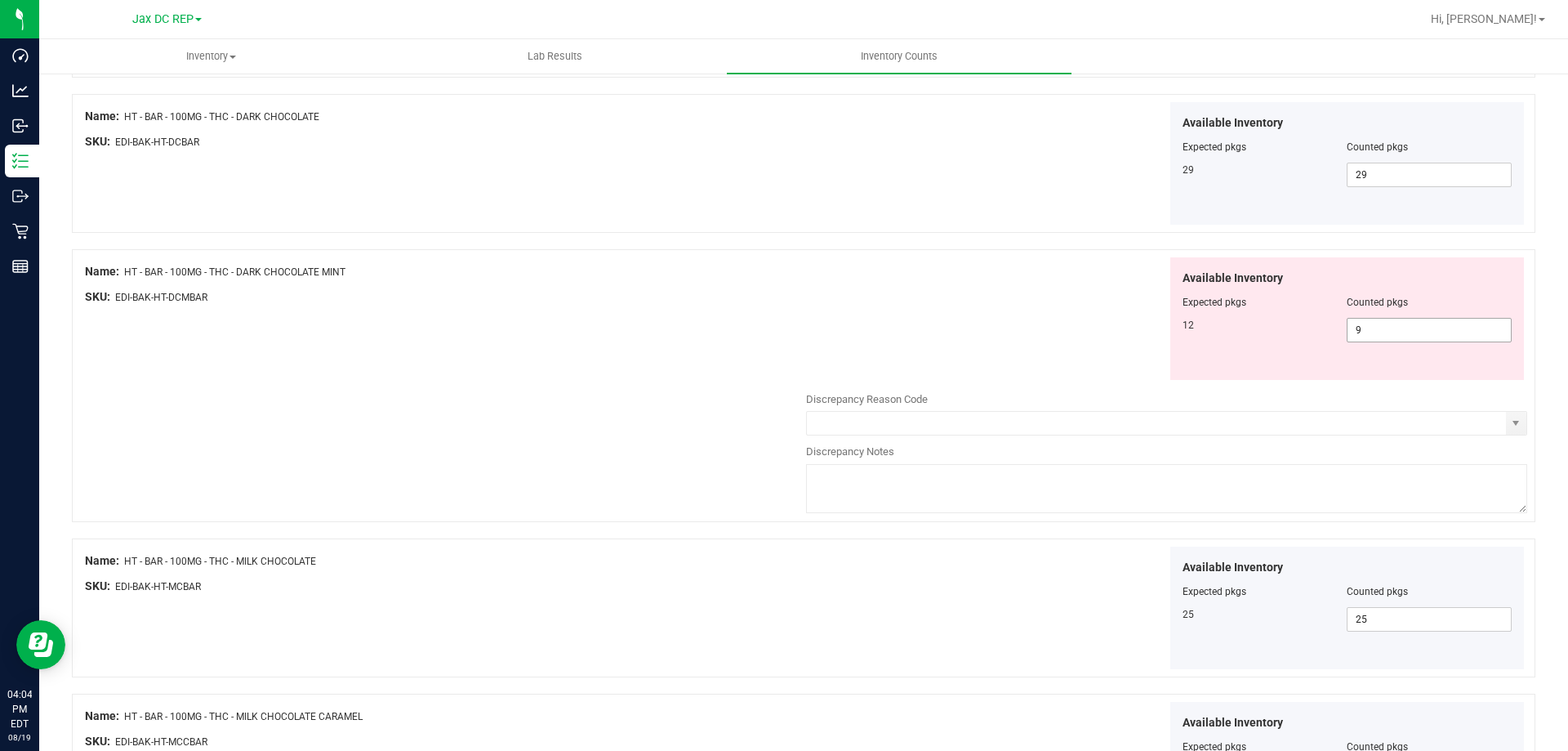
click at [1366, 333] on span "9 9" at bounding box center [1429, 330] width 165 height 25
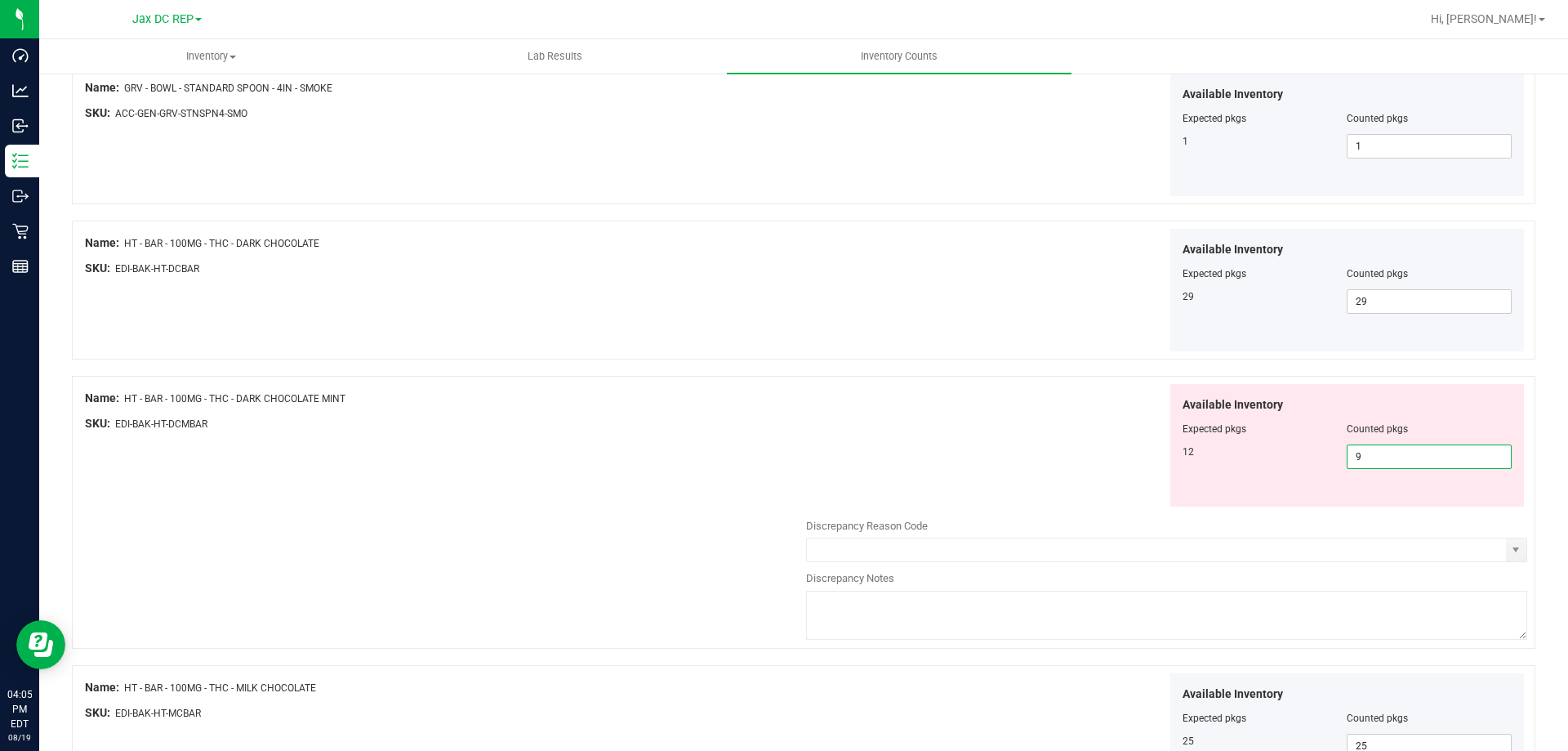
scroll to position [1746, 0]
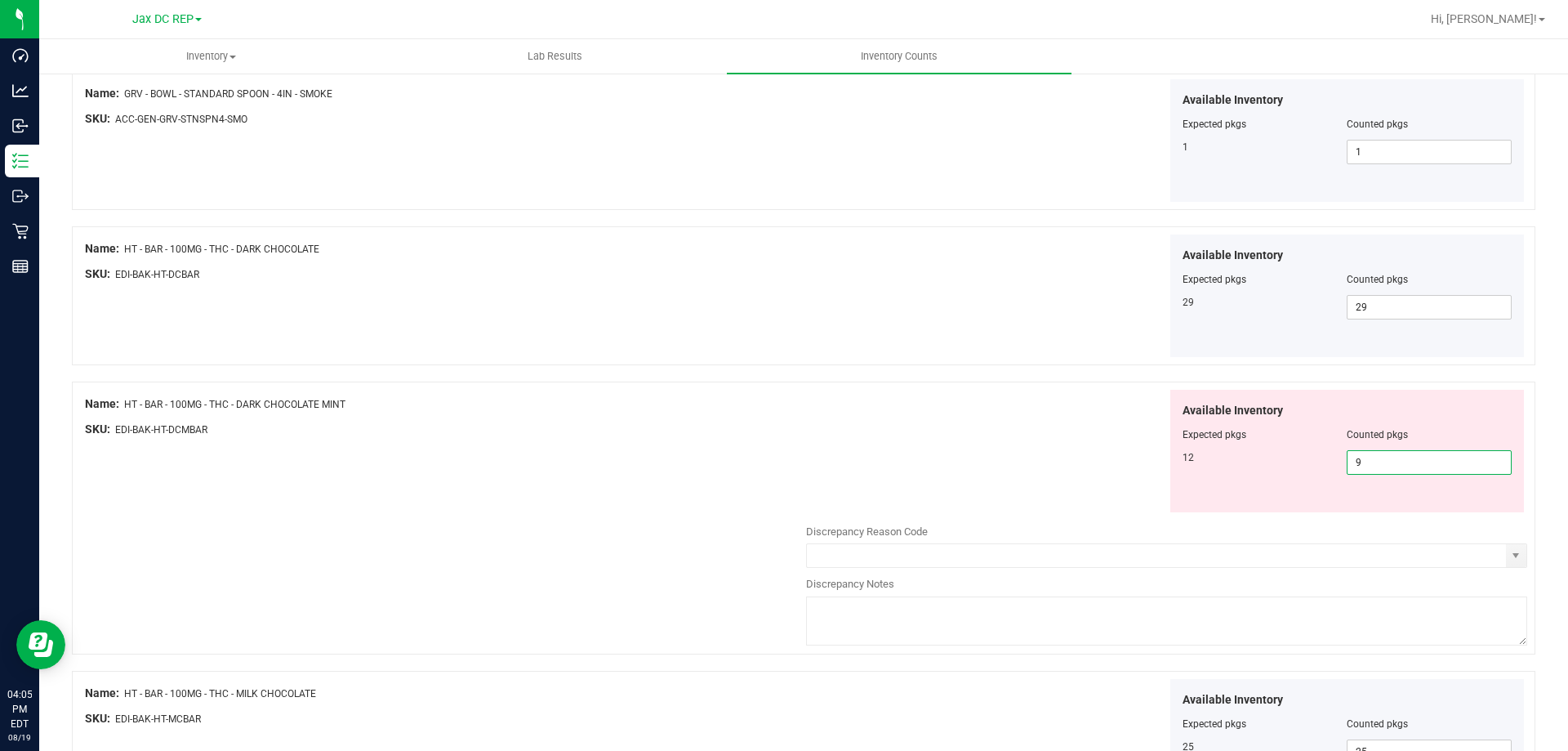
drag, startPoint x: 1370, startPoint y: 464, endPoint x: 1319, endPoint y: 464, distance: 51.0
click at [1319, 464] on div "12 9 9" at bounding box center [1347, 463] width 330 height 25
type input "12"
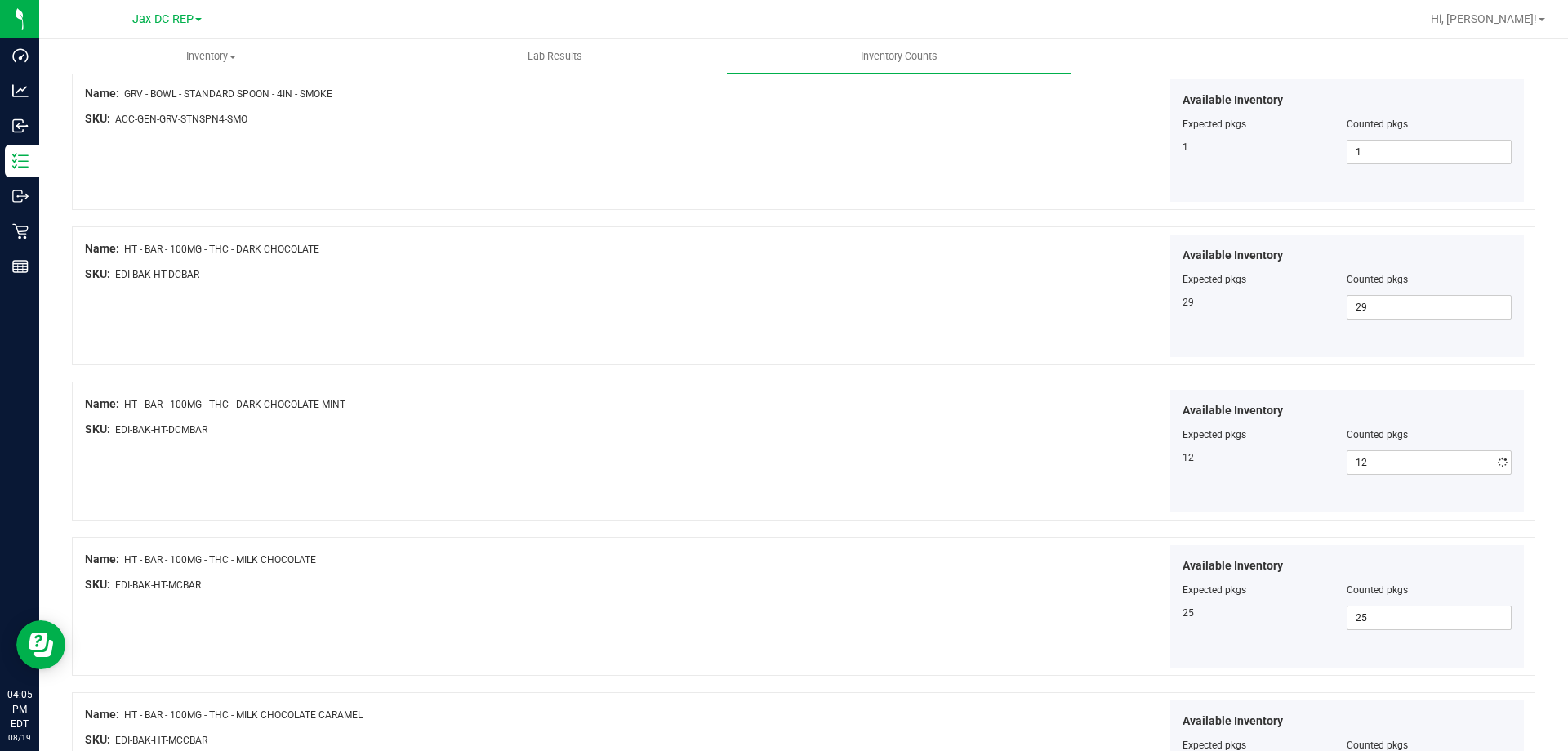
click at [909, 467] on div "Available Inventory Expected pkgs Counted pkgs 12 12 12" at bounding box center [1167, 451] width 721 height 124
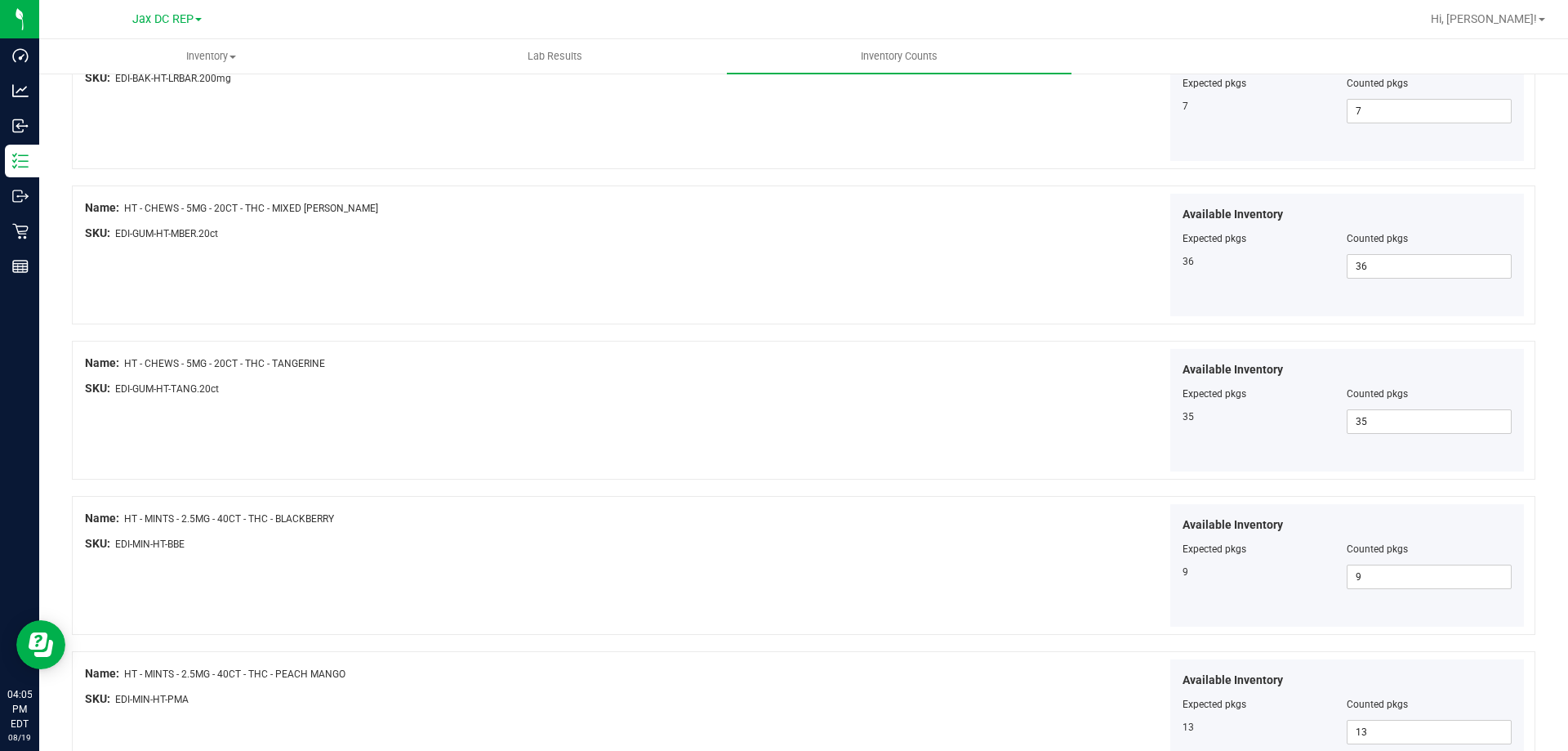
scroll to position [2674, 0]
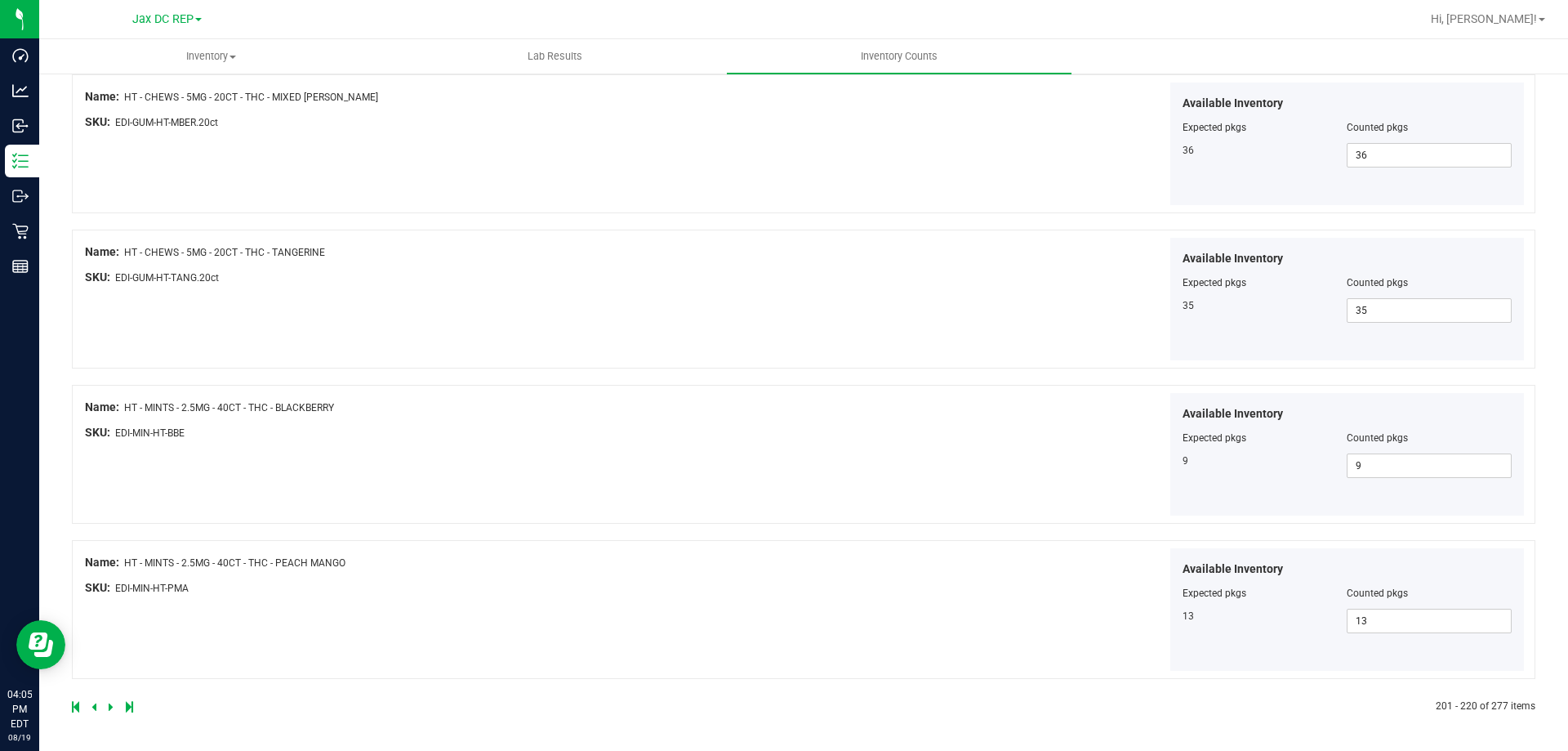
click at [112, 704] on icon at bounding box center [111, 706] width 5 height 10
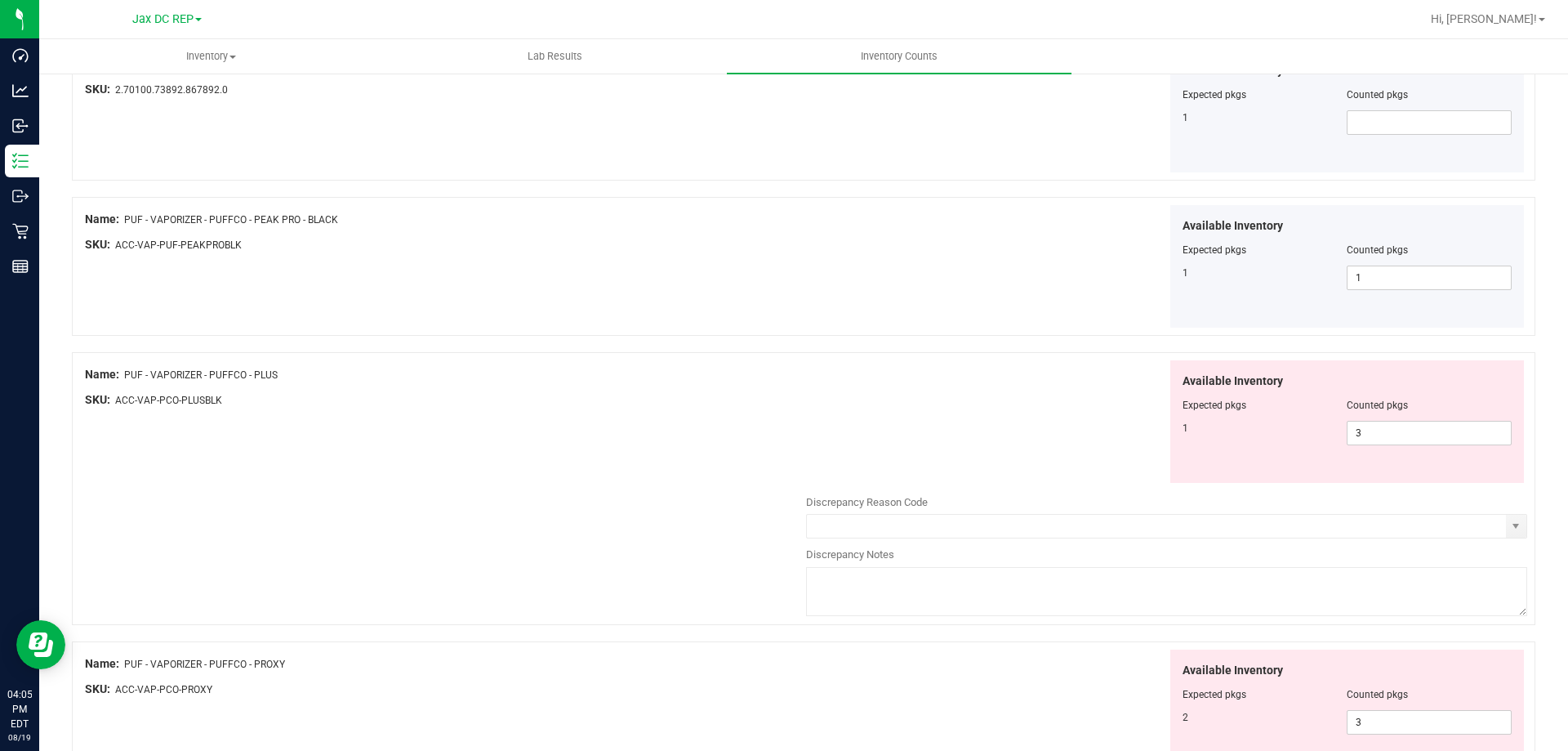
scroll to position [408, 0]
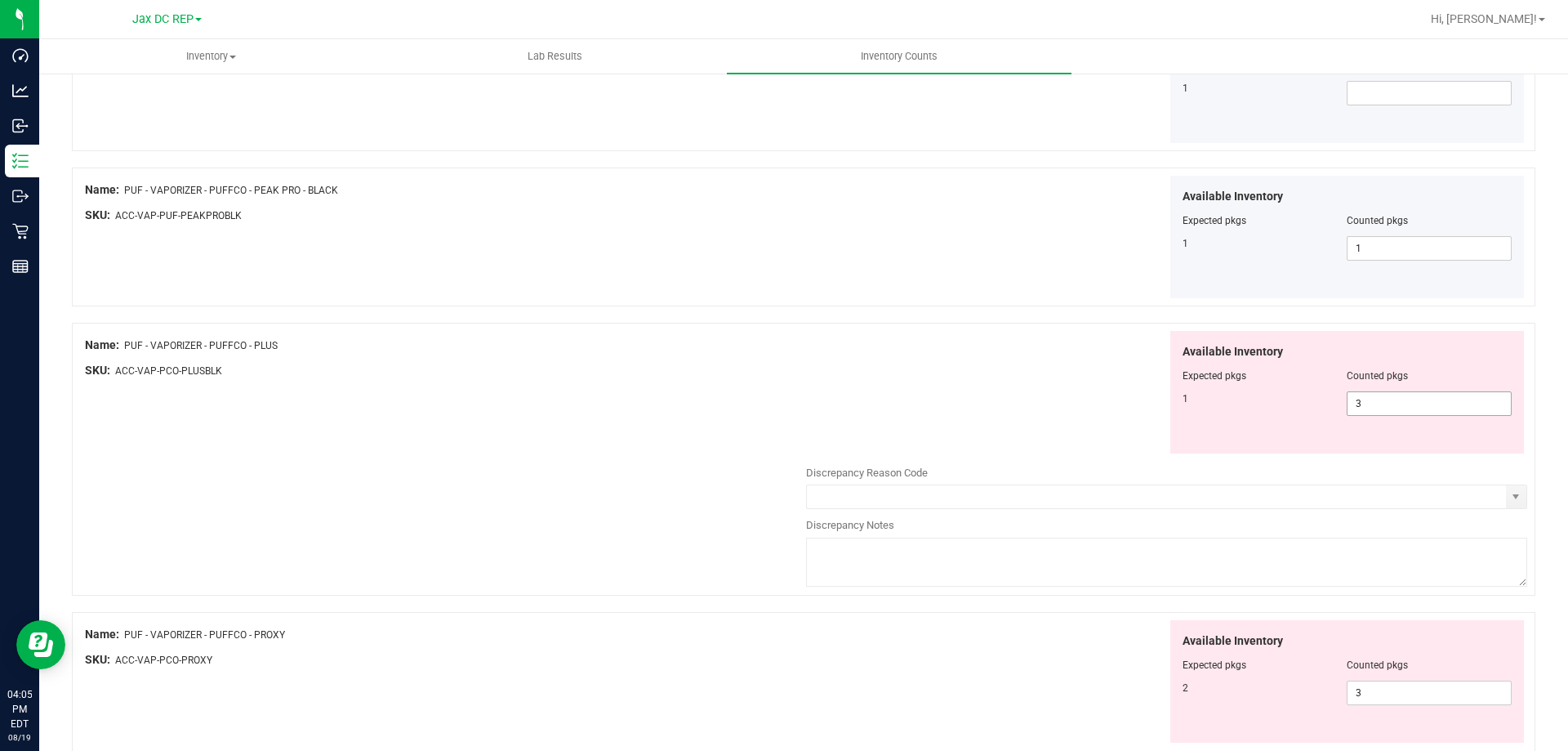
click at [1367, 402] on span "3 3" at bounding box center [1429, 404] width 165 height 25
type input "1"
click at [1016, 436] on div "Available Inventory Expected pkgs Counted pkgs 1 1 1" at bounding box center [1167, 392] width 721 height 124
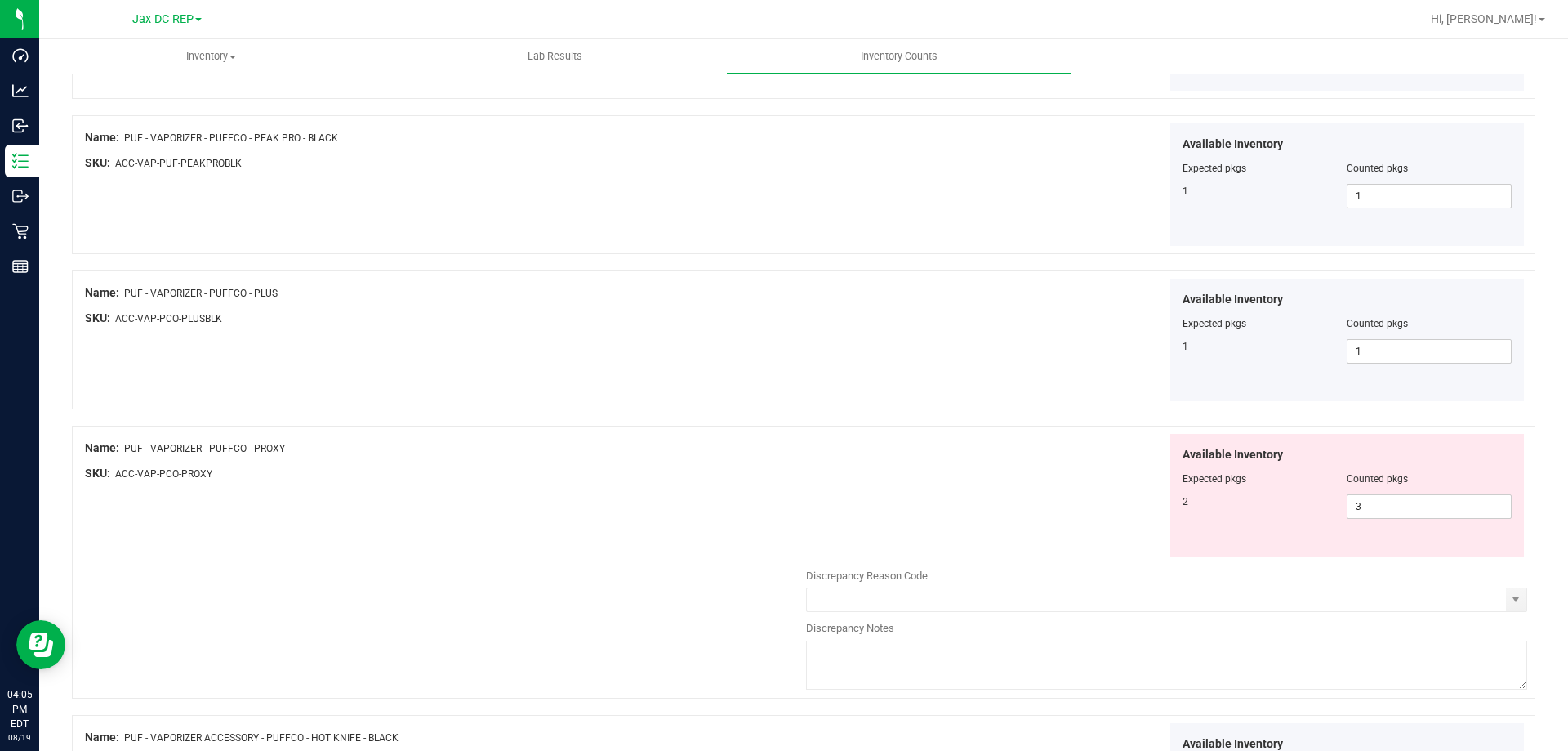
scroll to position [490, 0]
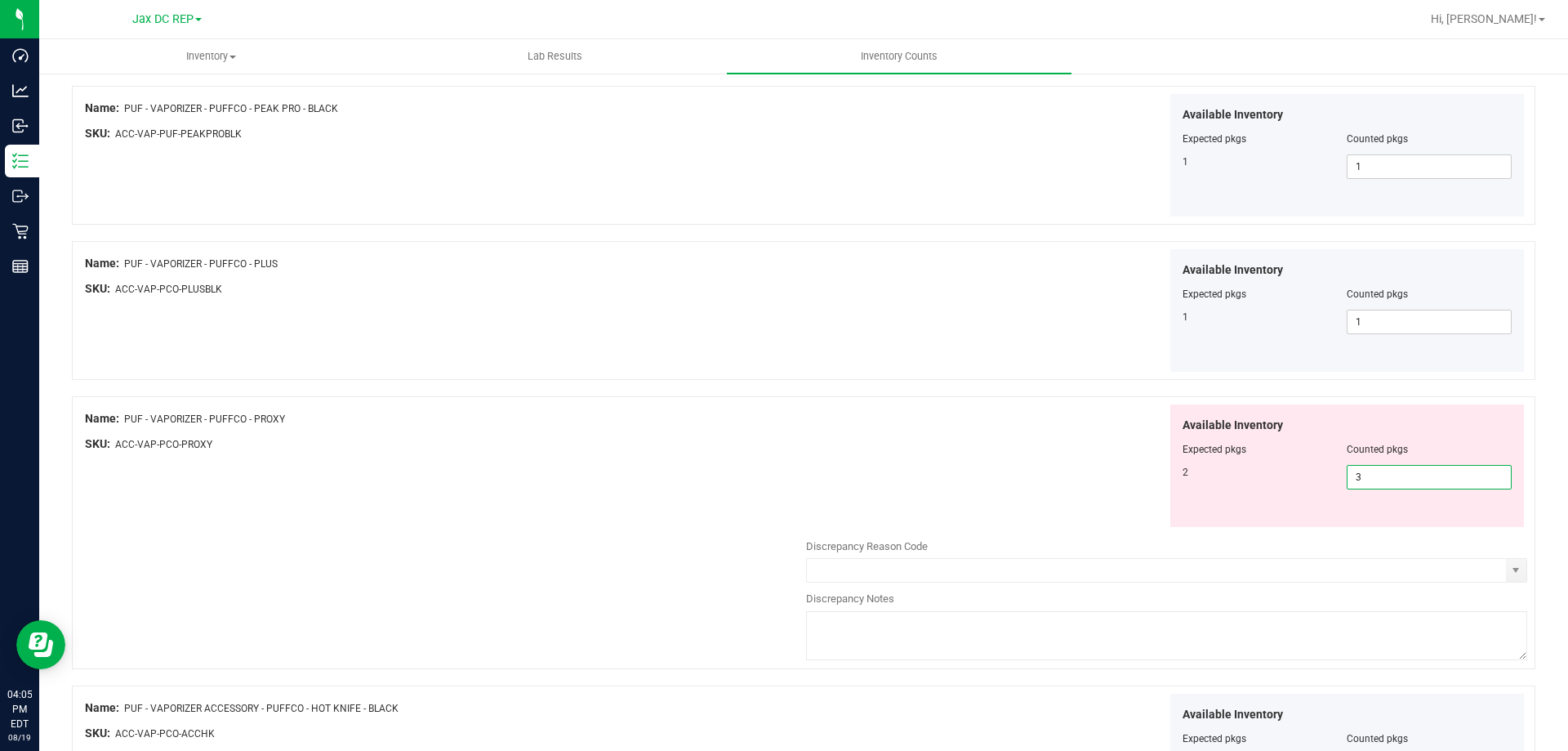
drag, startPoint x: 1378, startPoint y: 472, endPoint x: 1272, endPoint y: 475, distance: 106.0
click at [1272, 475] on div "2 3 3" at bounding box center [1347, 477] width 330 height 25
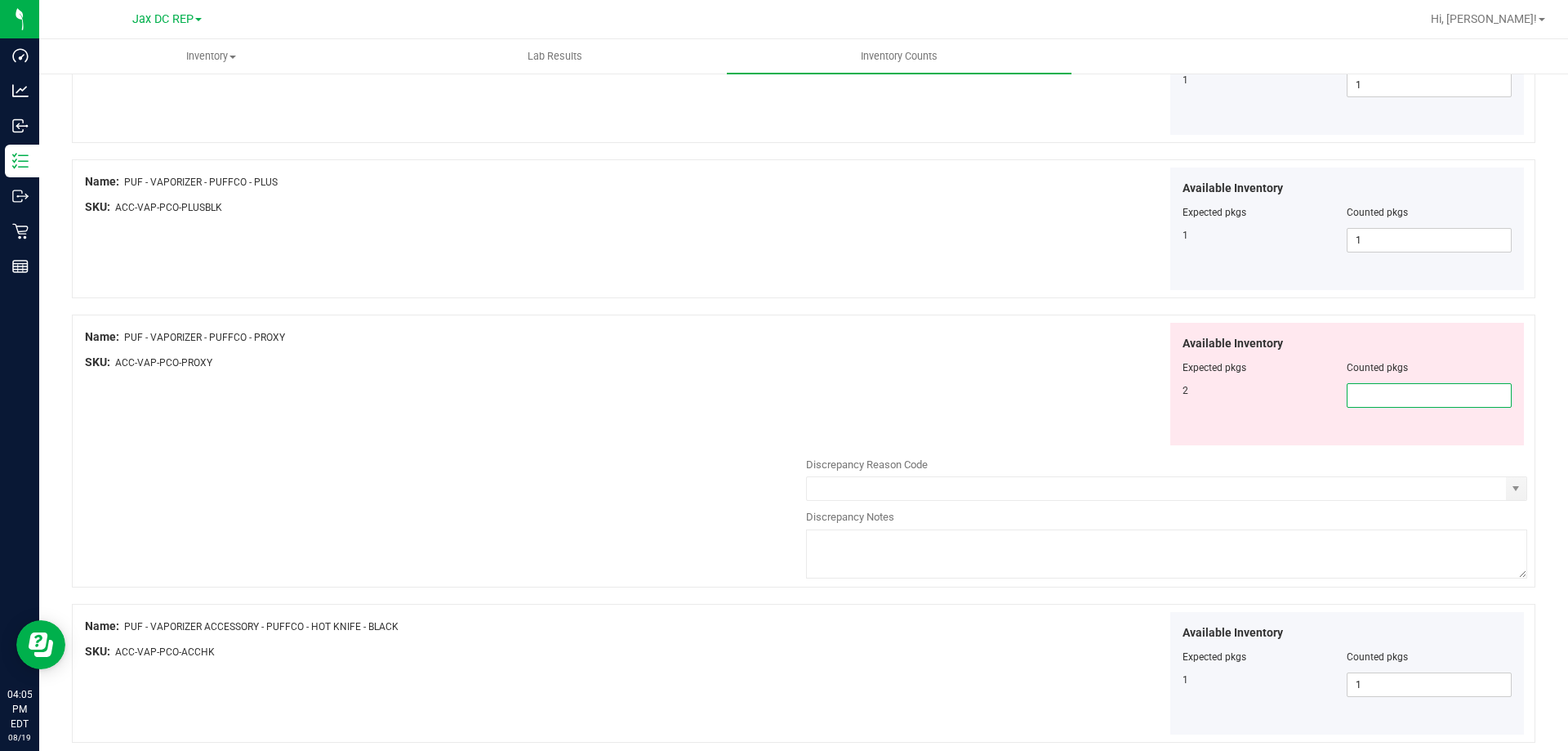
type input "2"
click at [921, 359] on div "Available Inventory Expected pkgs Counted pkgs 2 2 2" at bounding box center [1167, 384] width 721 height 124
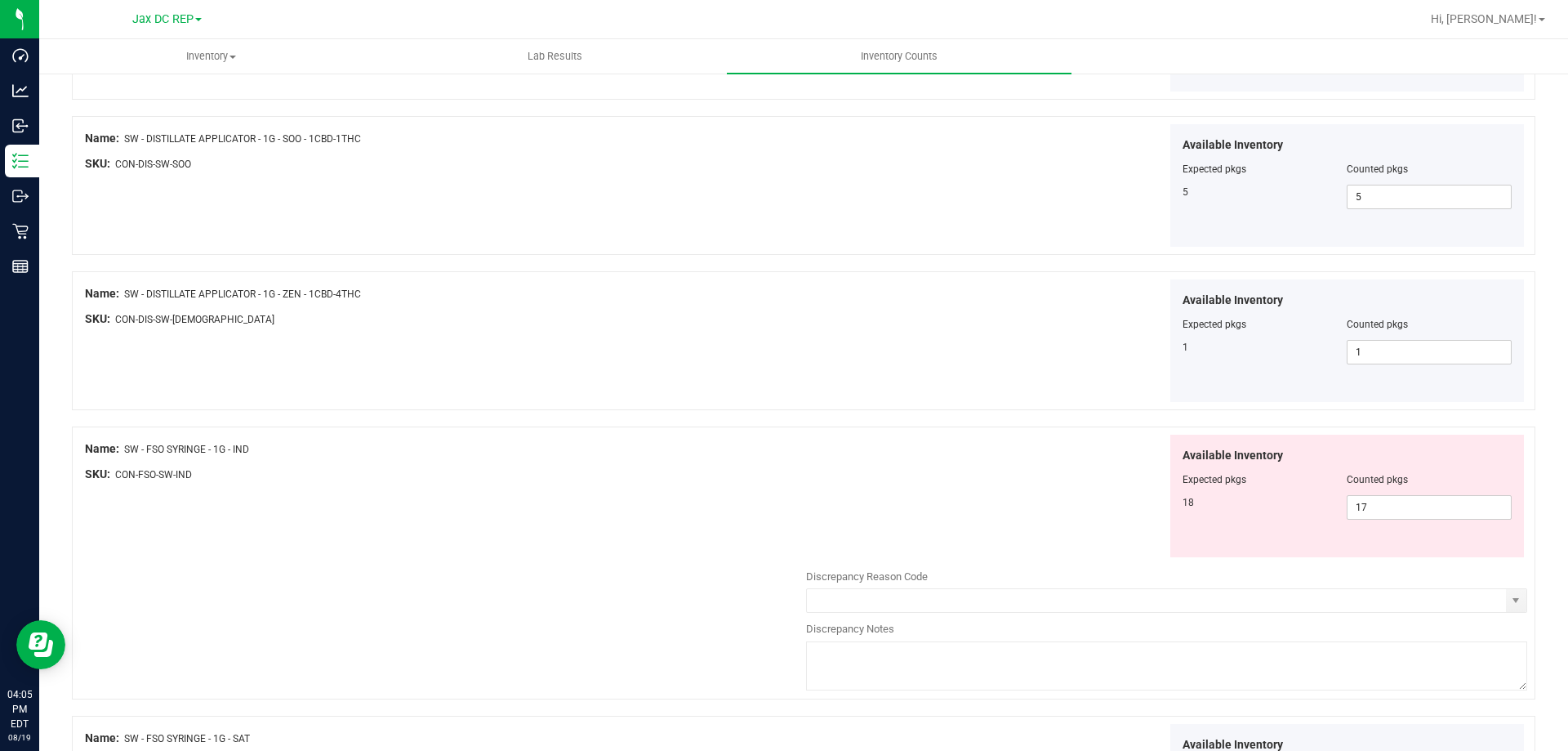
scroll to position [1828, 0]
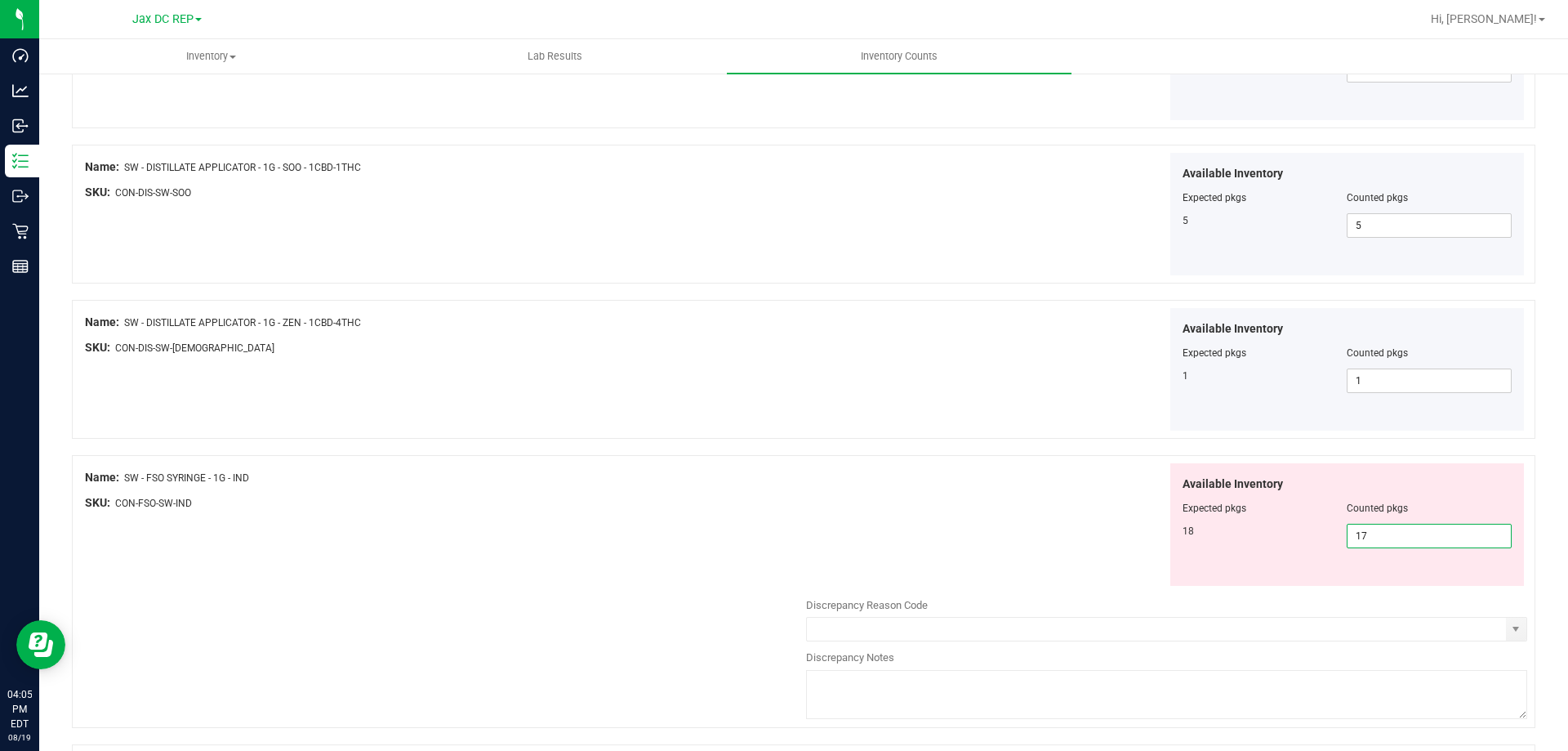
drag, startPoint x: 1377, startPoint y: 538, endPoint x: 1332, endPoint y: 538, distance: 45.0
click at [1332, 538] on div "18 17 17" at bounding box center [1347, 536] width 330 height 25
type input "18"
click at [979, 531] on div "Available Inventory Expected pkgs Counted pkgs 18 18 18" at bounding box center [1167, 524] width 721 height 124
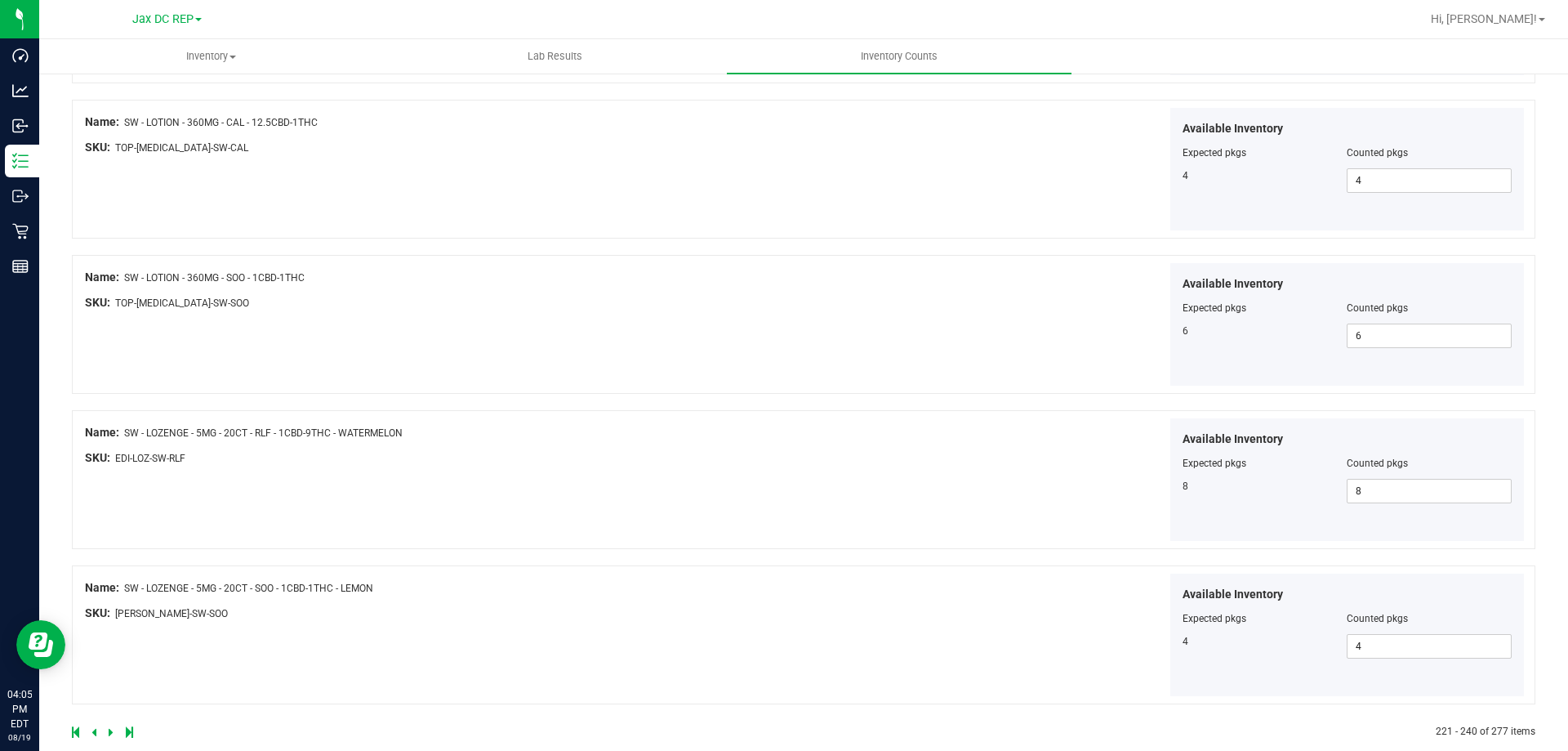
scroll to position [2674, 0]
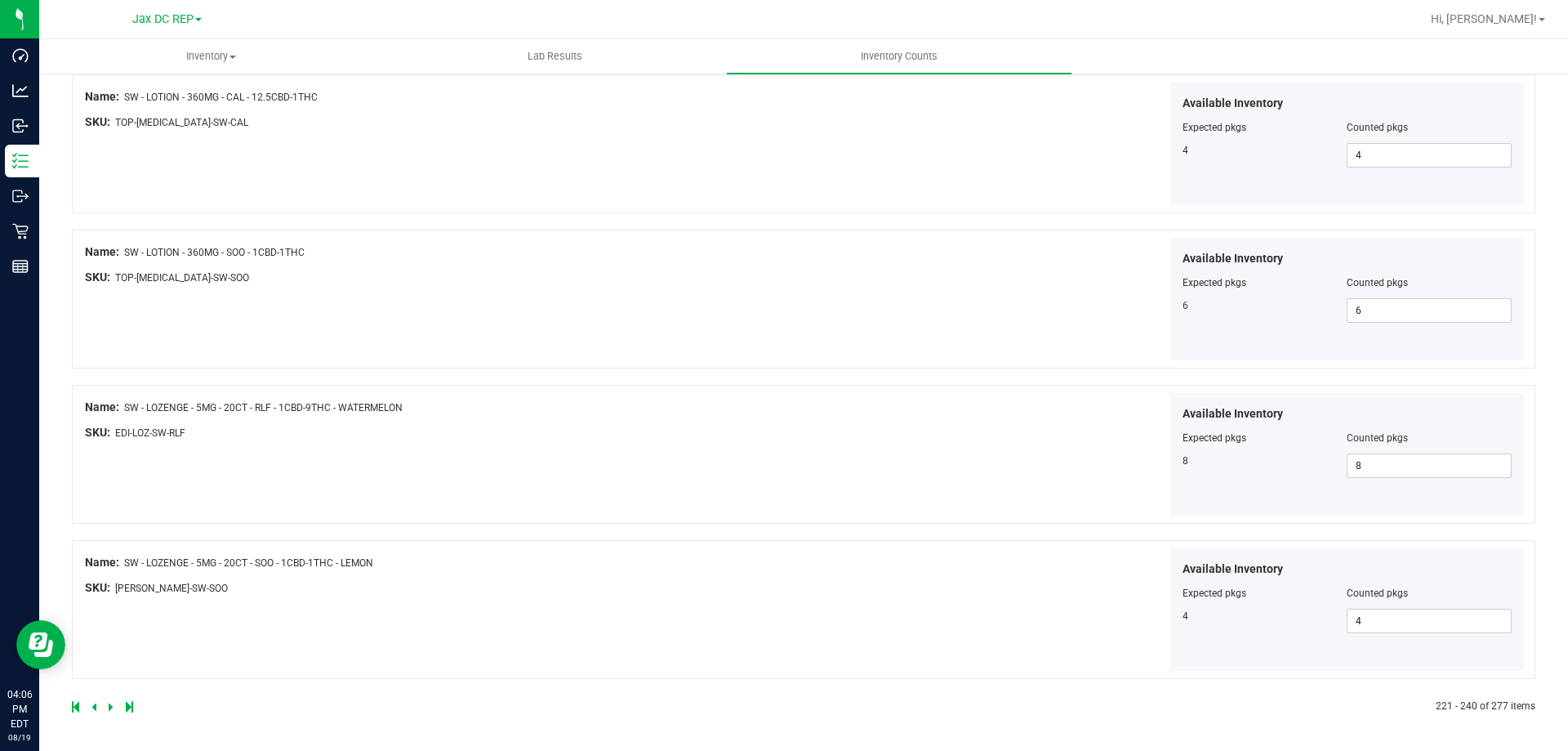
click at [113, 707] on link at bounding box center [112, 707] width 7 height 12
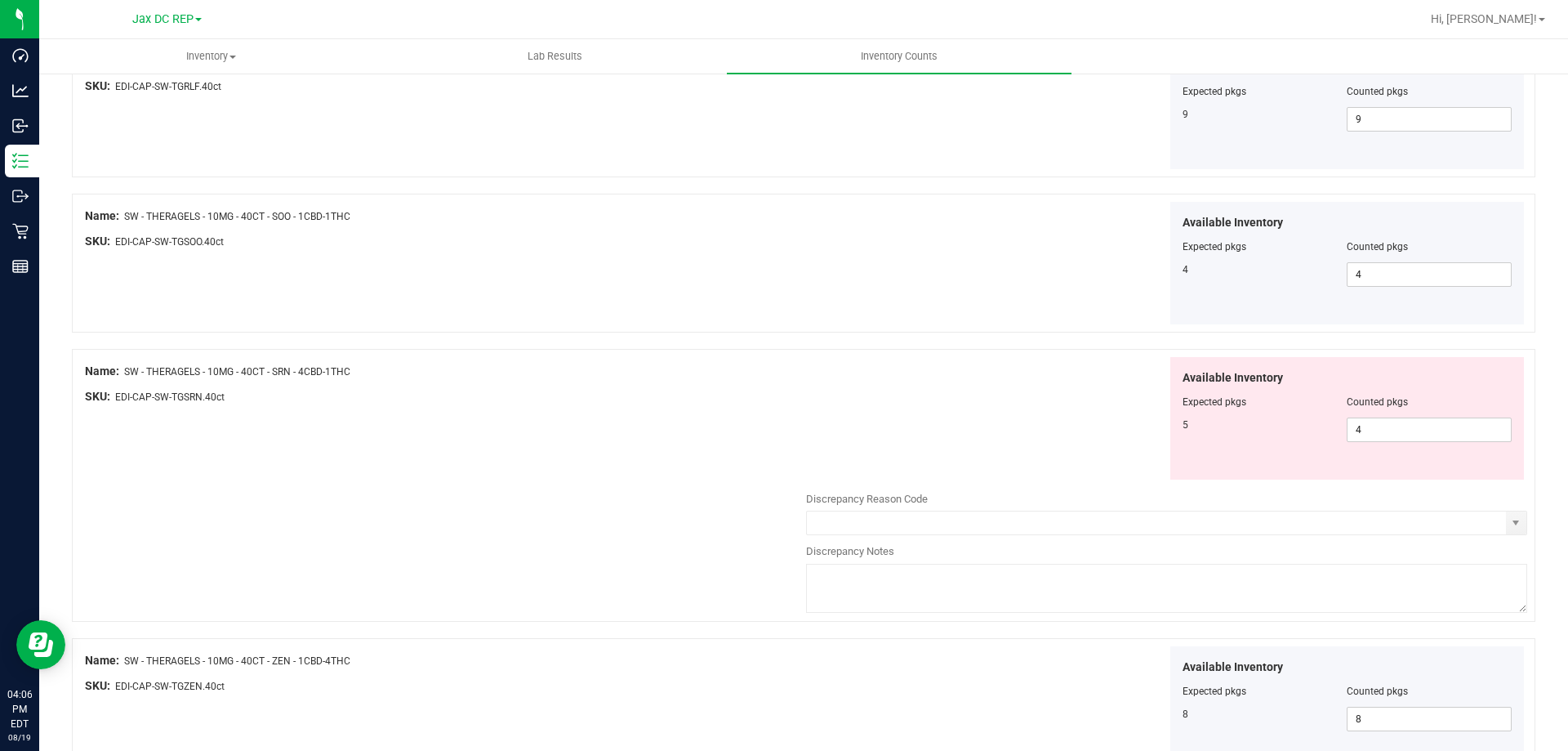
scroll to position [1634, 0]
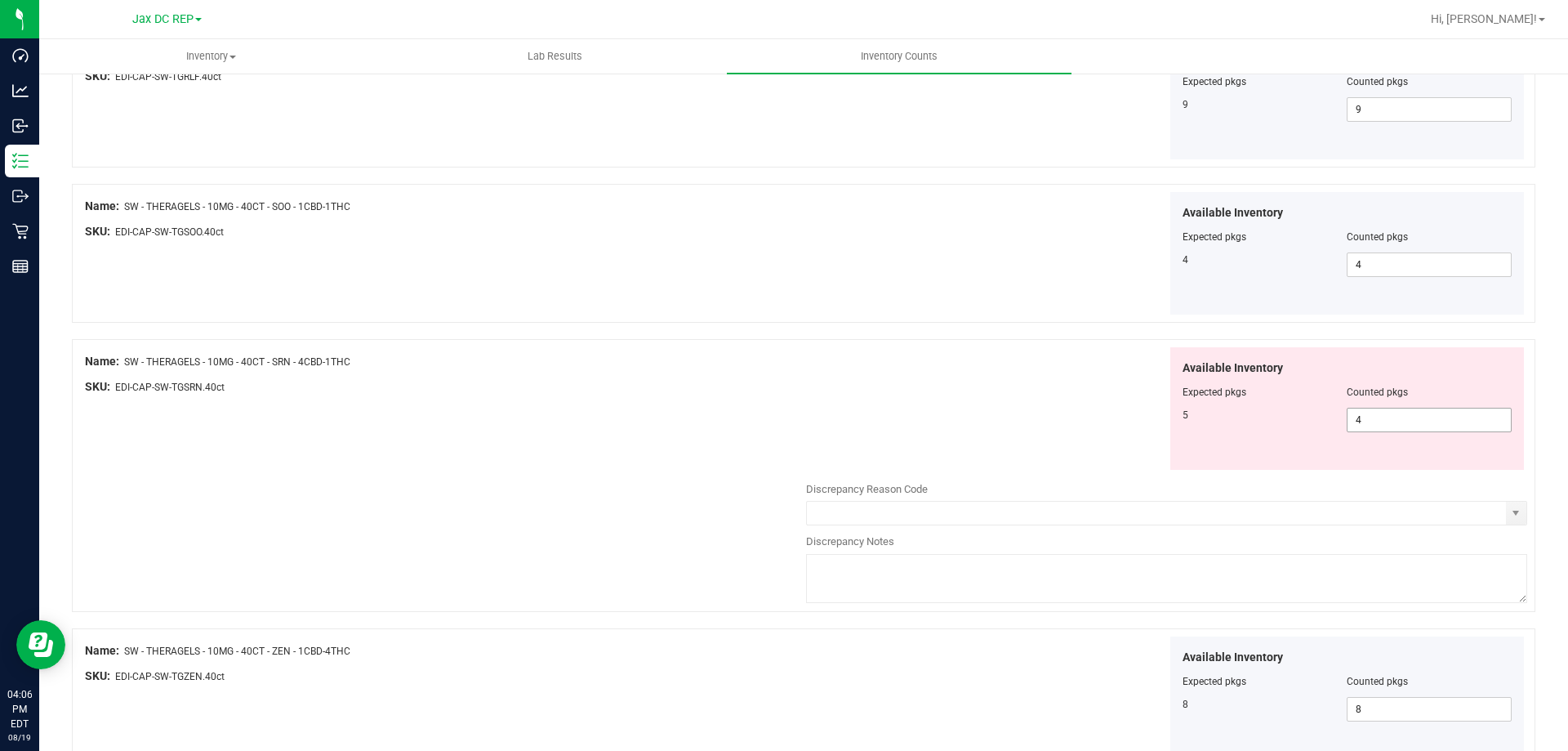
drag, startPoint x: 1383, startPoint y: 426, endPoint x: 1297, endPoint y: 415, distance: 86.7
click at [1297, 415] on div "5 4 4" at bounding box center [1347, 420] width 330 height 25
type input "5"
click at [1017, 415] on div "Available Inventory Expected pkgs Counted pkgs 5 5 5" at bounding box center [1167, 408] width 721 height 124
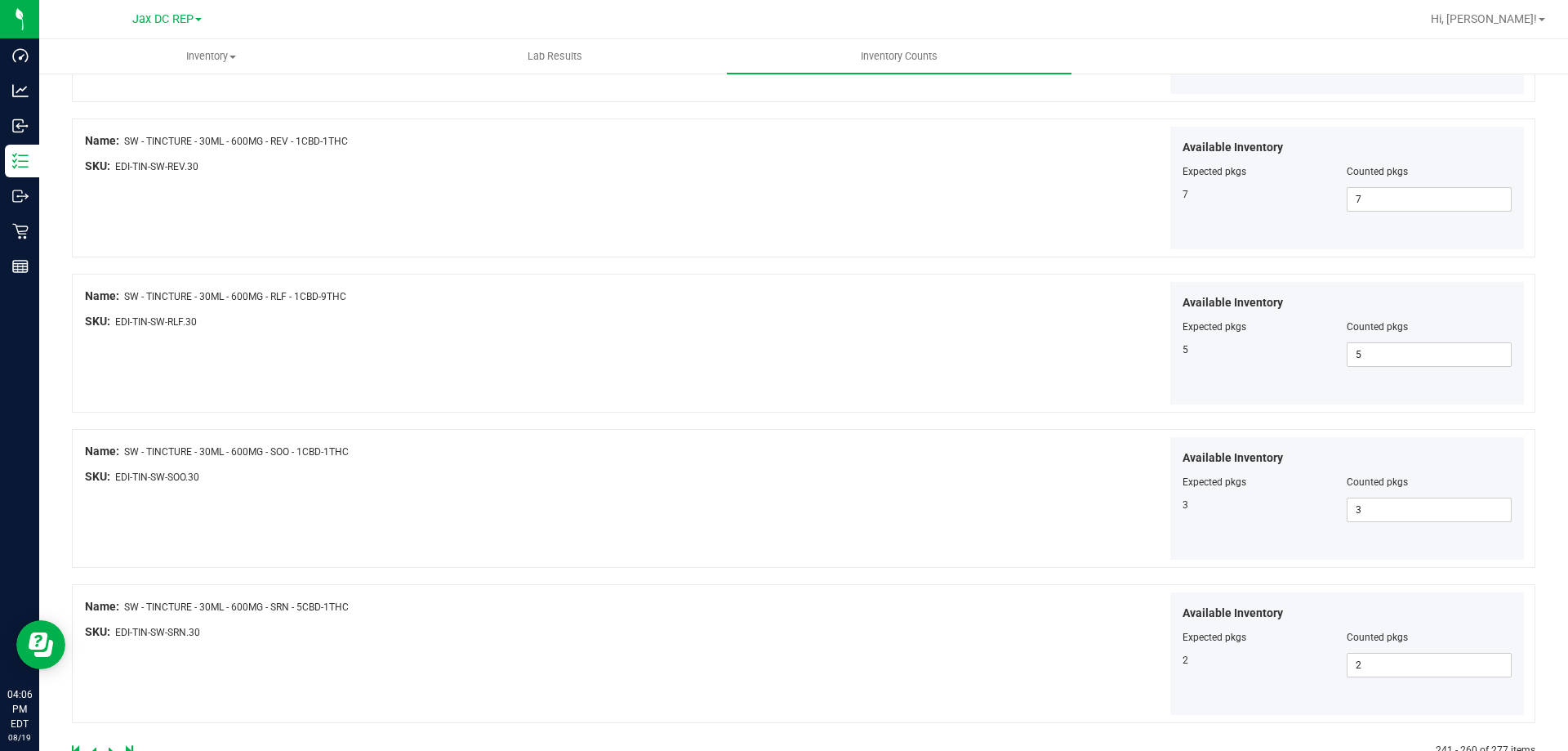
scroll to position [2674, 0]
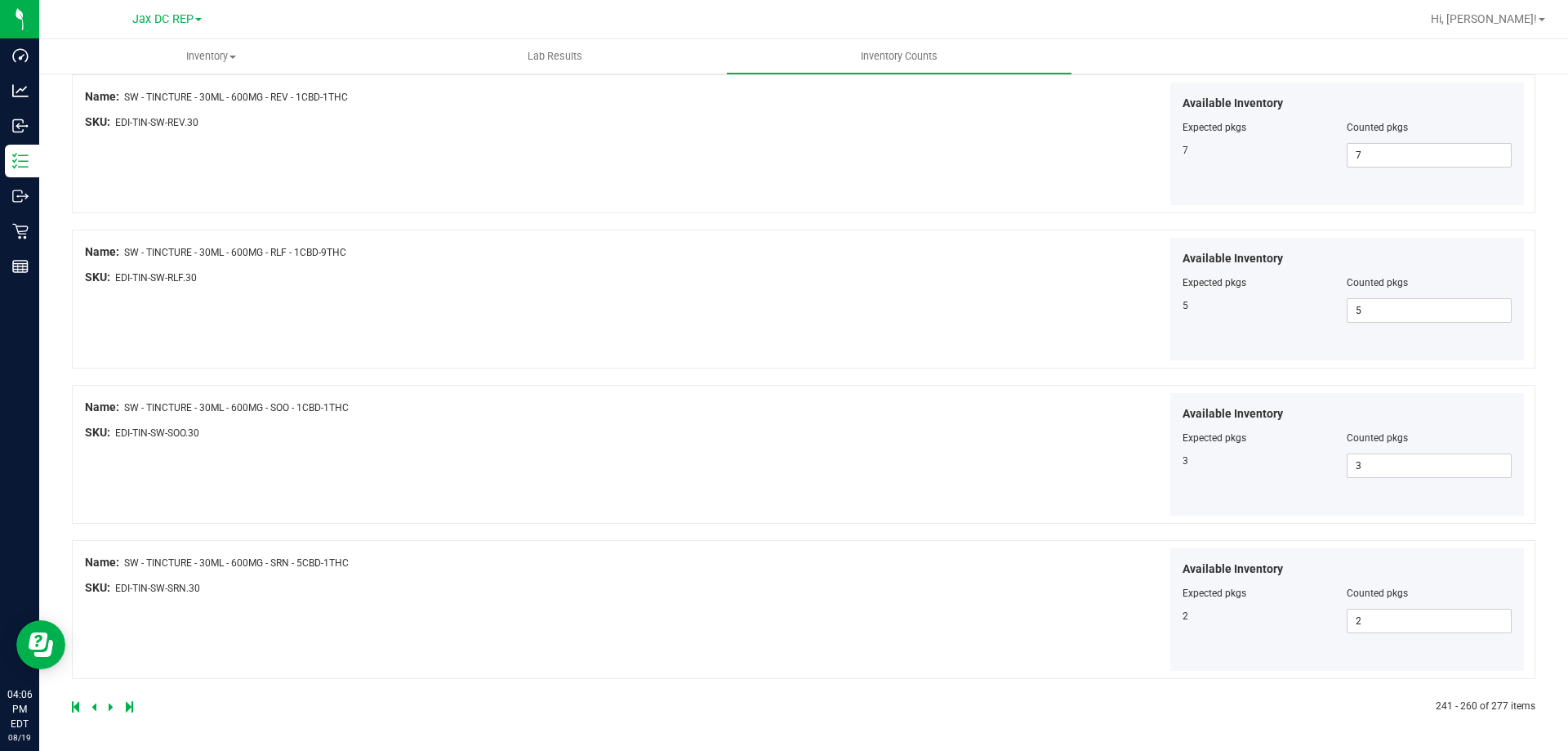
click at [109, 702] on icon at bounding box center [111, 706] width 5 height 10
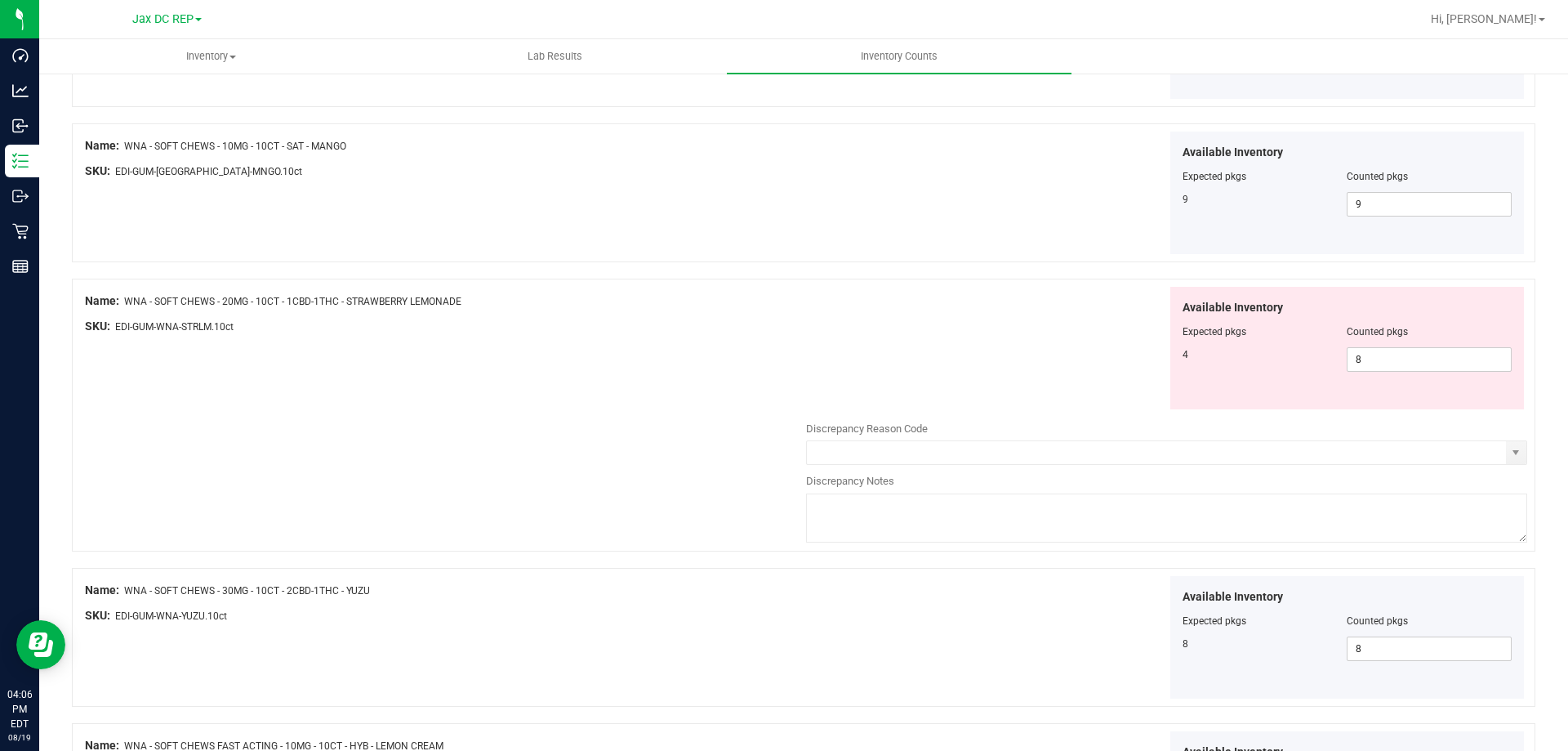
scroll to position [1552, 0]
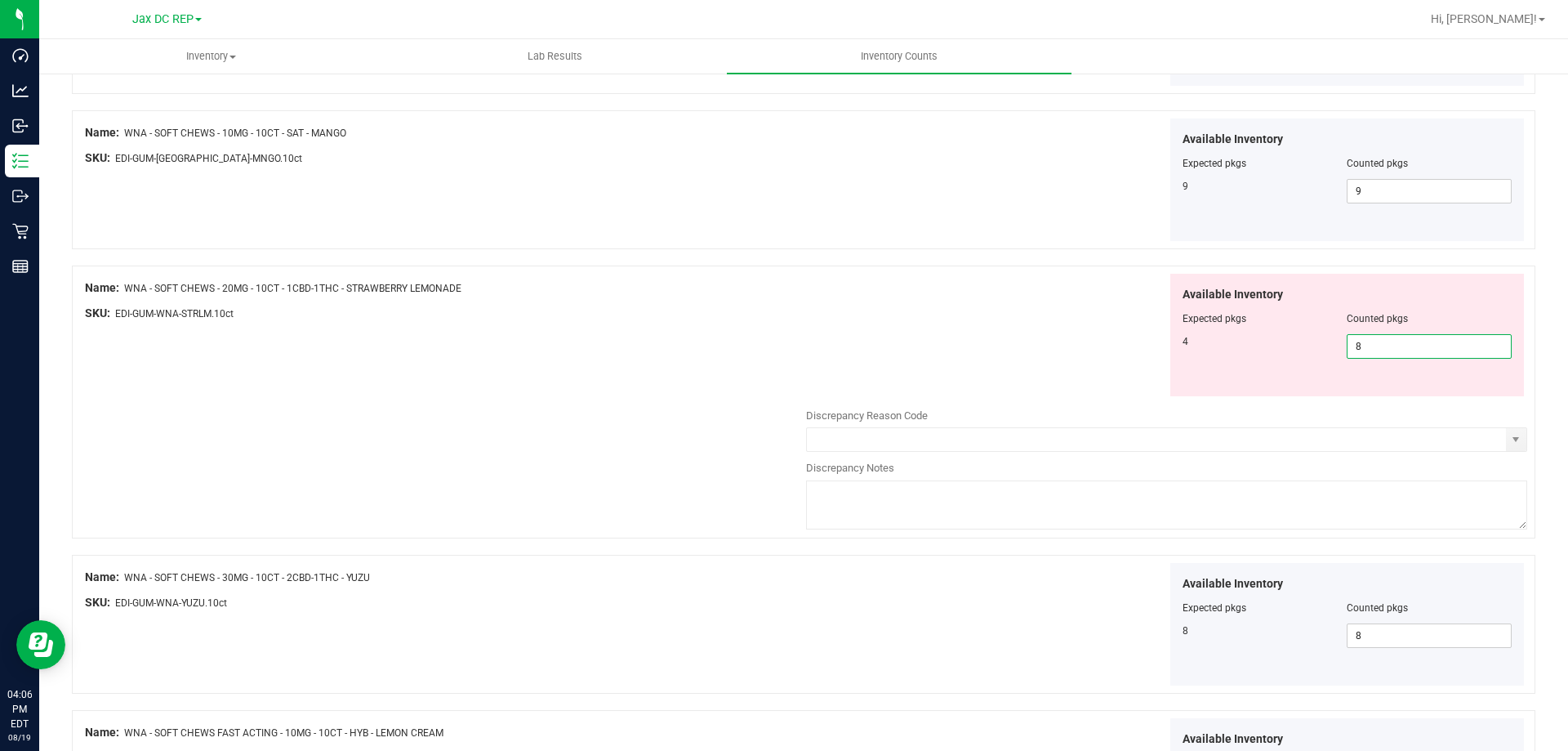
drag, startPoint x: 1369, startPoint y: 348, endPoint x: 1281, endPoint y: 367, distance: 90.0
click at [1281, 367] on div "Available Inventory Expected pkgs Counted pkgs 4 8 8" at bounding box center [1347, 335] width 354 height 123
type input "4"
click at [1106, 361] on div "Available Inventory Expected pkgs Counted pkgs 4 4 4" at bounding box center [1167, 335] width 721 height 124
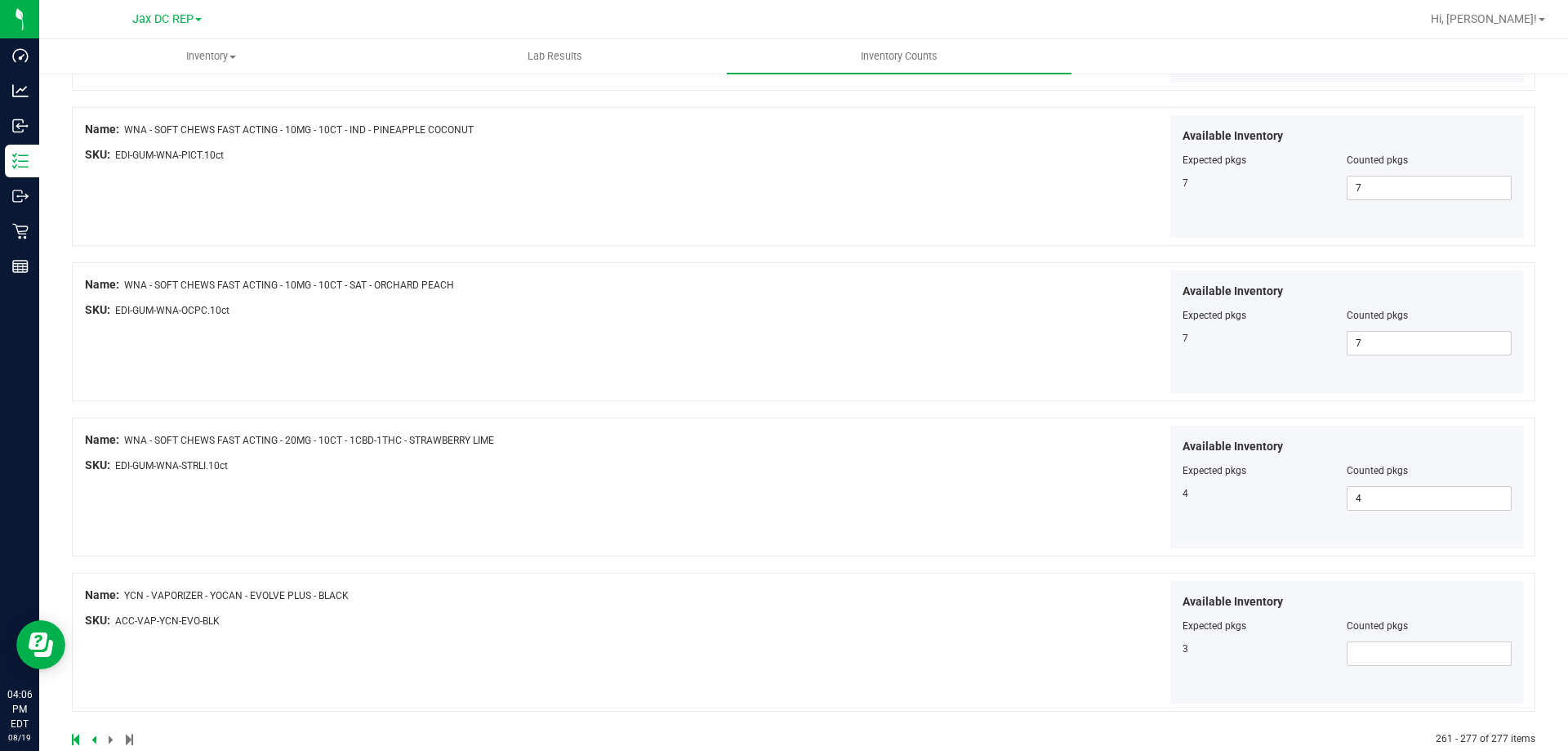
scroll to position [2209, 0]
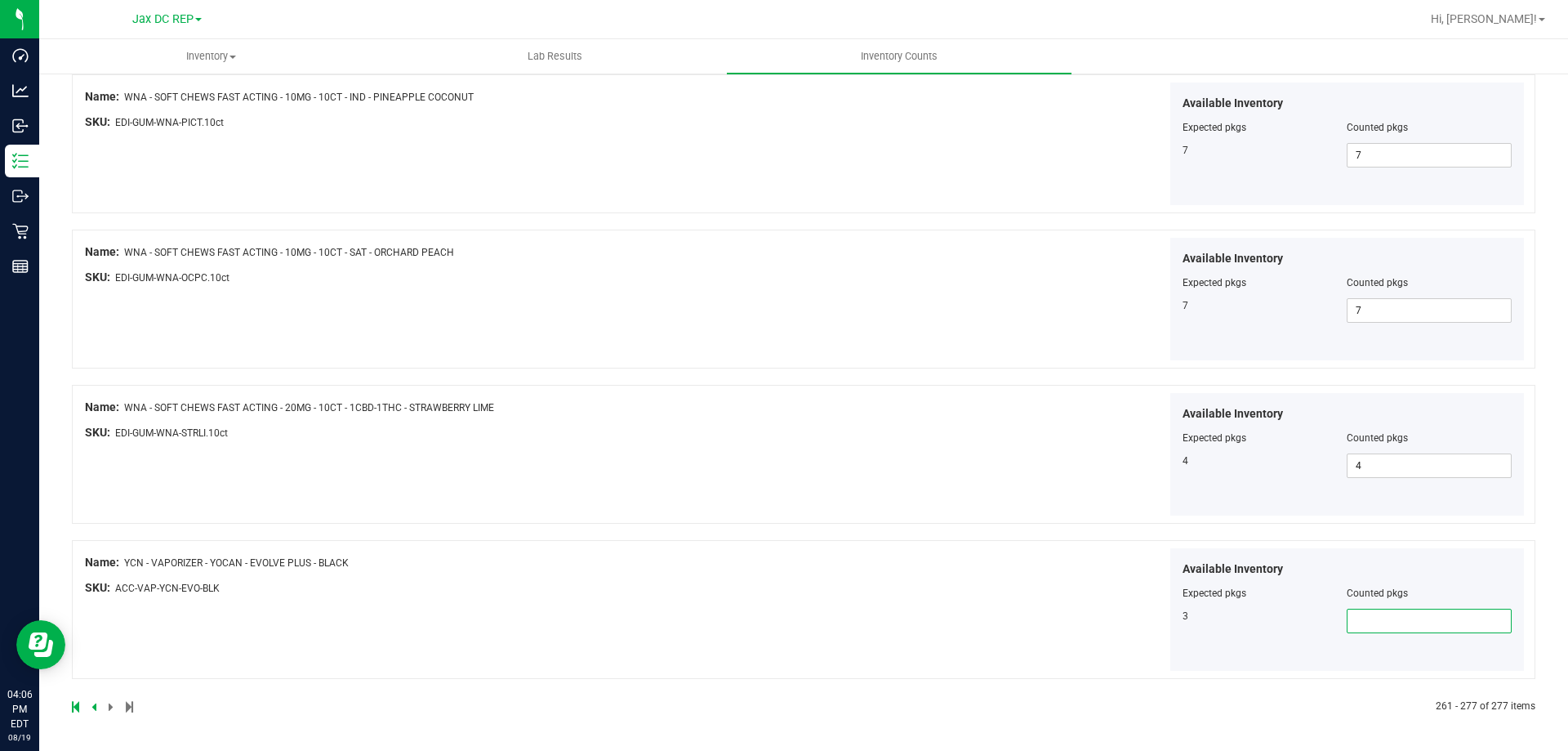
click at [1374, 617] on span at bounding box center [1429, 621] width 165 height 25
type input "3"
click at [1061, 606] on div "Available Inventory Expected pkgs Counted pkgs 3 3 3" at bounding box center [1167, 610] width 721 height 124
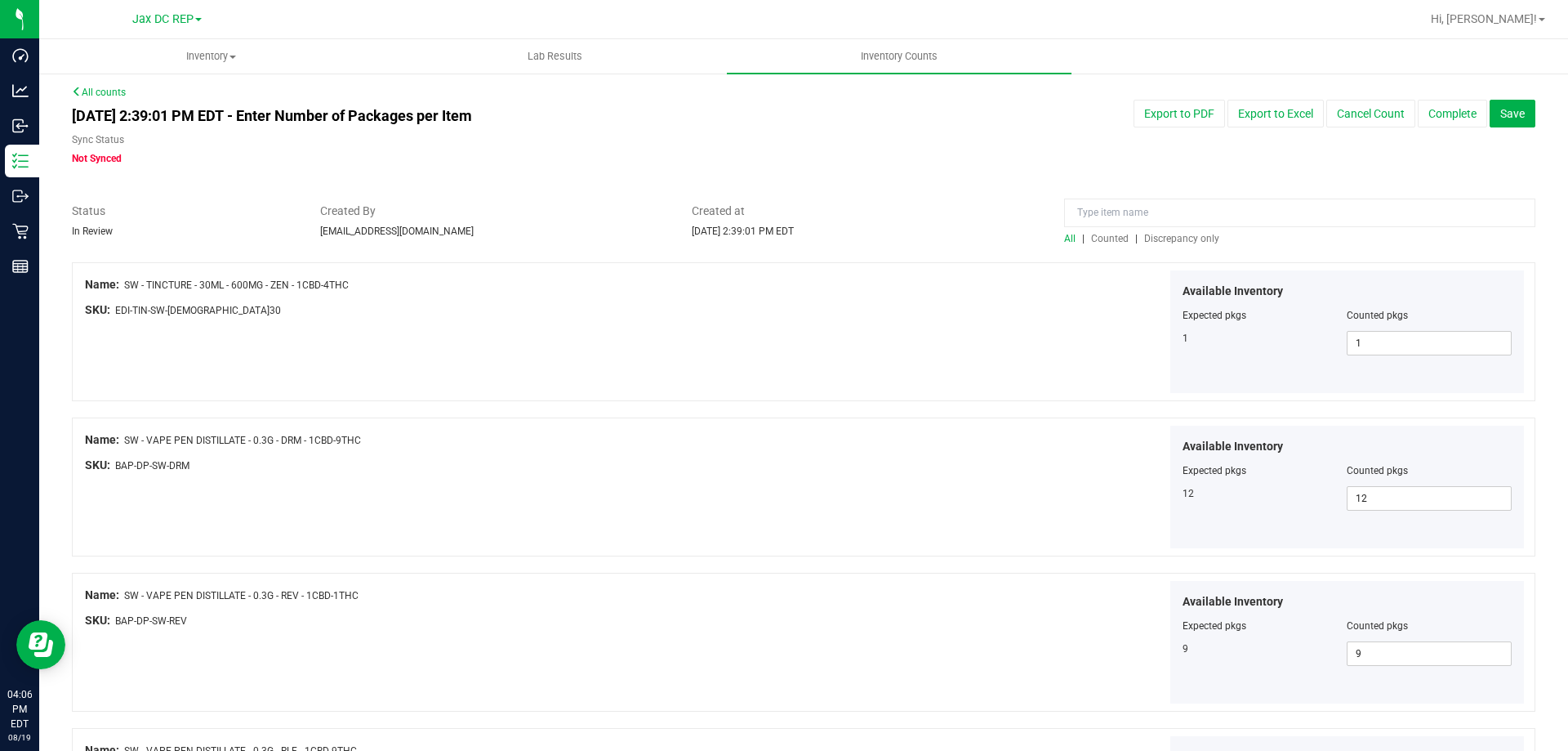
scroll to position [0, 0]
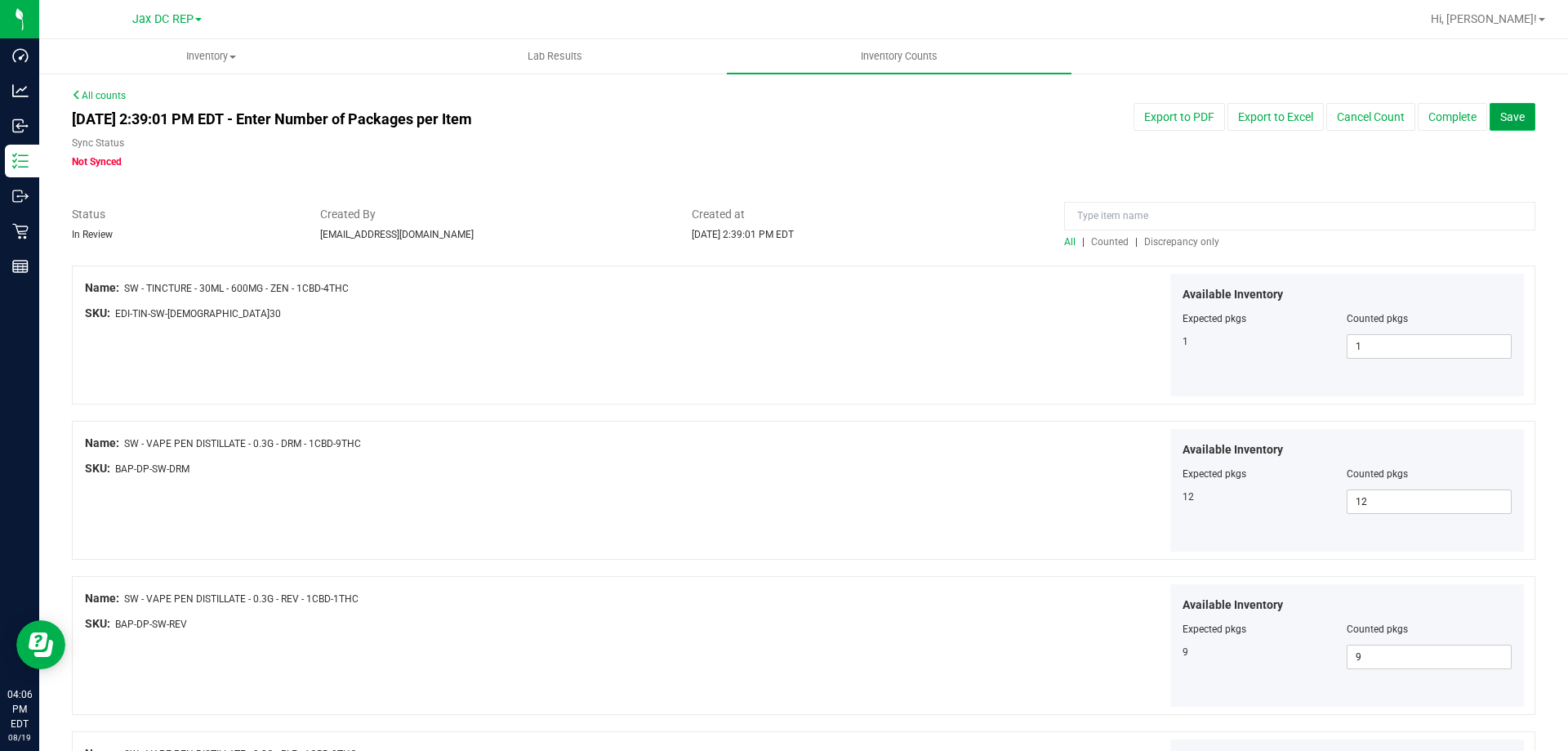
click at [1500, 123] on span "Save" at bounding box center [1513, 117] width 25 height 13
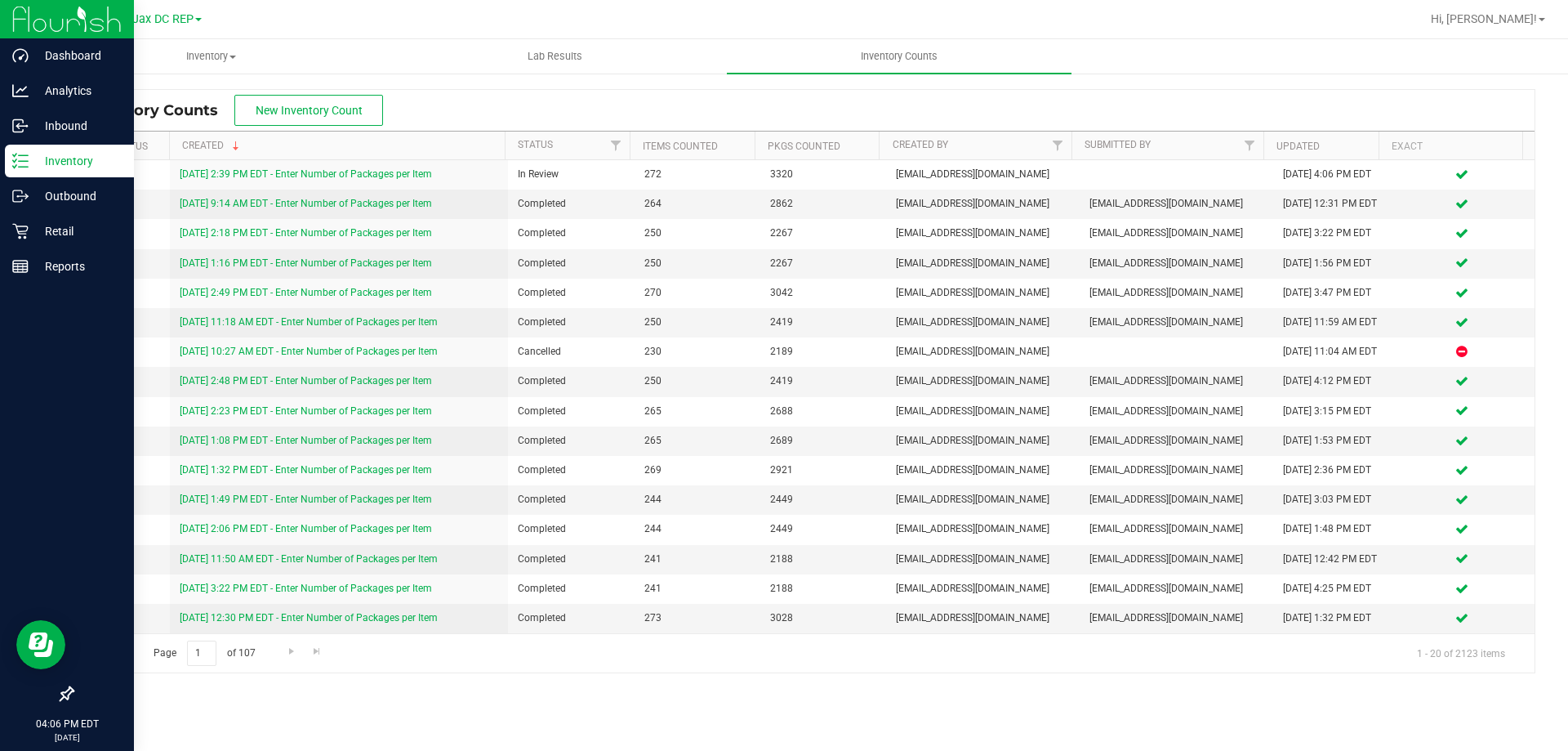
click at [42, 163] on p "Inventory" at bounding box center [77, 161] width 98 height 20
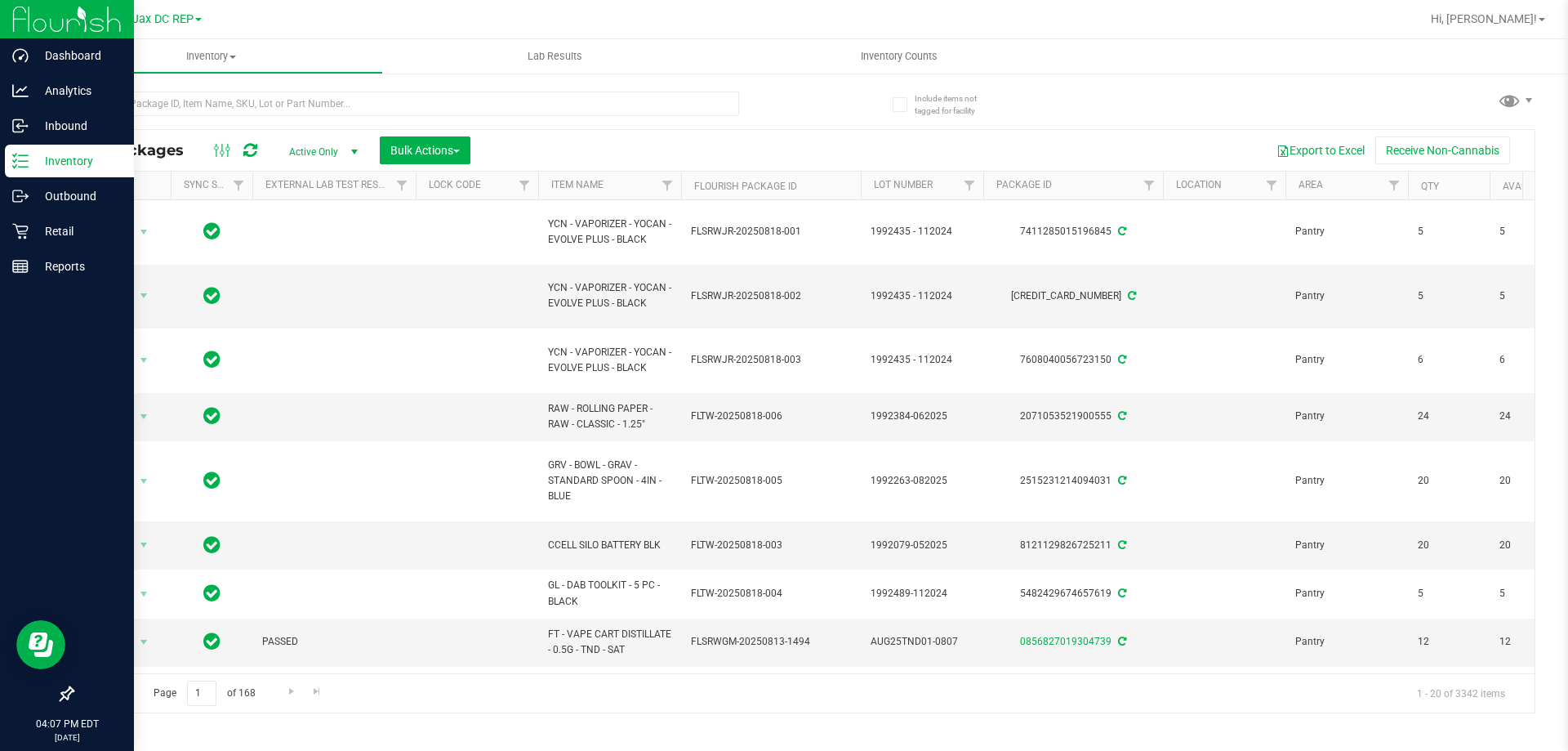
click at [42, 163] on p "Inventory" at bounding box center [77, 161] width 98 height 20
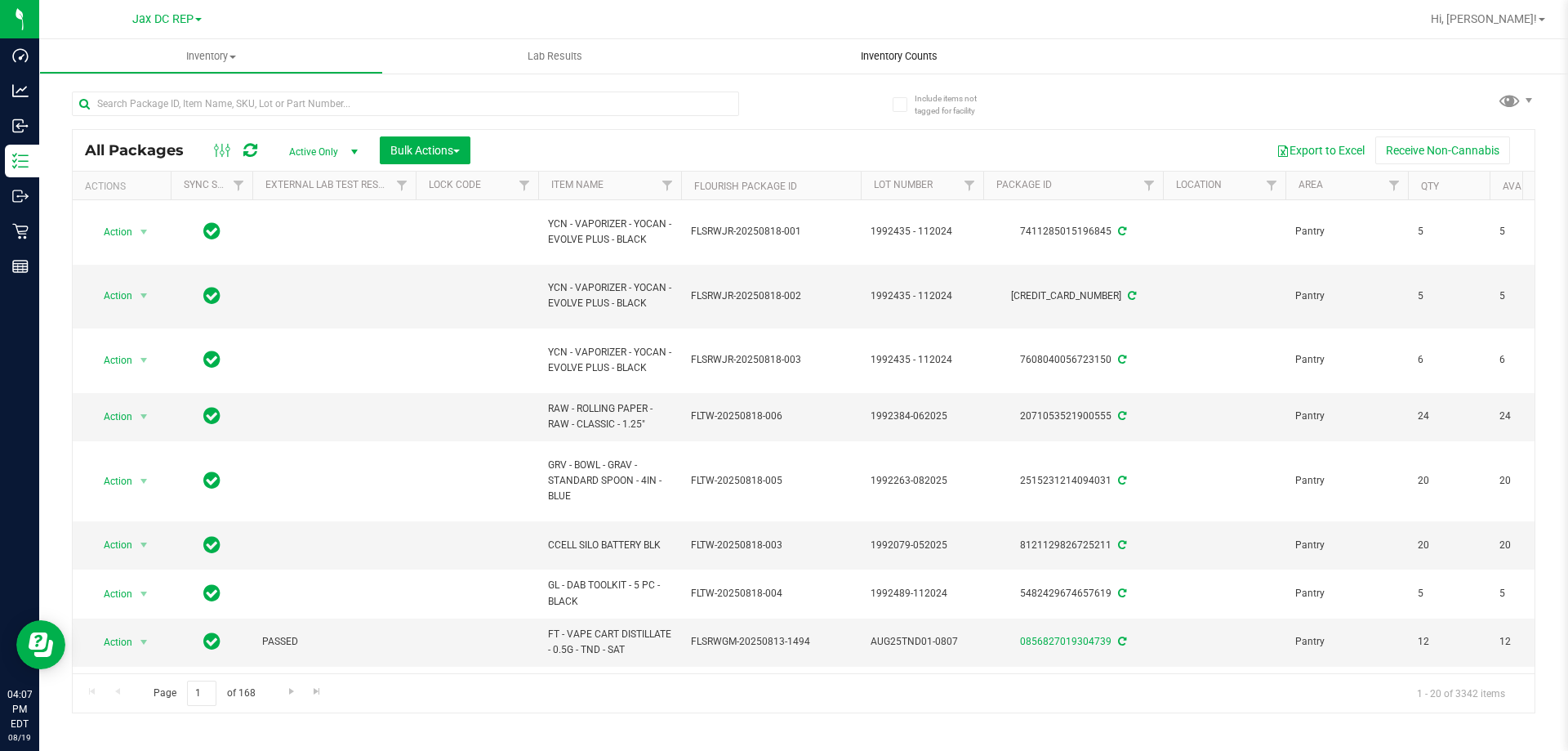
click at [881, 57] on span "Inventory Counts" at bounding box center [900, 56] width 121 height 15
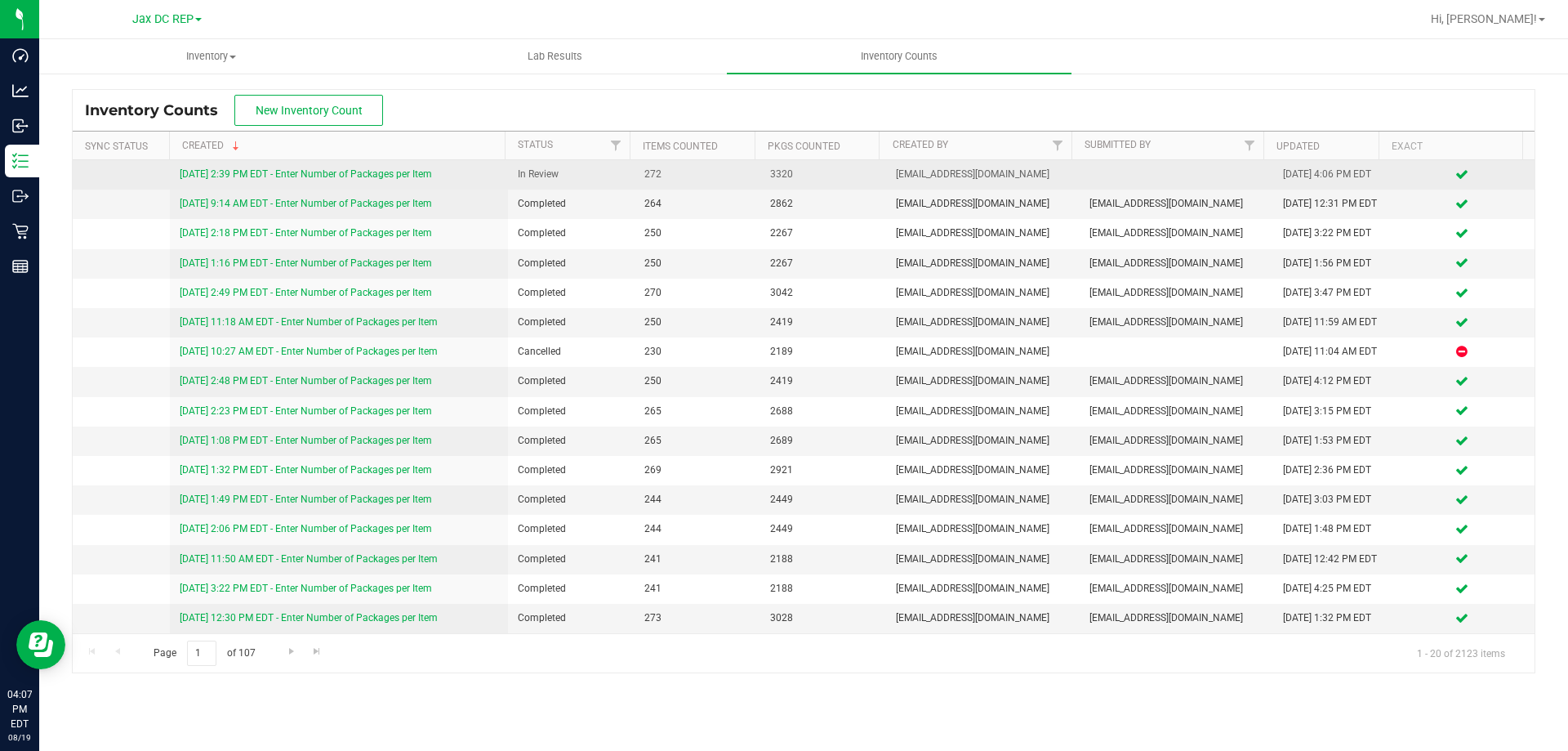
click at [400, 174] on link "[DATE] 2:39 PM EDT - Enter Number of Packages per Item" at bounding box center [306, 174] width 253 height 12
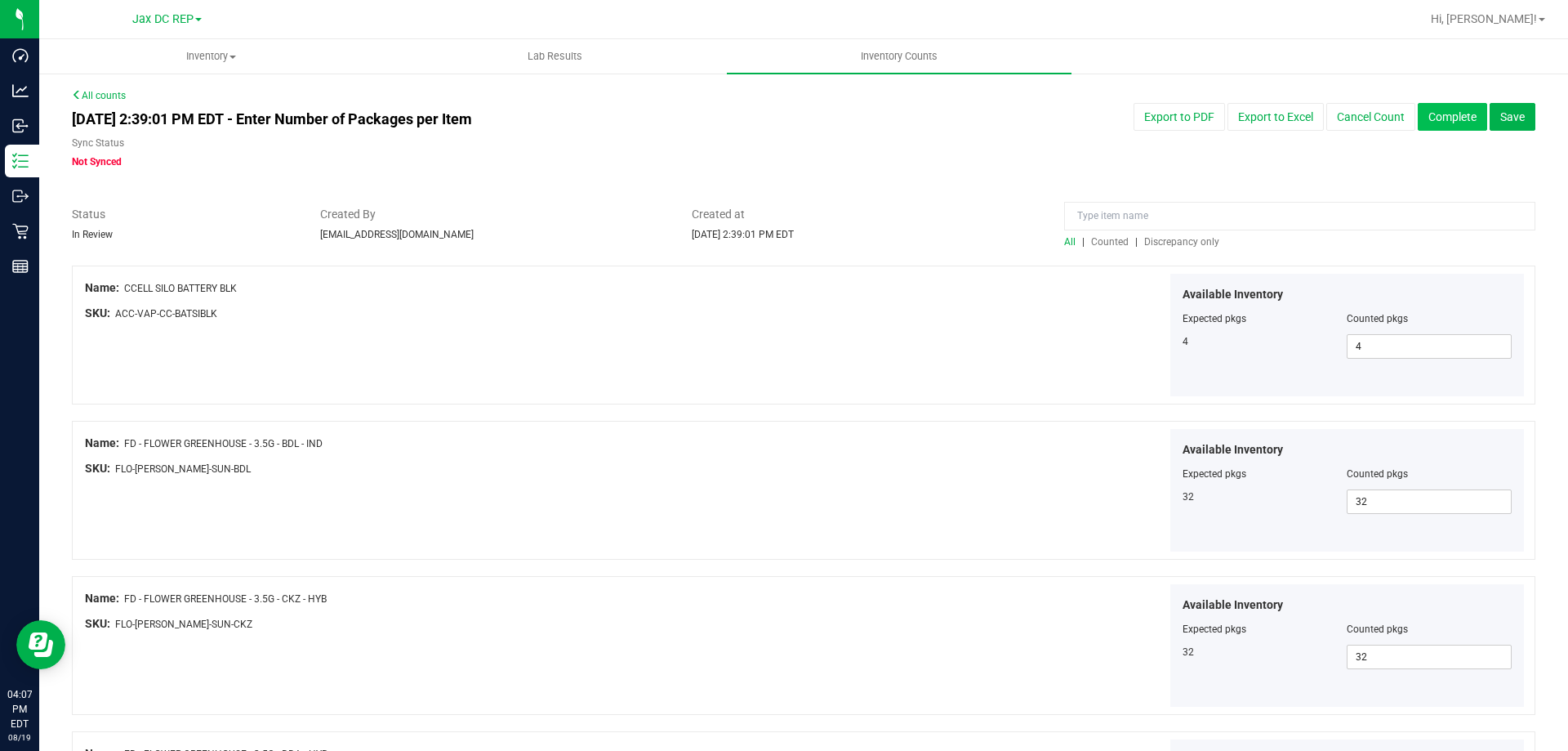
click at [1451, 117] on button "Complete" at bounding box center [1452, 117] width 69 height 28
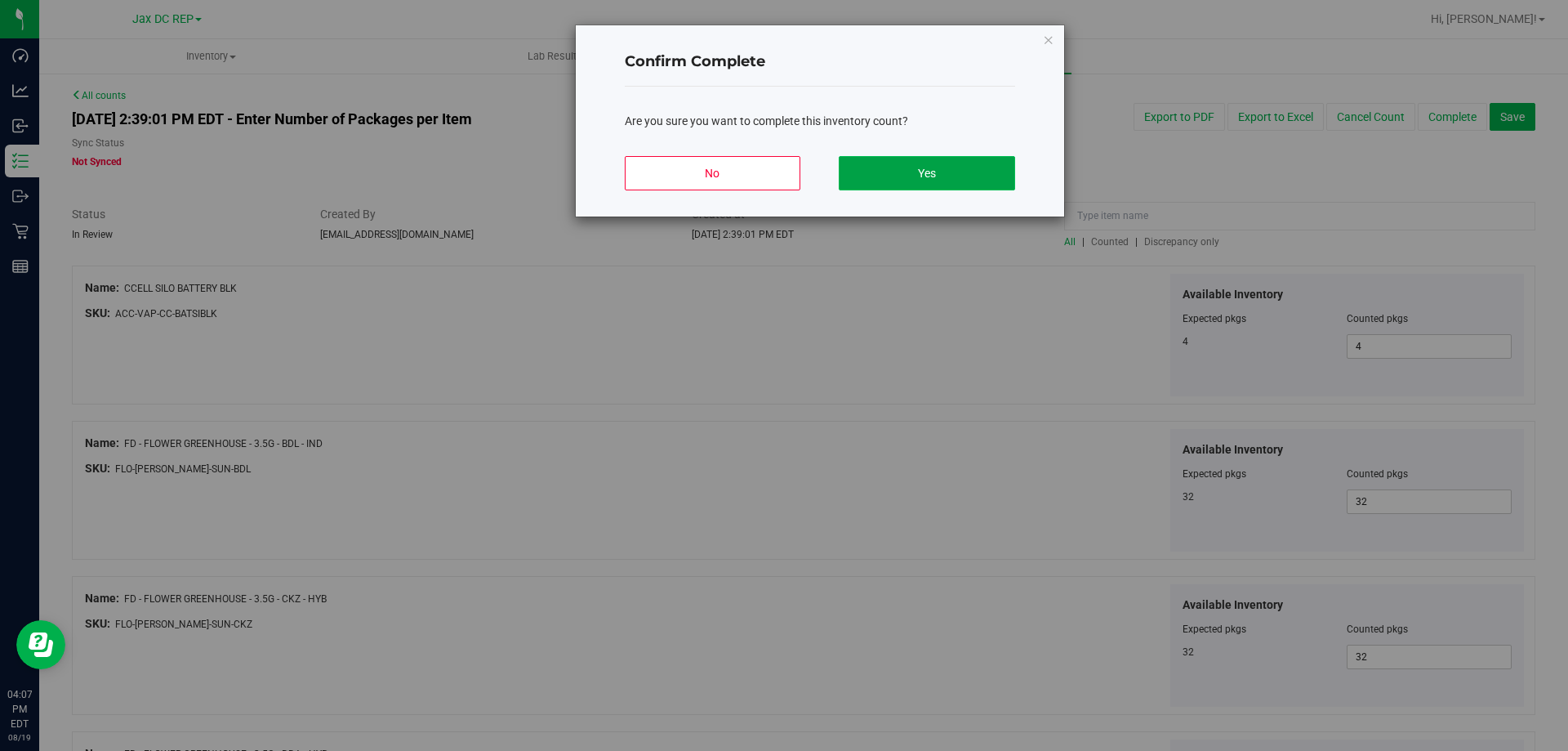
click at [931, 175] on button "Yes" at bounding box center [926, 173] width 175 height 35
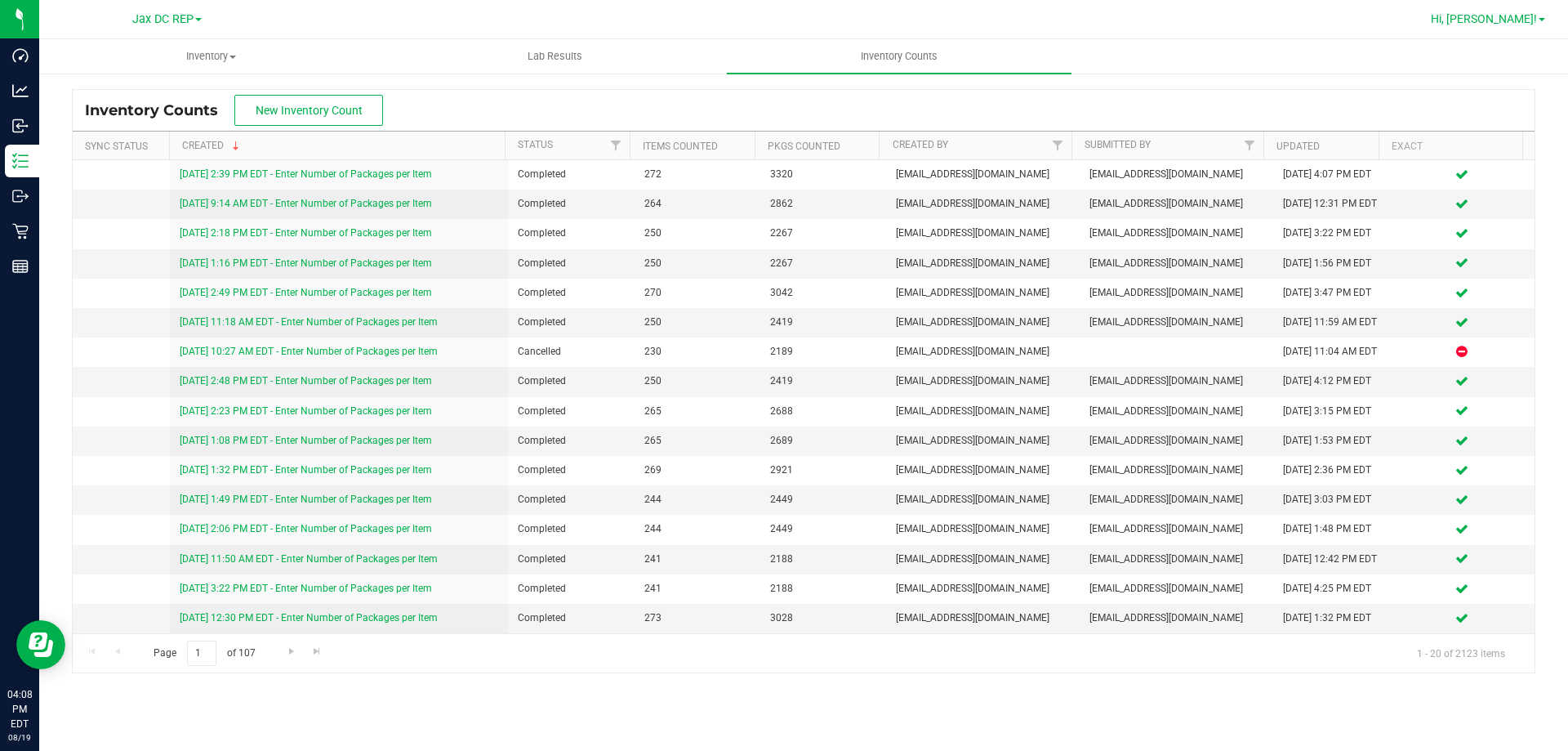
click at [1518, 22] on span "Hi, [PERSON_NAME]!" at bounding box center [1483, 19] width 106 height 13
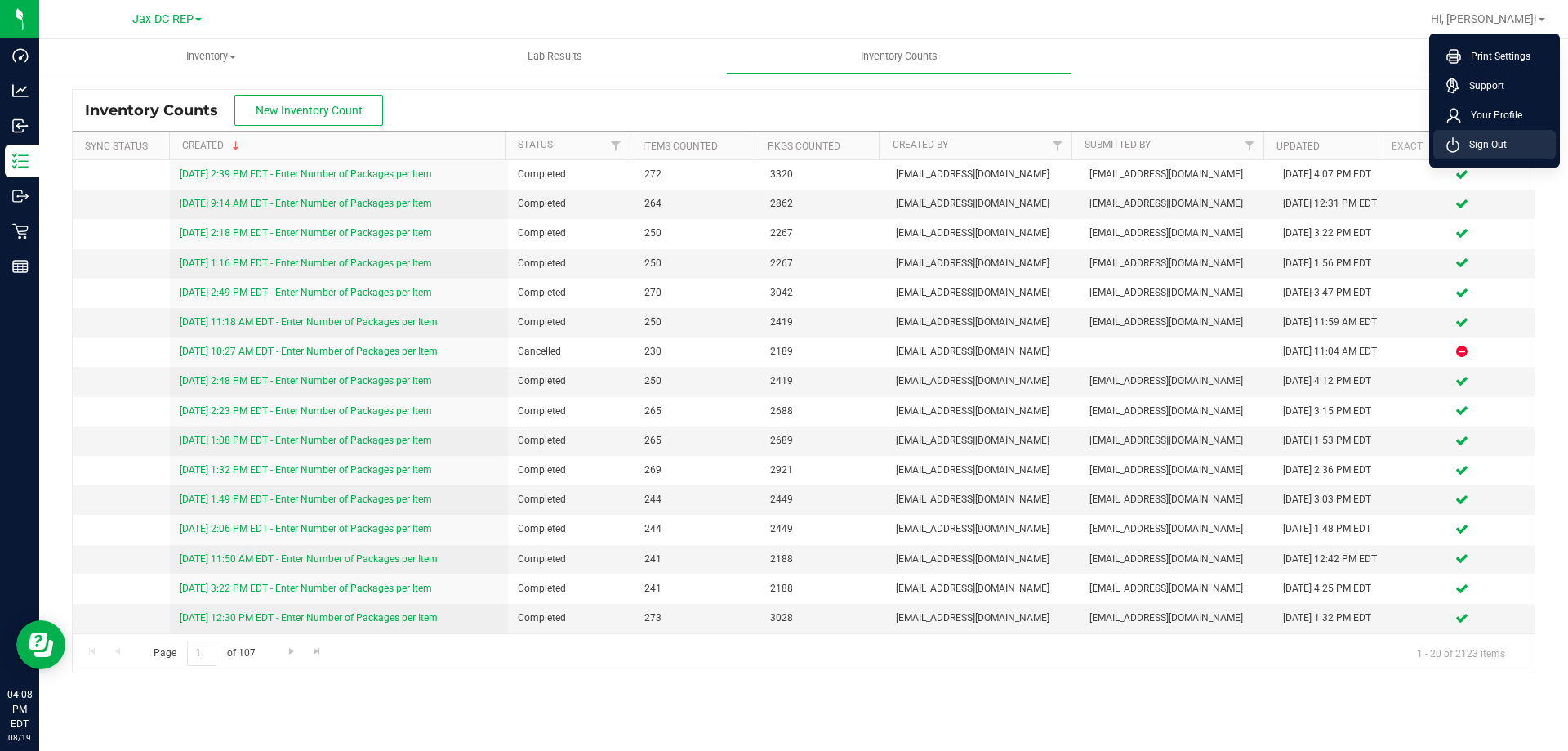
click at [1483, 142] on span "Sign Out" at bounding box center [1483, 144] width 47 height 16
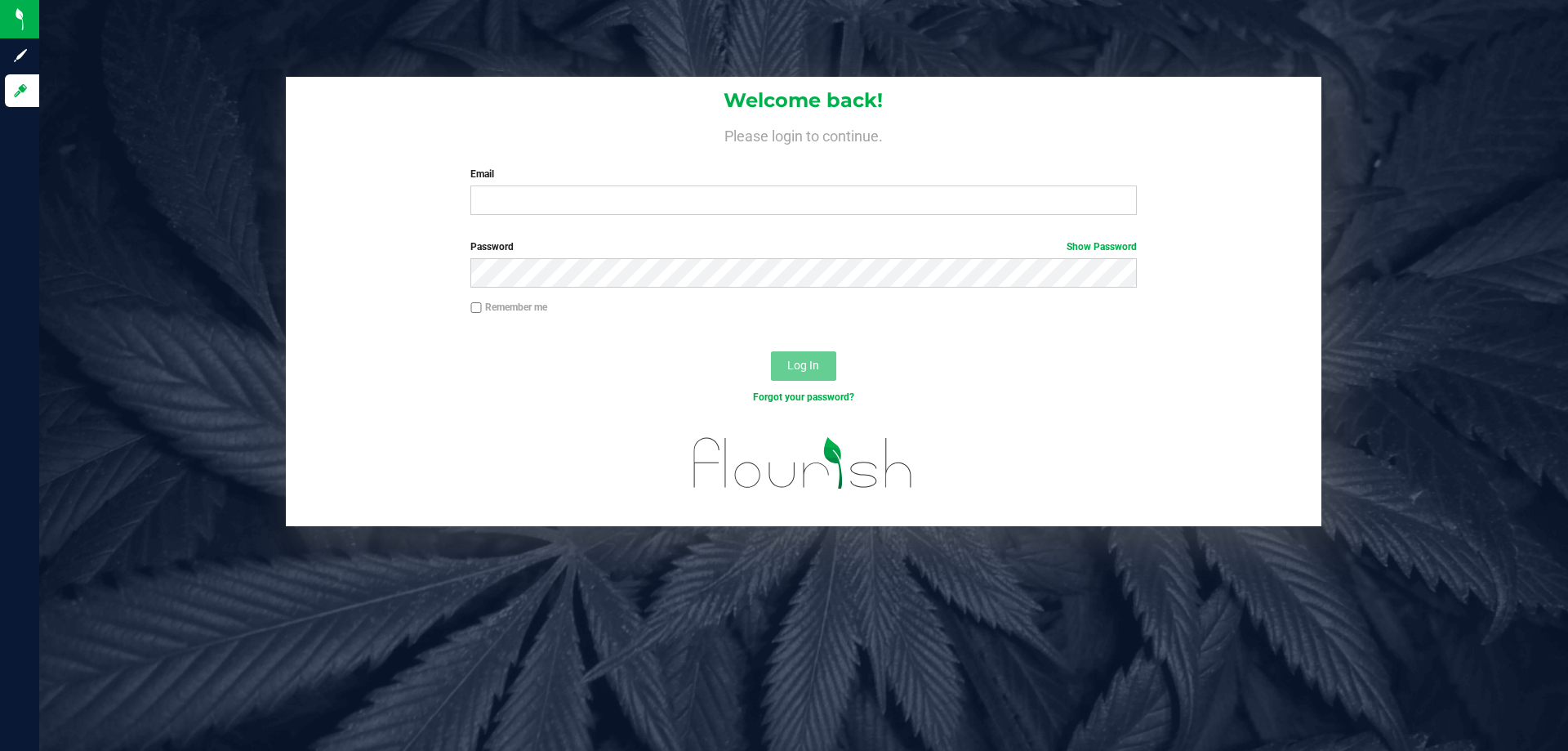
click at [140, 375] on div "Welcome back! Please login to continue. Email Required Please format your email…" at bounding box center [804, 301] width 1554 height 449
click at [552, 592] on div "Welcome back! Please login to continue. Email Required Please format your email…" at bounding box center [804, 376] width 1529 height 751
click at [223, 378] on div "Welcome back! Please login to continue. Email Required Please format your email…" at bounding box center [804, 301] width 1554 height 449
click at [168, 303] on div "Welcome back! Please login to continue. Email Required Please format your email…" at bounding box center [804, 301] width 1554 height 449
click at [606, 186] on input "Email" at bounding box center [804, 199] width 666 height 29
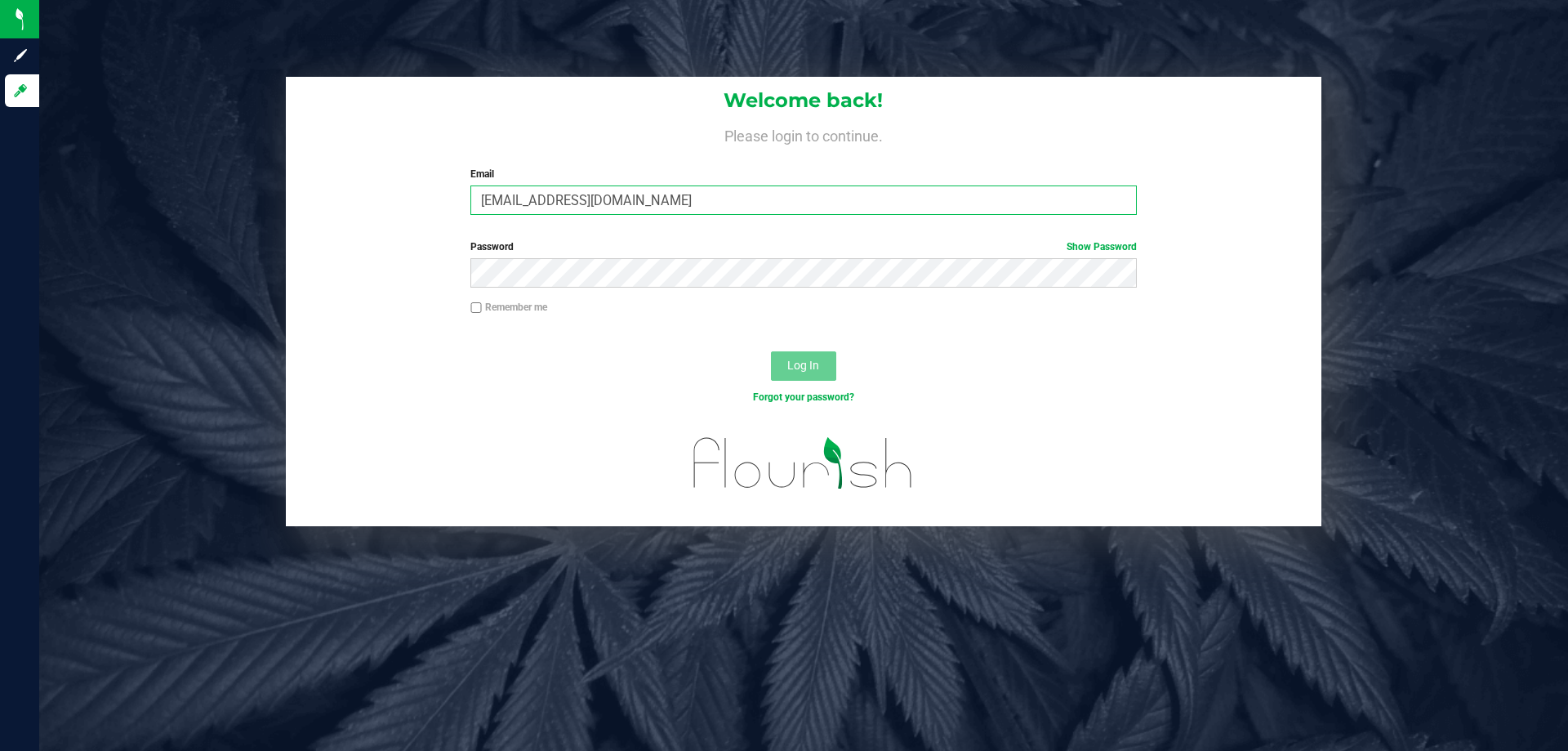
type input "[EMAIL_ADDRESS][DOMAIN_NAME]"
click at [771, 351] on button "Log In" at bounding box center [803, 366] width 65 height 29
